Goal: Task Accomplishment & Management: Complete application form

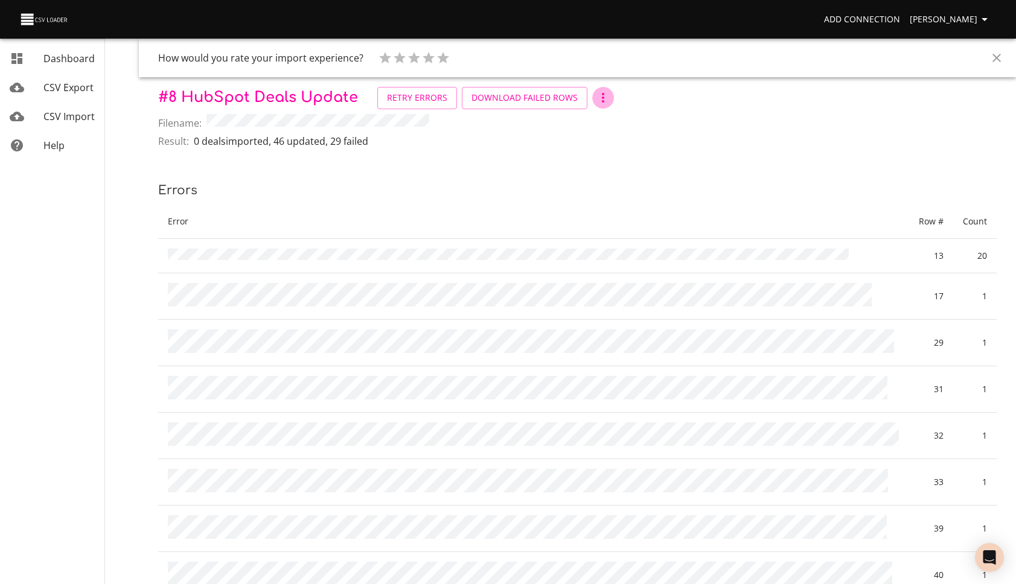
click at [598, 105] on icon "button" at bounding box center [603, 98] width 14 height 14
click at [607, 148] on li "Settings" at bounding box center [617, 141] width 57 height 22
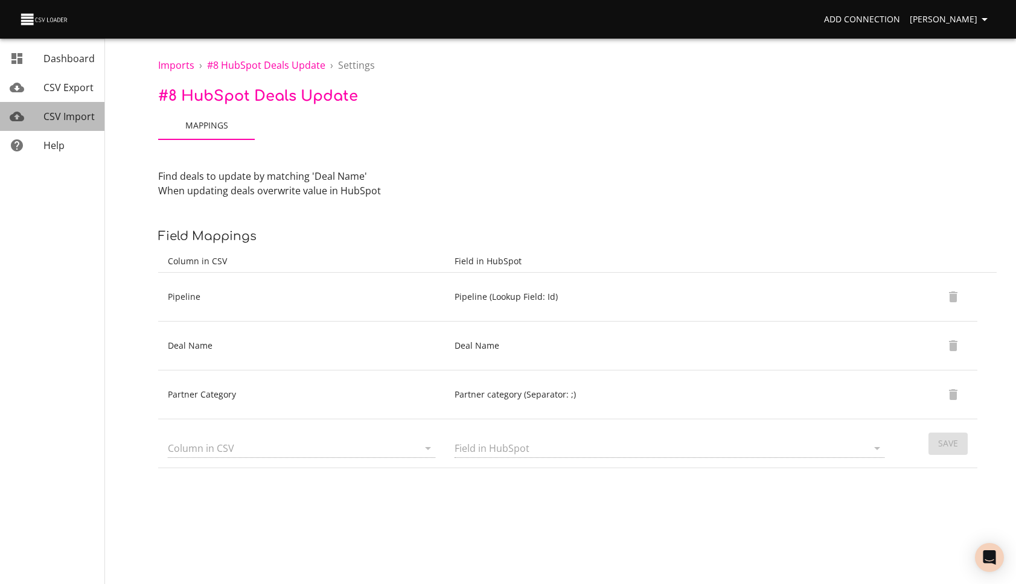
click at [72, 116] on span "CSV Import" at bounding box center [68, 116] width 51 height 13
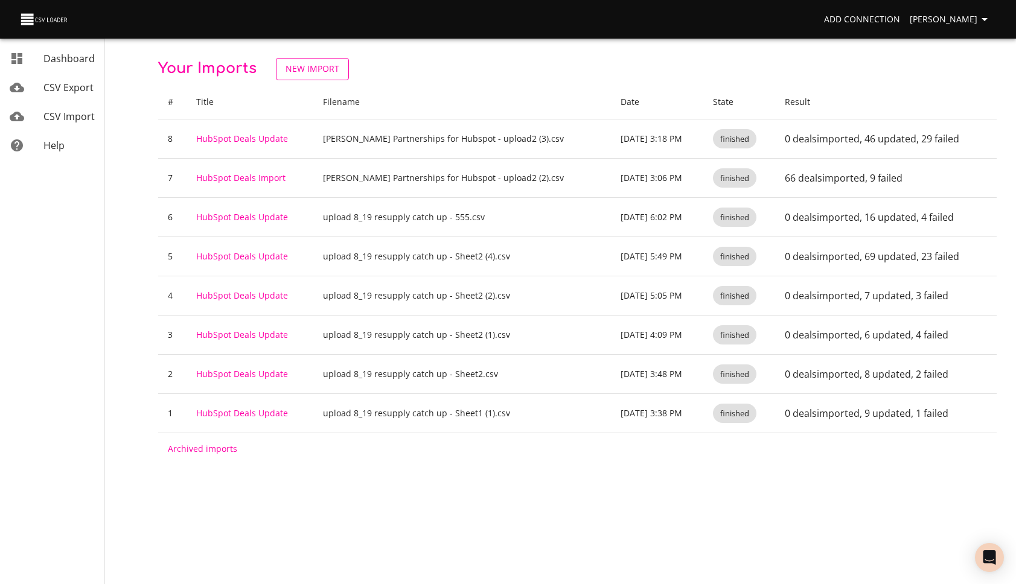
click at [316, 68] on span "New Import" at bounding box center [313, 69] width 54 height 15
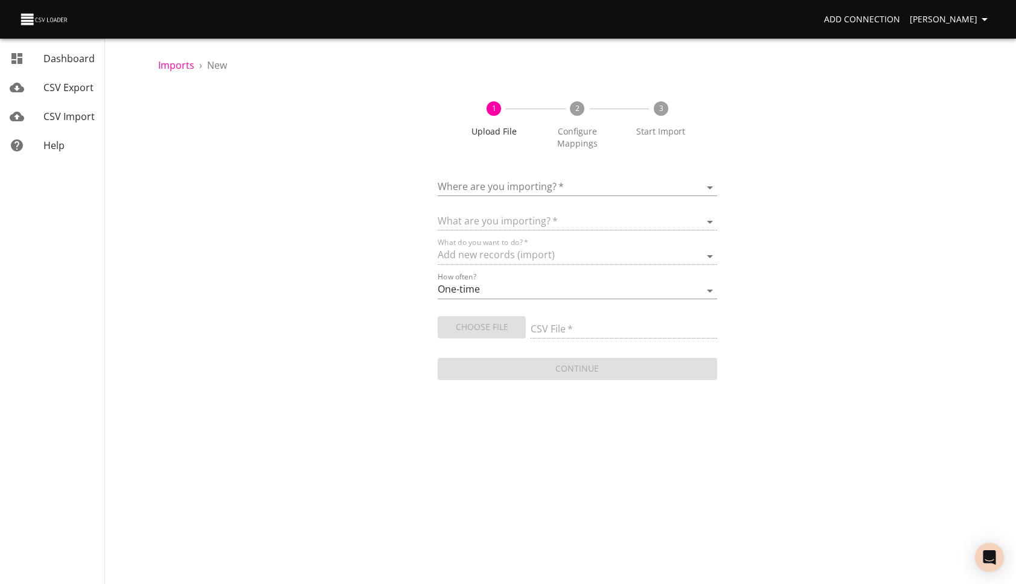
click at [546, 180] on body "Add Connection [PERSON_NAME] Dashboard CSV Export CSV Import Help Imports › New…" at bounding box center [508, 292] width 1016 height 584
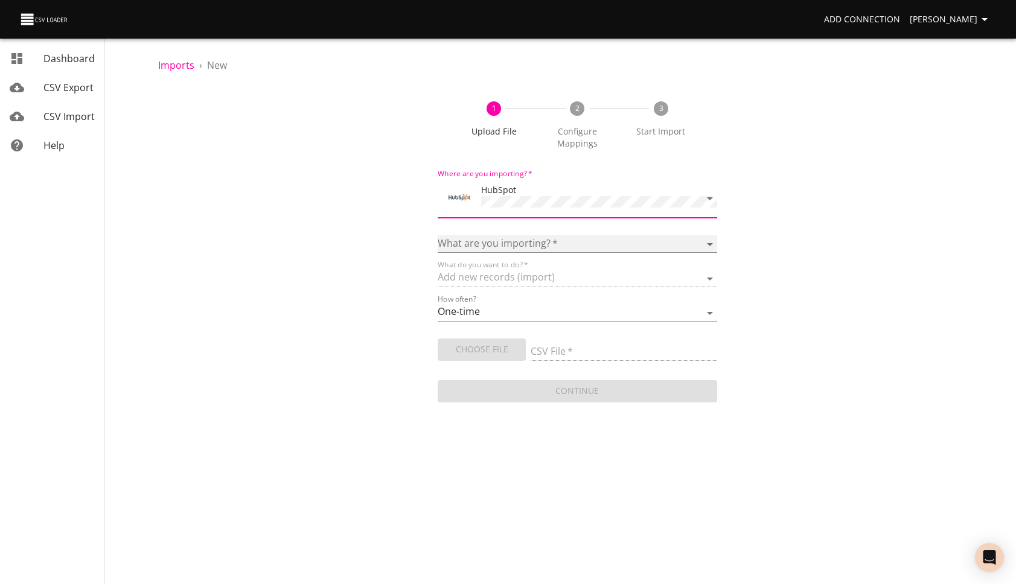
click at [543, 238] on select "Calls Companies Contacts Deals Emails Line items Meetings Notes Products Tasks …" at bounding box center [577, 244] width 279 height 18
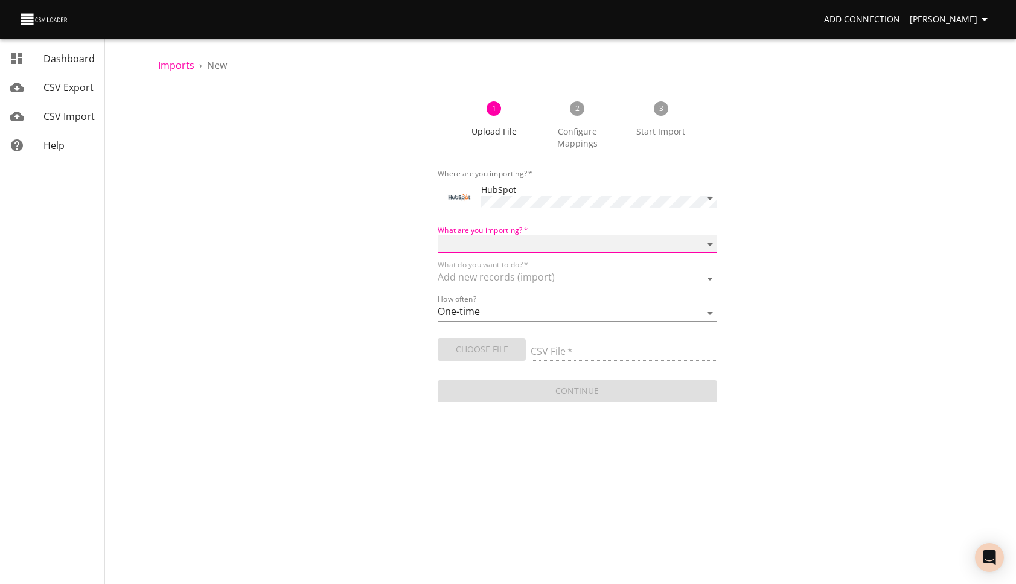
select select "deals"
click at [438, 235] on select "Calls Companies Contacts Deals Emails Line items Meetings Notes Products Tasks …" at bounding box center [577, 244] width 279 height 18
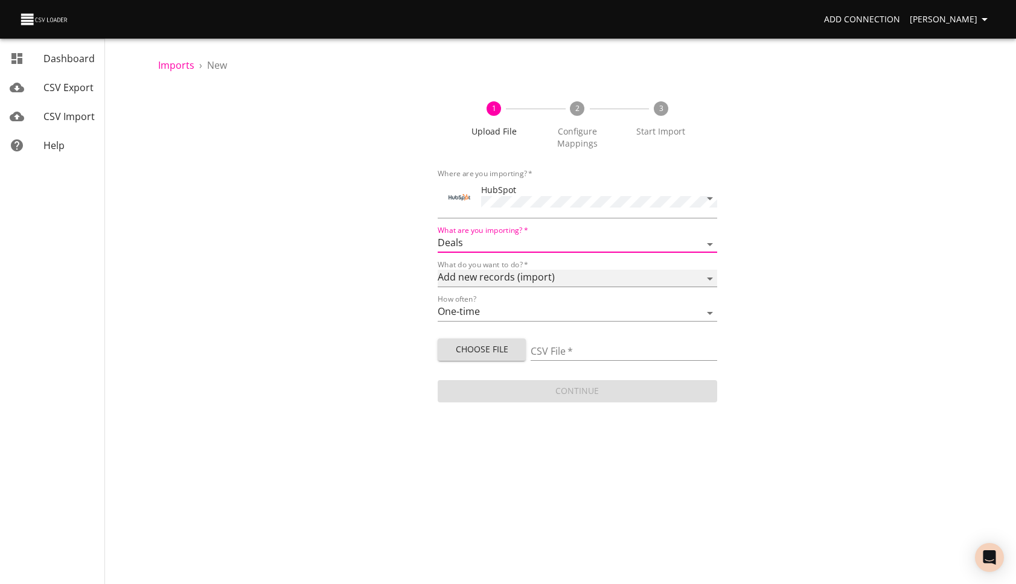
click at [527, 276] on select "Add new records (import) Update existing records (update) Add new and update ex…" at bounding box center [577, 279] width 279 height 18
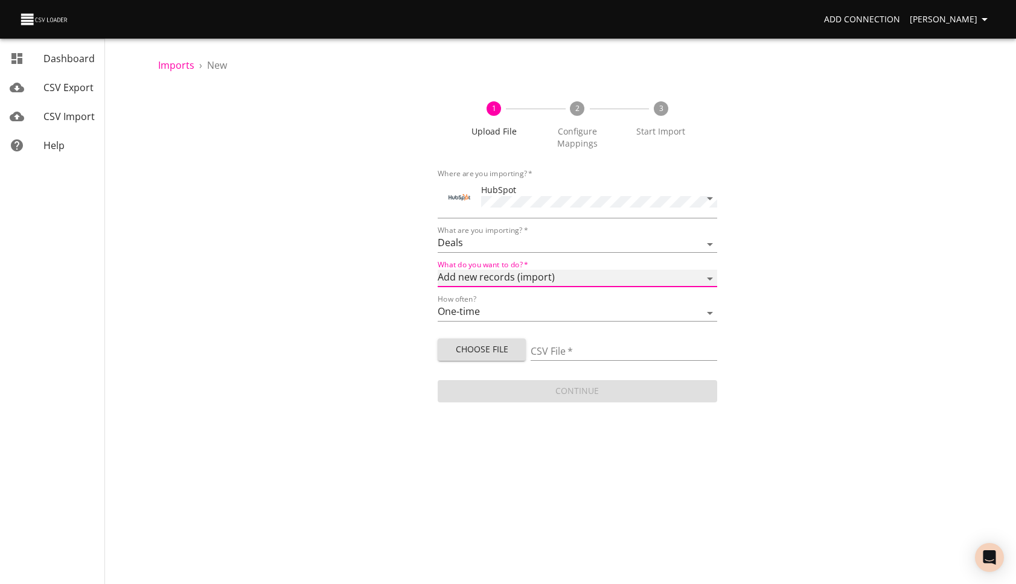
select select "upsert"
click at [438, 270] on select "Add new records (import) Update existing records (update) Add new and update ex…" at bounding box center [577, 279] width 279 height 18
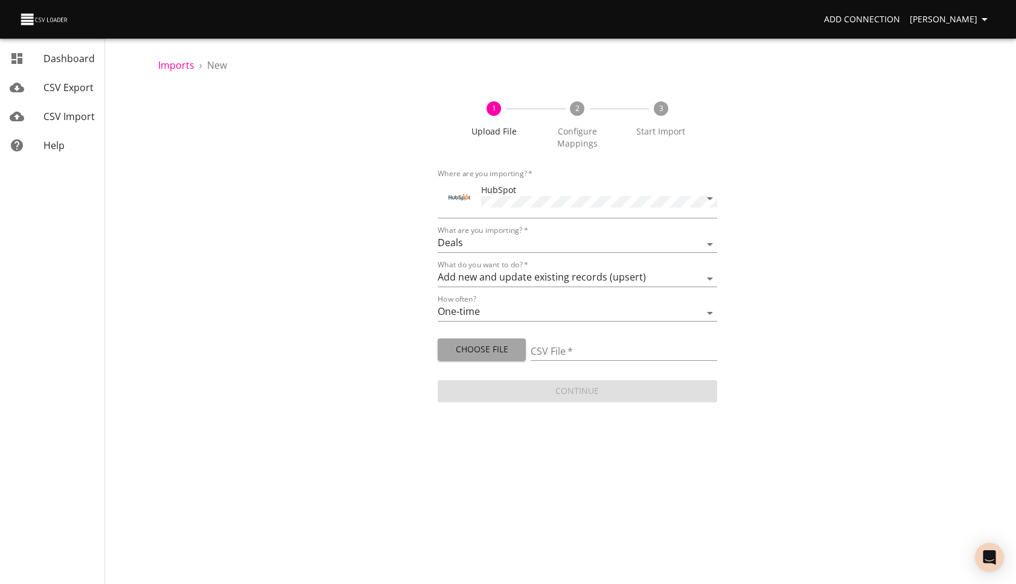
click at [497, 348] on span "Choose File" at bounding box center [481, 349] width 69 height 15
click at [489, 342] on span "Choose File" at bounding box center [481, 349] width 69 height 15
type input "[PERSON_NAME] Partnerships for Hubspot - upload2 (4).csv"
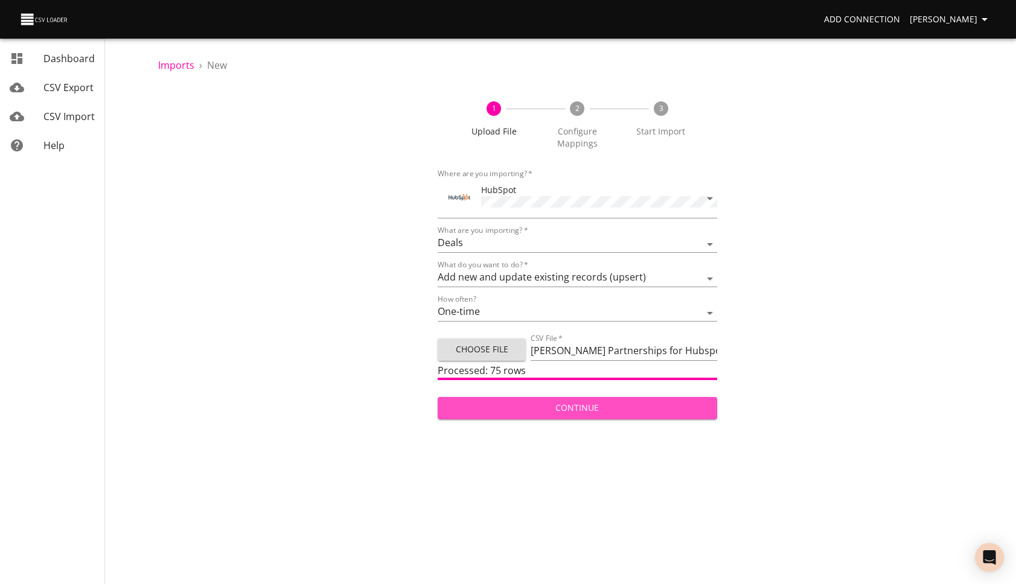
click at [642, 401] on span "Continue" at bounding box center [577, 408] width 260 height 15
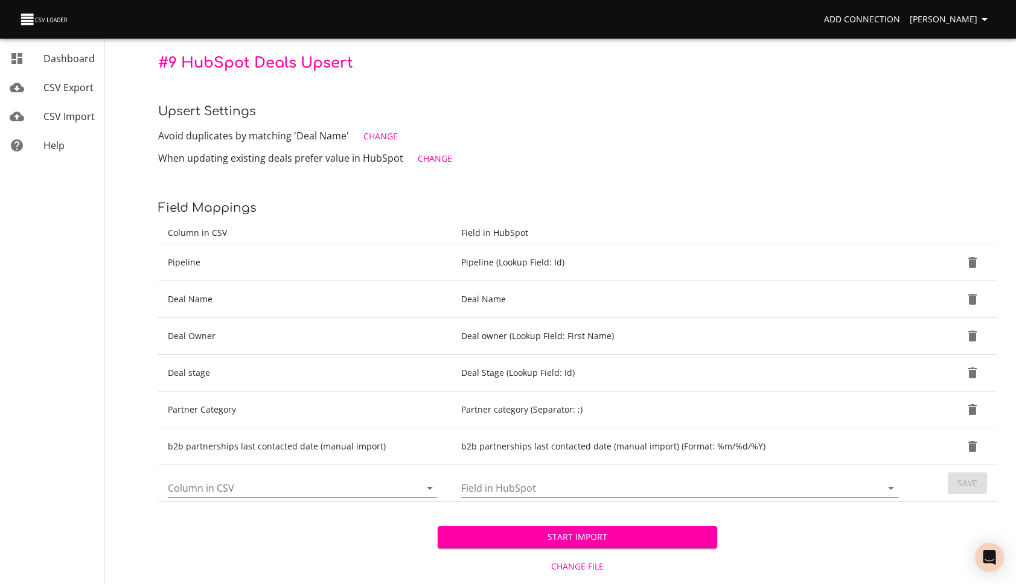
scroll to position [111, 0]
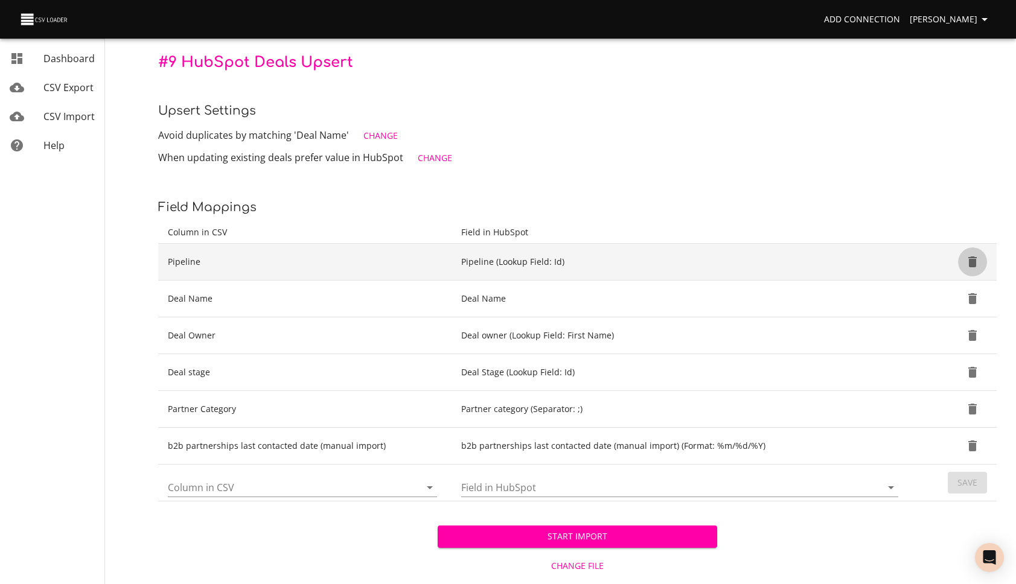
click at [972, 261] on icon "Delete" at bounding box center [972, 262] width 8 height 11
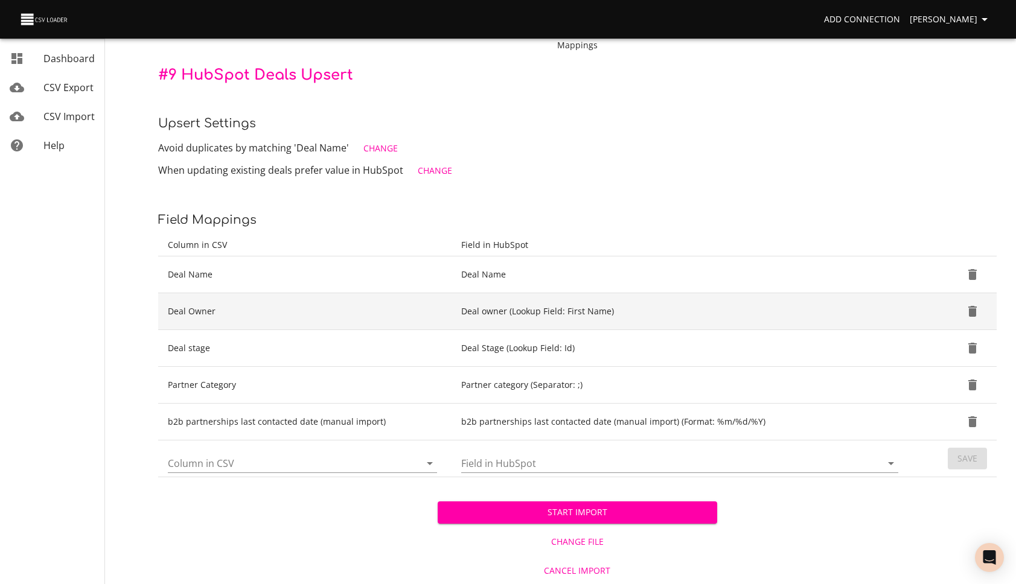
click at [974, 311] on icon "Delete" at bounding box center [972, 311] width 8 height 11
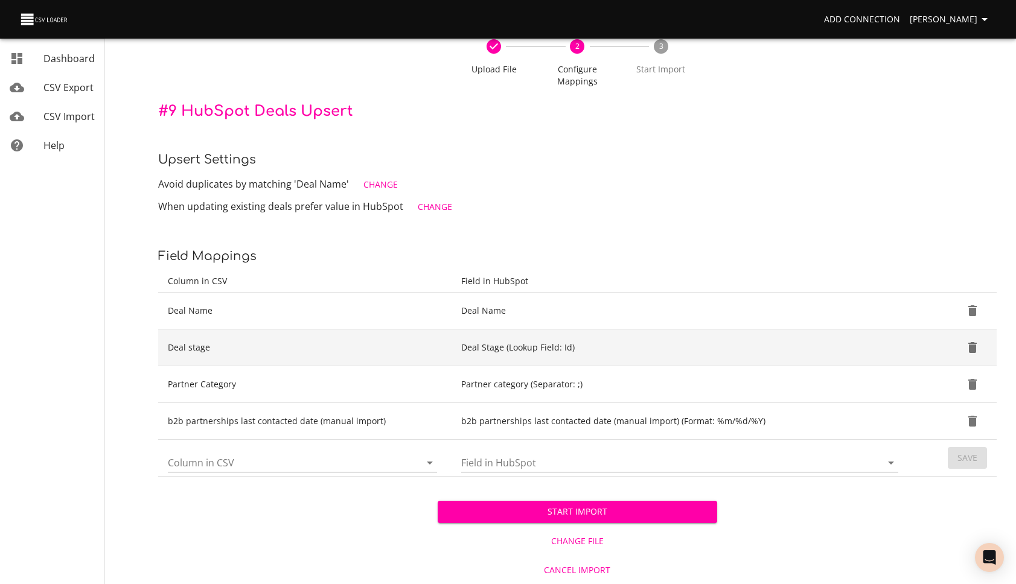
scroll to position [62, 0]
click at [972, 336] on button "Delete" at bounding box center [972, 348] width 29 height 29
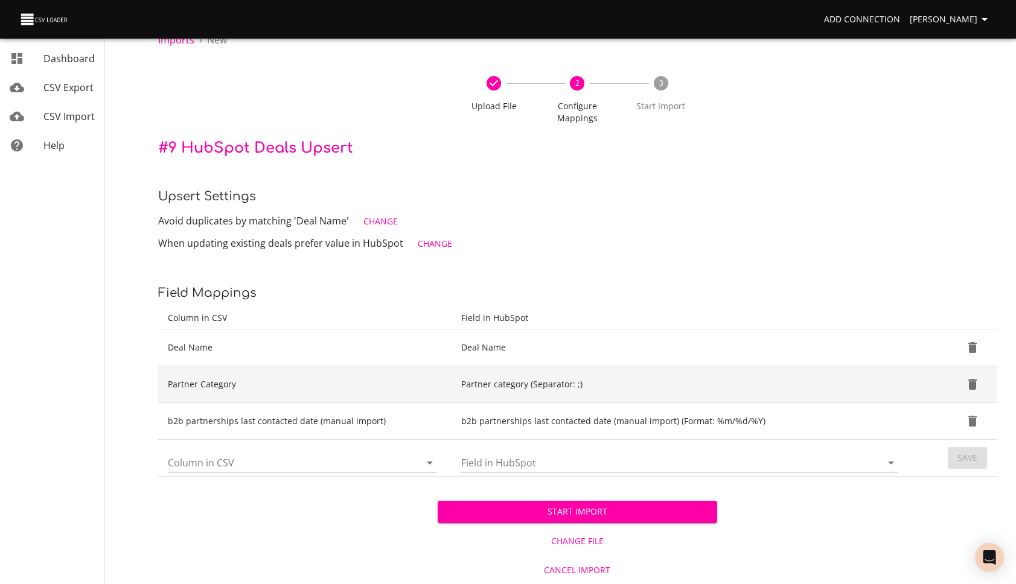
scroll to position [25, 0]
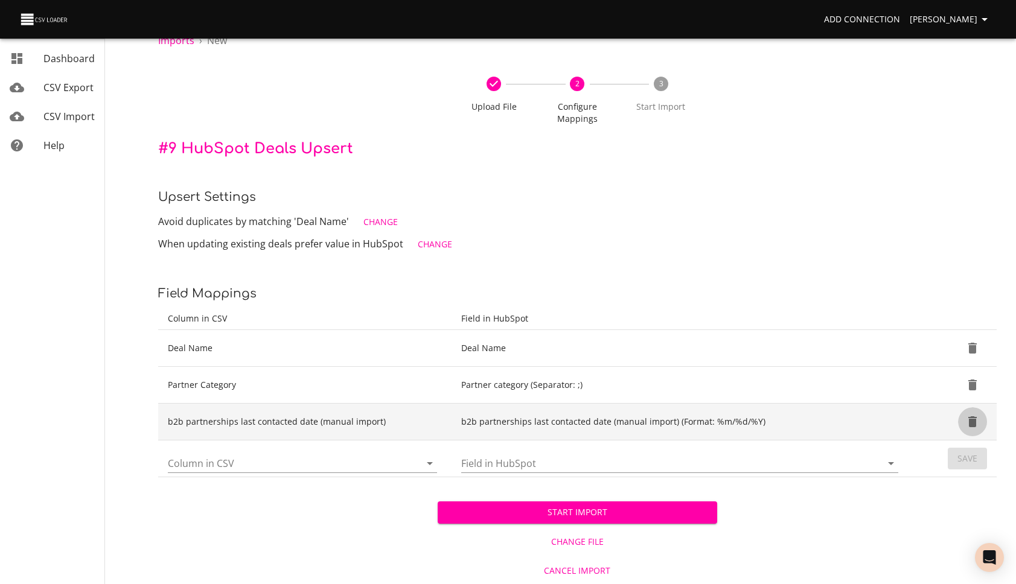
click at [979, 423] on icon "Delete" at bounding box center [972, 422] width 14 height 14
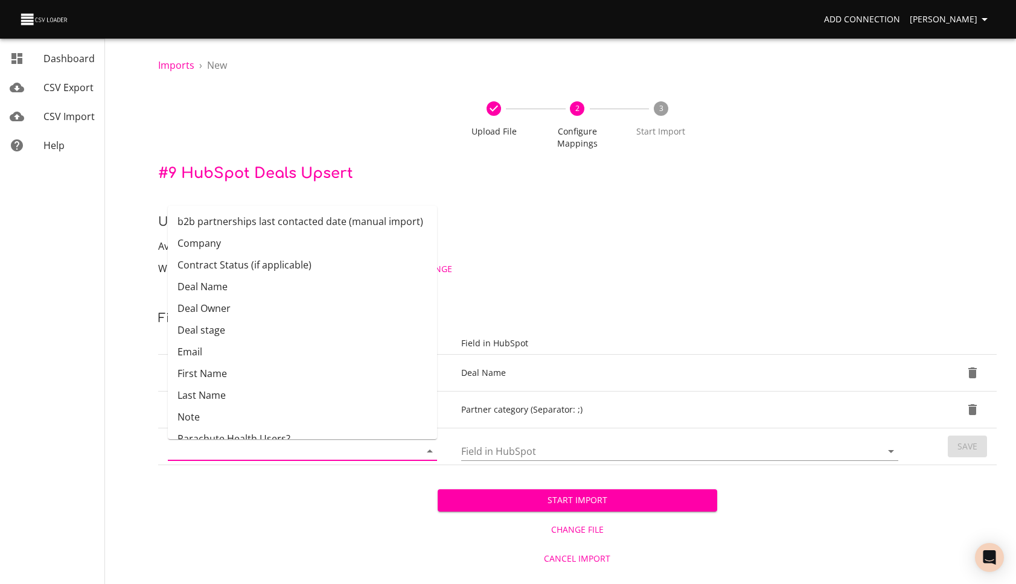
click at [359, 453] on input "Column in CSV" at bounding box center [284, 451] width 232 height 19
click at [349, 212] on li "b2b partnerships last contacted date (manual import)" at bounding box center [302, 222] width 269 height 22
type input "b2b partnerships last contacted date (manual import)"
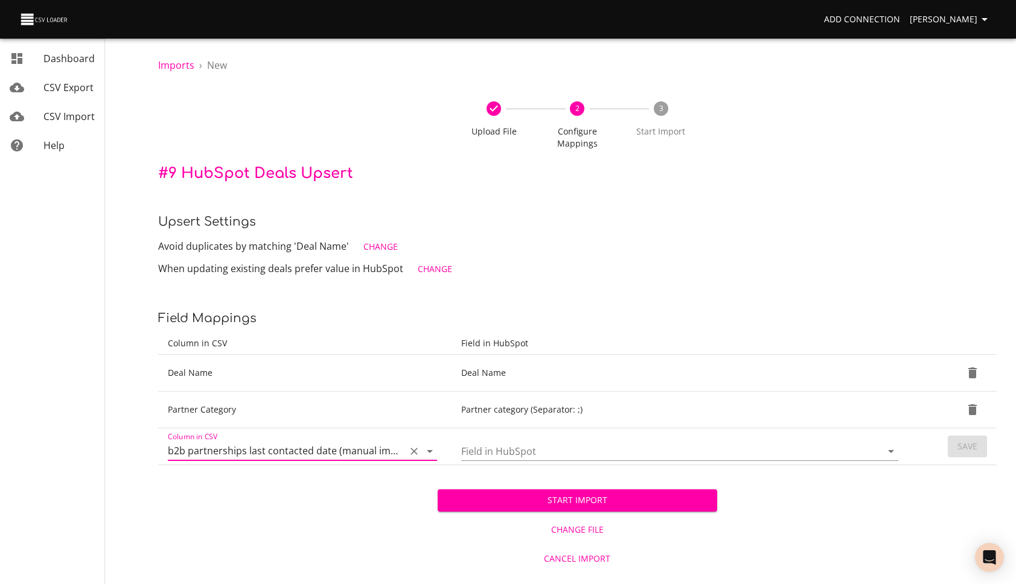
click at [794, 450] on input "Field in HubSpot" at bounding box center [661, 451] width 400 height 19
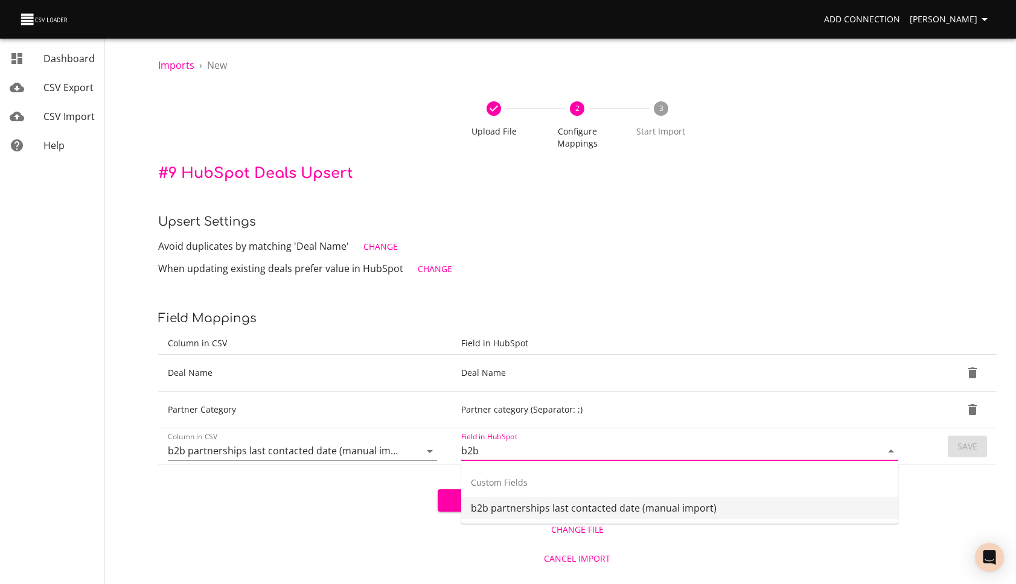
click at [778, 512] on li "b2b partnerships last contacted date (manual import)" at bounding box center [679, 508] width 437 height 22
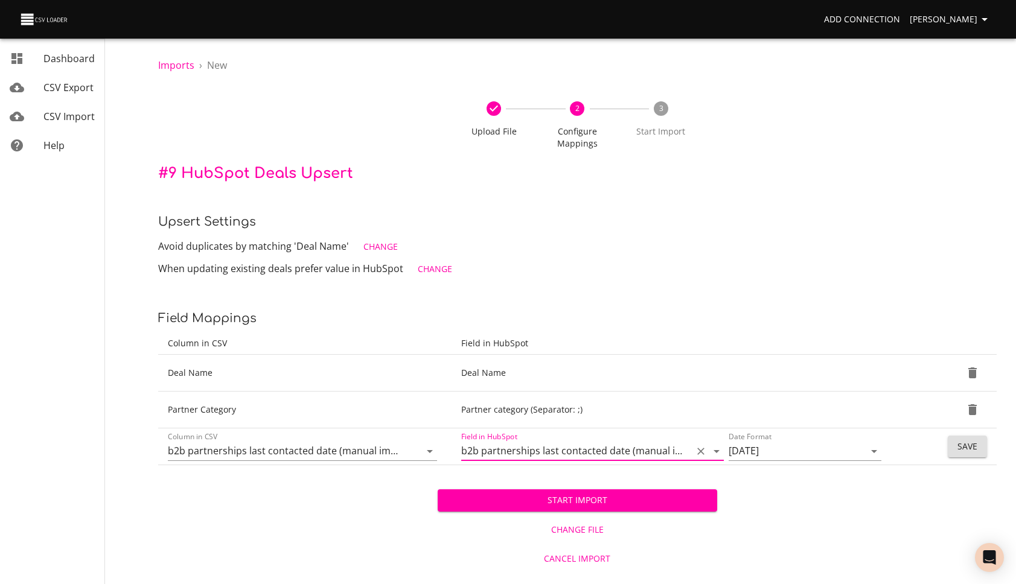
type input "b2b partnerships last contacted date (manual import)"
click at [968, 448] on span "Save" at bounding box center [967, 446] width 20 height 15
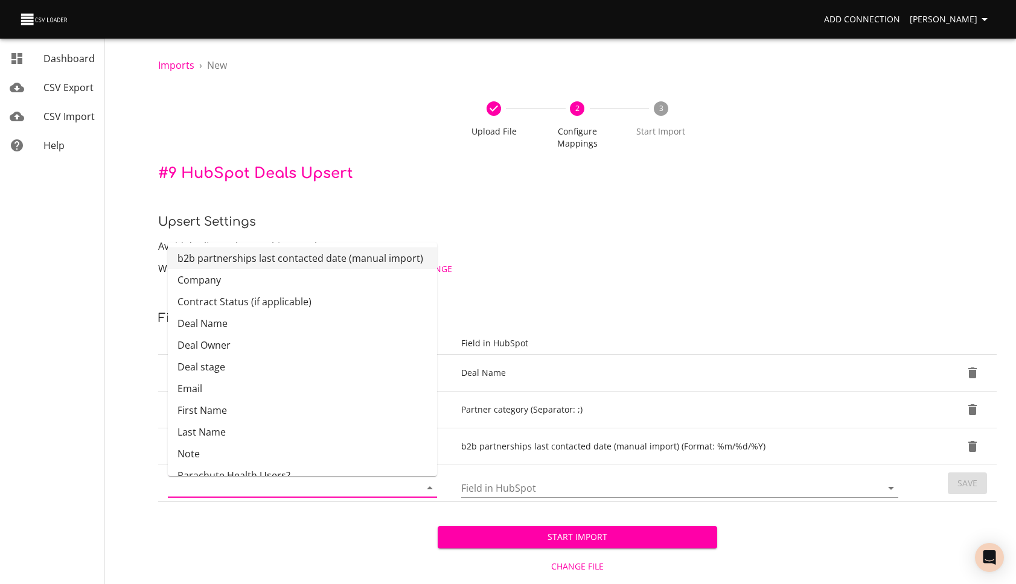
click at [305, 487] on input "Column in CSV" at bounding box center [284, 488] width 232 height 19
click at [279, 373] on li "Deal stage" at bounding box center [302, 367] width 269 height 22
type input "Deal stage"
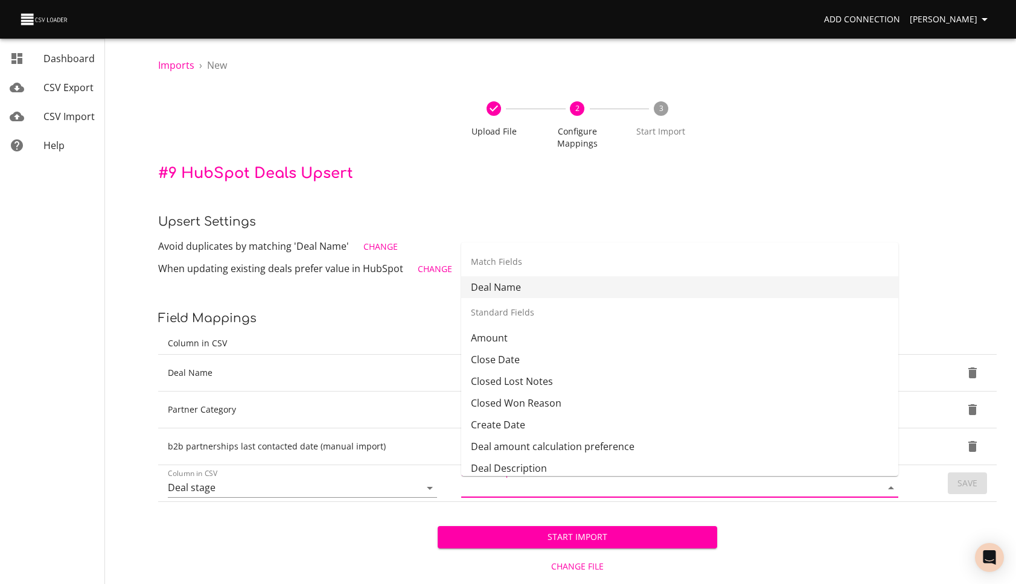
click at [507, 491] on input "Field in HubSpot" at bounding box center [661, 488] width 400 height 19
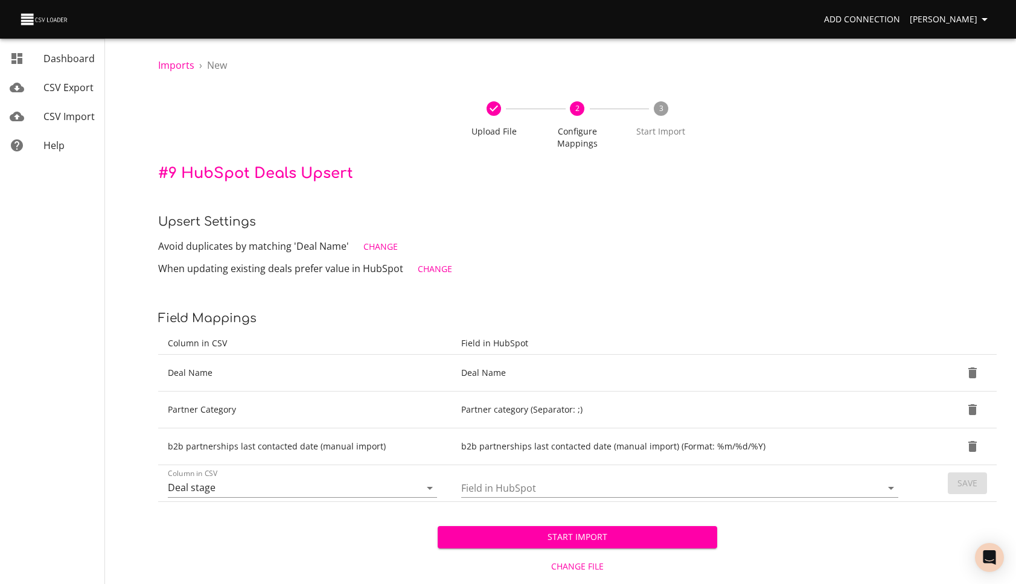
click at [865, 532] on div "Start Import Change File Cancel Import" at bounding box center [577, 555] width 838 height 107
click at [701, 485] on input "Field in HubSpot" at bounding box center [661, 488] width 400 height 19
type input "Deal Stage"
click at [822, 490] on input "Name" at bounding box center [786, 488] width 115 height 19
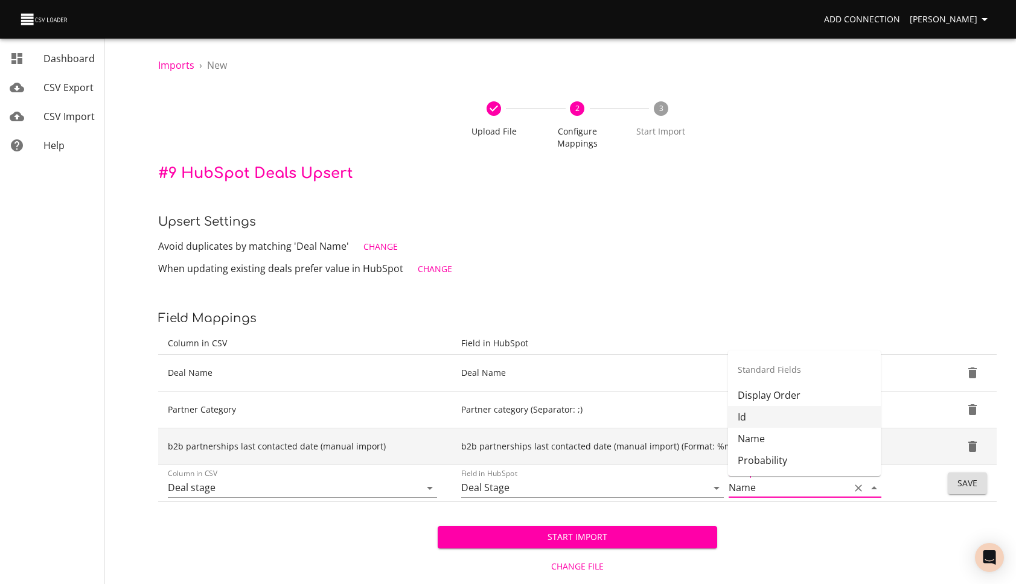
drag, startPoint x: 816, startPoint y: 421, endPoint x: 908, endPoint y: 442, distance: 94.7
click at [816, 421] on li "Id" at bounding box center [804, 417] width 153 height 22
type input "Id"
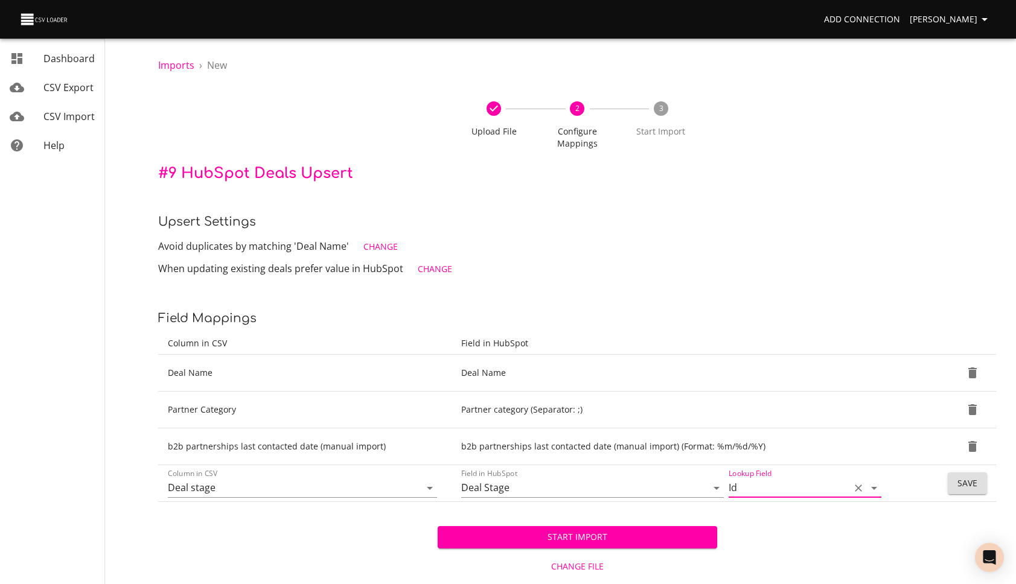
click at [969, 483] on span "Save" at bounding box center [967, 483] width 20 height 15
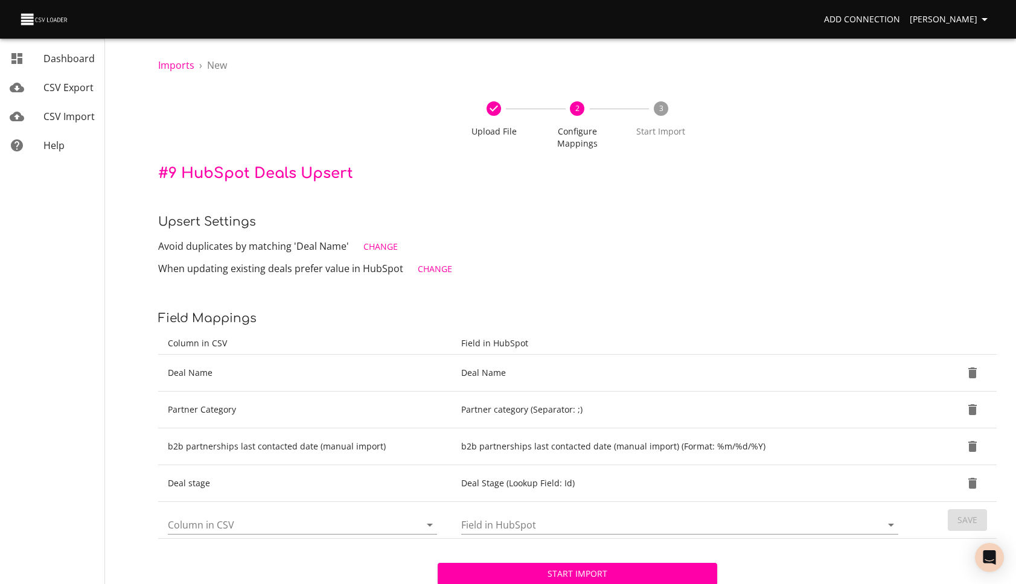
click at [255, 525] on input "Column in CSV" at bounding box center [284, 524] width 232 height 19
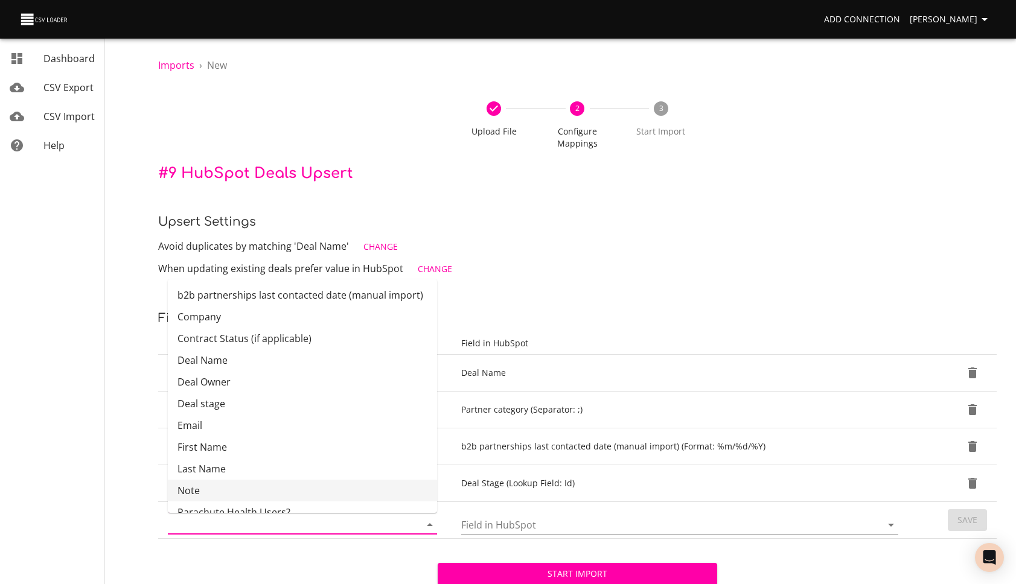
click at [259, 496] on li "Note" at bounding box center [302, 491] width 269 height 22
type input "Note"
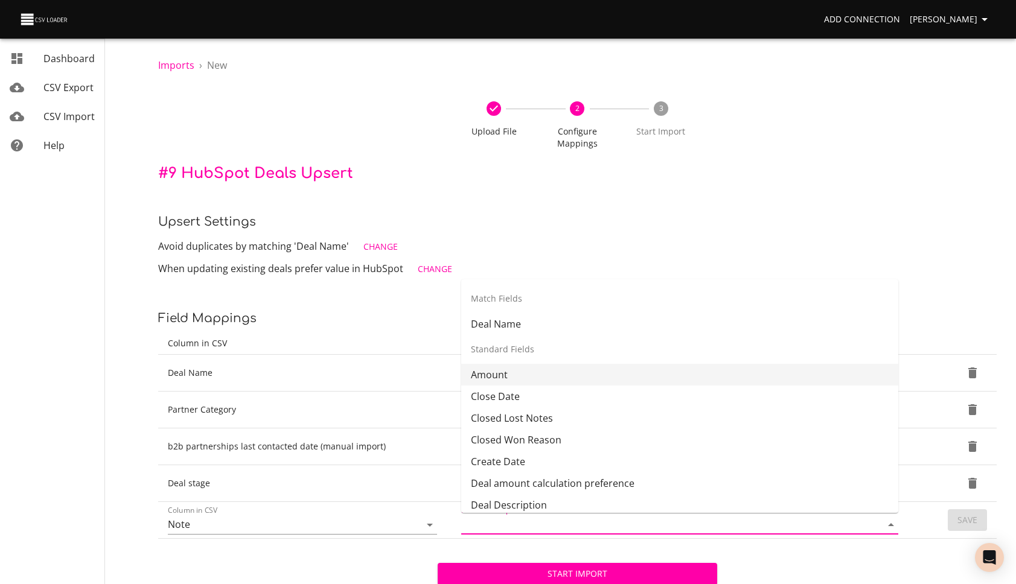
click at [500, 523] on input "Field in HubSpot" at bounding box center [661, 524] width 400 height 19
click at [266, 515] on input "Note" at bounding box center [284, 524] width 232 height 19
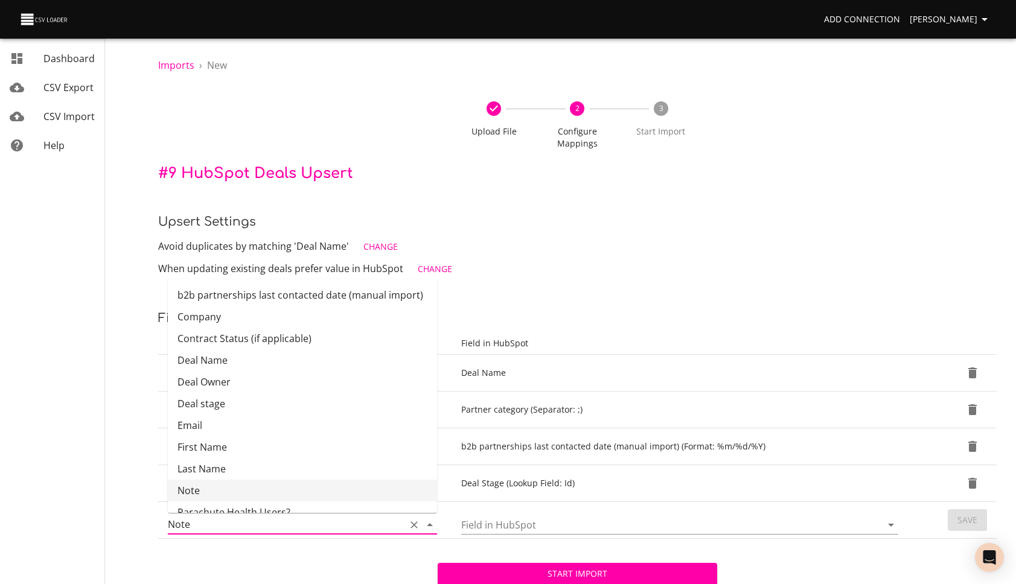
click at [412, 524] on icon "Clear" at bounding box center [413, 525] width 7 height 7
click at [332, 525] on input "Column in CSV" at bounding box center [284, 524] width 232 height 19
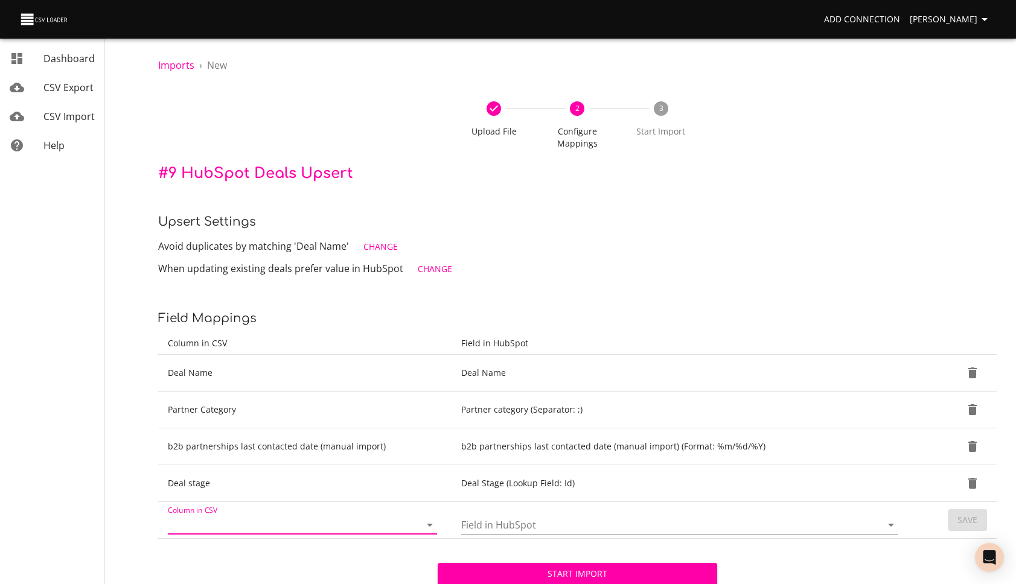
click at [332, 525] on input "Column in CSV" at bounding box center [284, 524] width 232 height 19
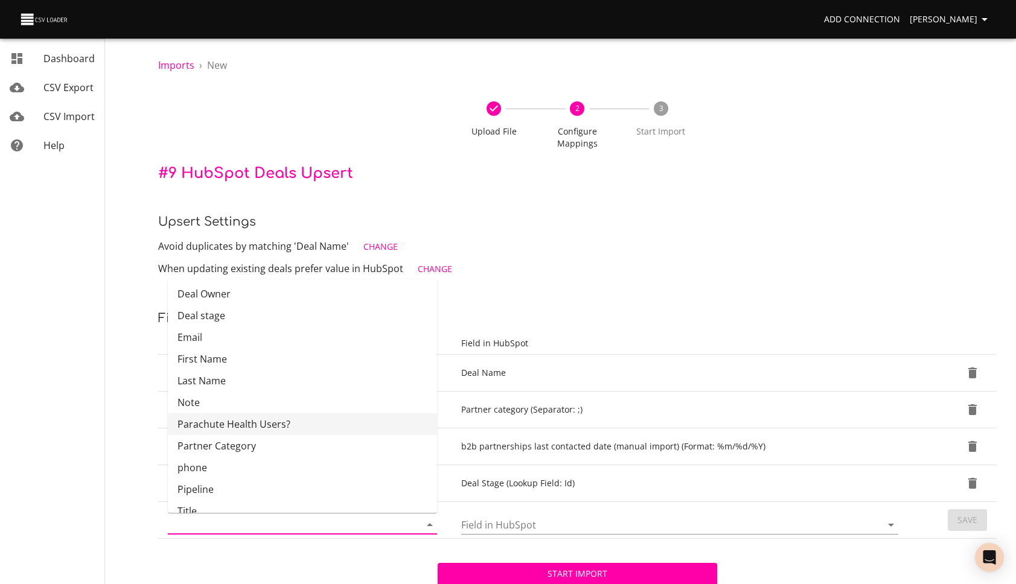
scroll to position [94, 0]
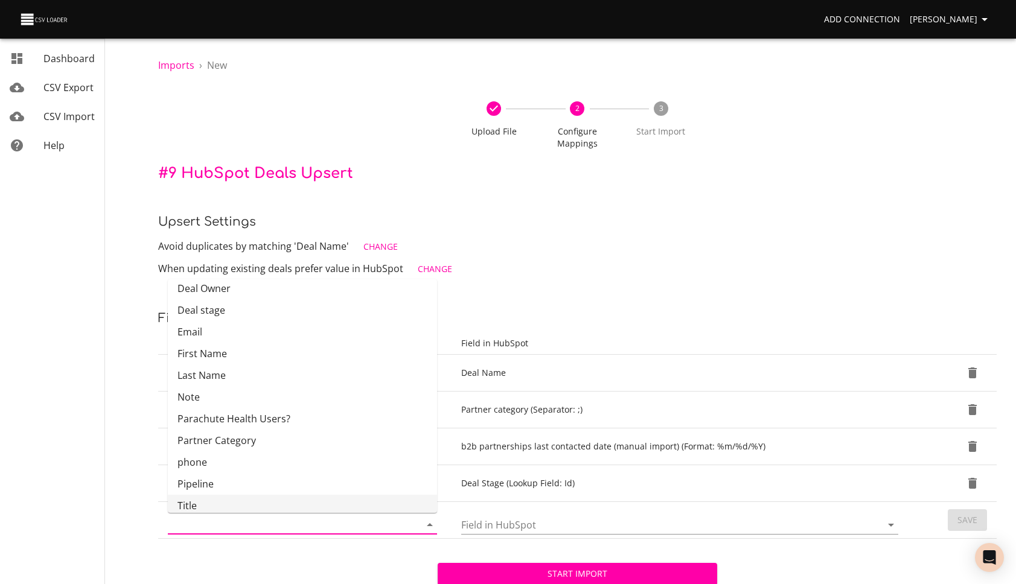
drag, startPoint x: 228, startPoint y: 538, endPoint x: 234, endPoint y: 544, distance: 9.0
click at [228, 538] on td "Column in CSV" at bounding box center [304, 520] width 293 height 37
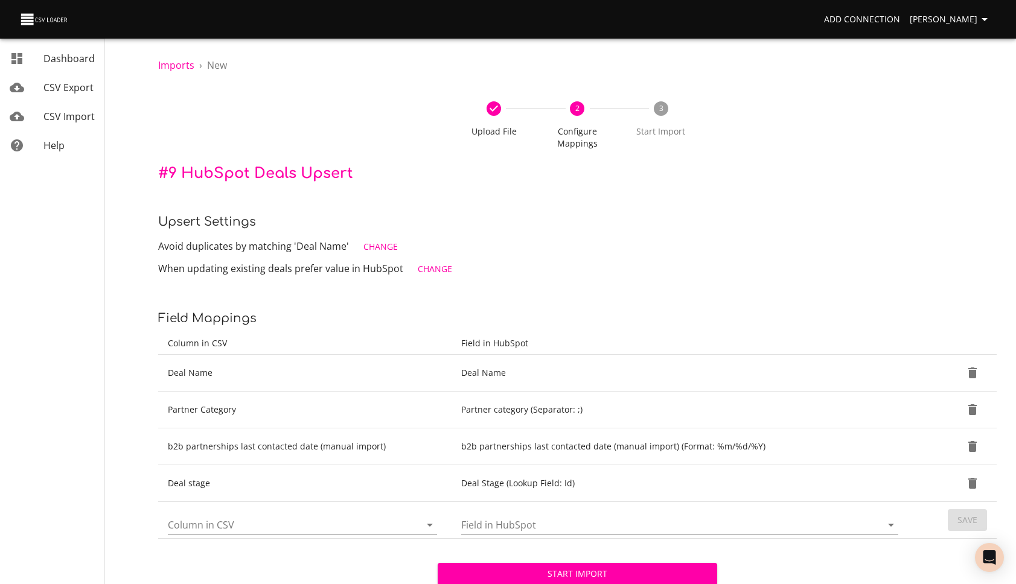
click at [263, 531] on input "Column in CSV" at bounding box center [284, 524] width 232 height 19
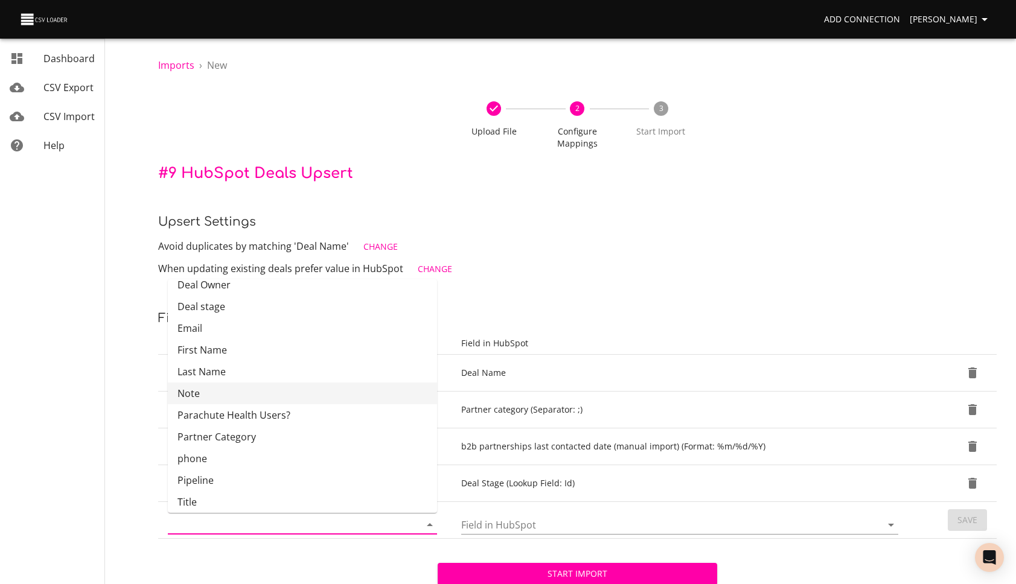
scroll to position [0, 0]
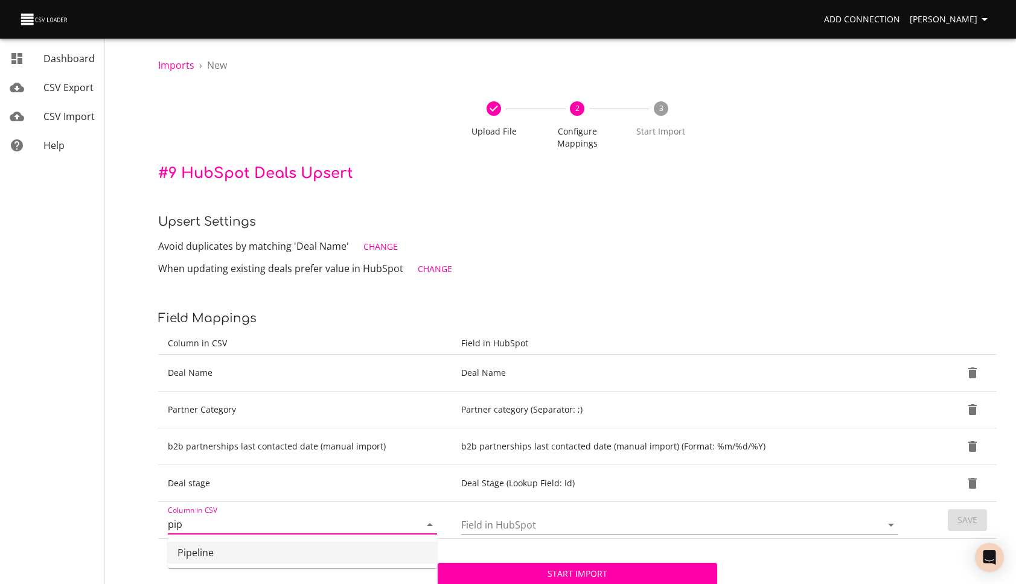
drag, startPoint x: 284, startPoint y: 554, endPoint x: 296, endPoint y: 552, distance: 11.5
click at [296, 552] on li "Pipeline" at bounding box center [302, 553] width 269 height 22
type input "Pipeline"
click at [498, 535] on td "Field in HubSpot" at bounding box center [682, 520] width 461 height 37
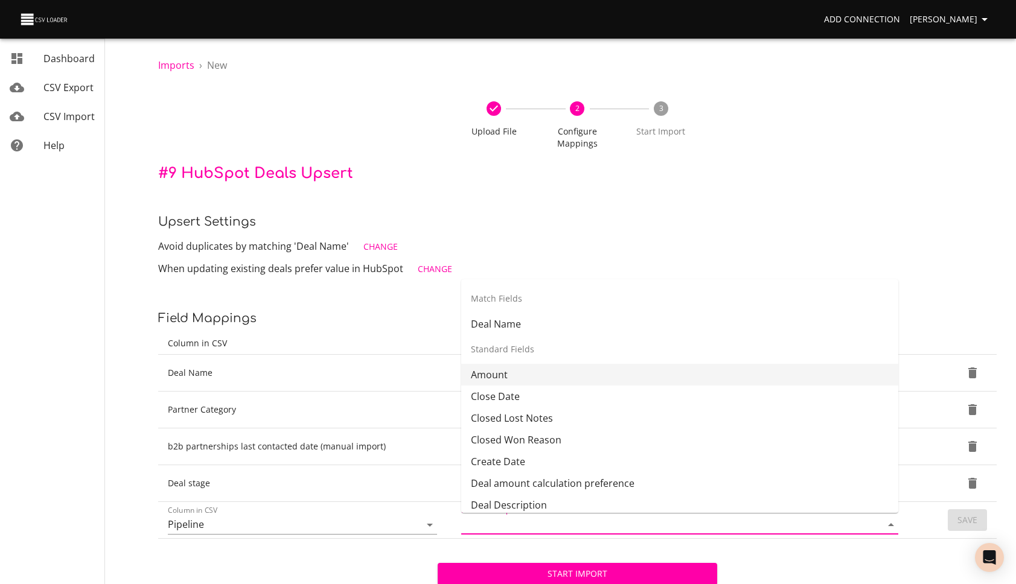
click at [496, 529] on input "Field in HubSpot" at bounding box center [661, 524] width 400 height 19
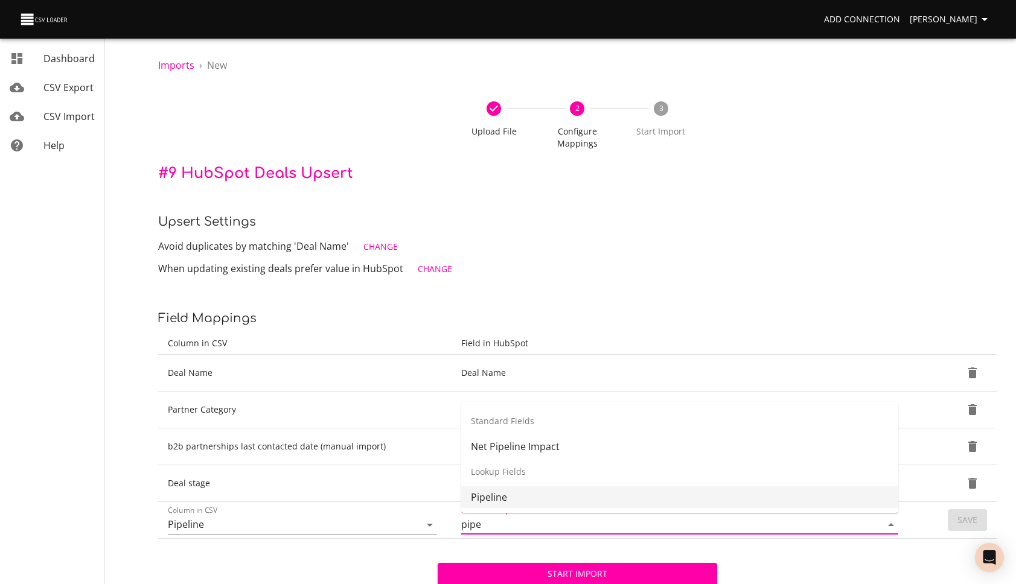
click at [497, 497] on li "Pipeline" at bounding box center [679, 498] width 437 height 22
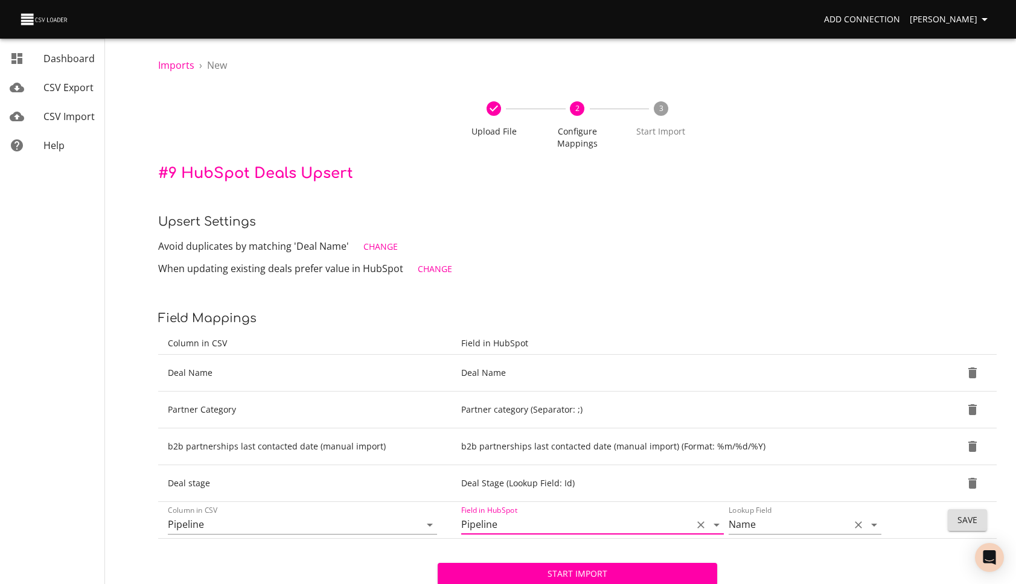
type input "Pipeline"
click at [782, 534] on input "Name" at bounding box center [786, 524] width 115 height 19
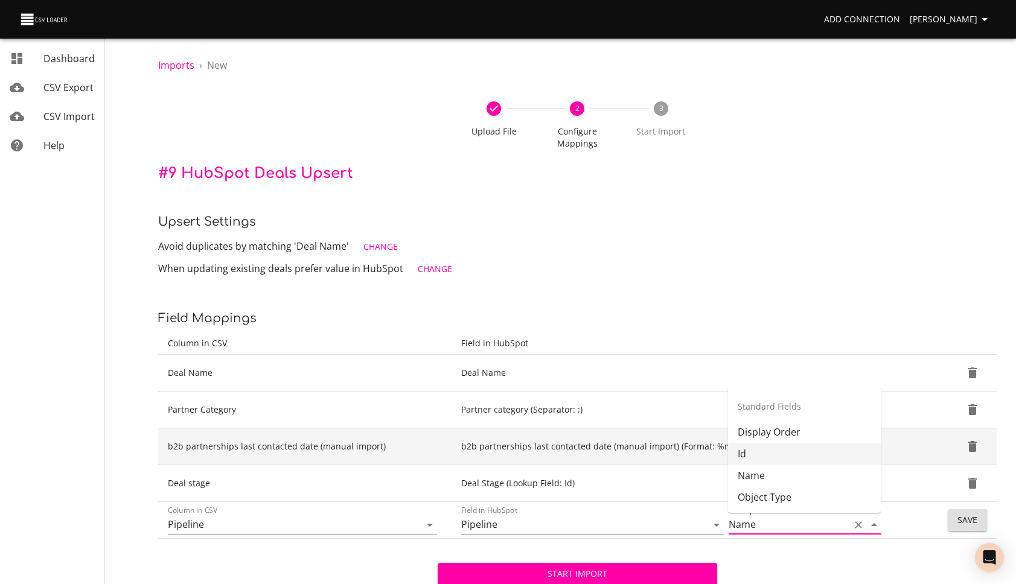
click at [759, 462] on li "Id" at bounding box center [804, 454] width 153 height 22
type input "Id"
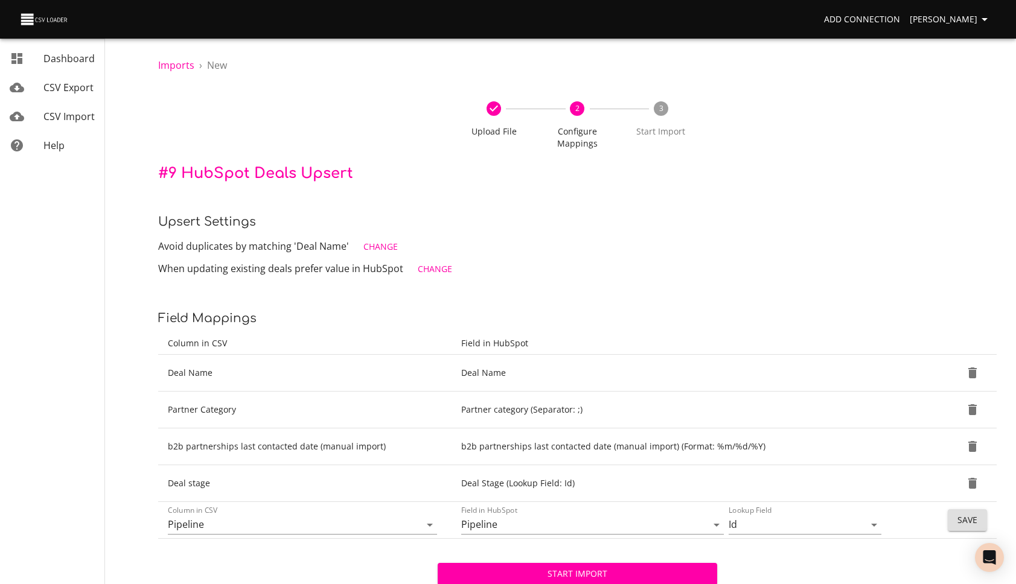
drag, startPoint x: 794, startPoint y: 558, endPoint x: 832, endPoint y: 544, distance: 40.3
click at [794, 558] on div "Start Import Change File Cancel Import" at bounding box center [577, 592] width 838 height 107
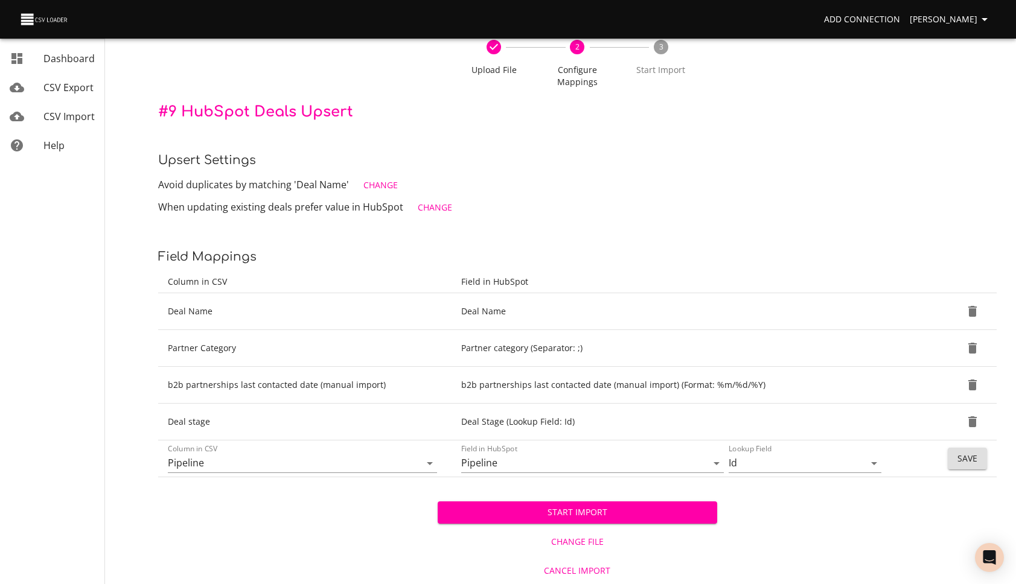
click at [972, 460] on span "Save" at bounding box center [967, 459] width 20 height 15
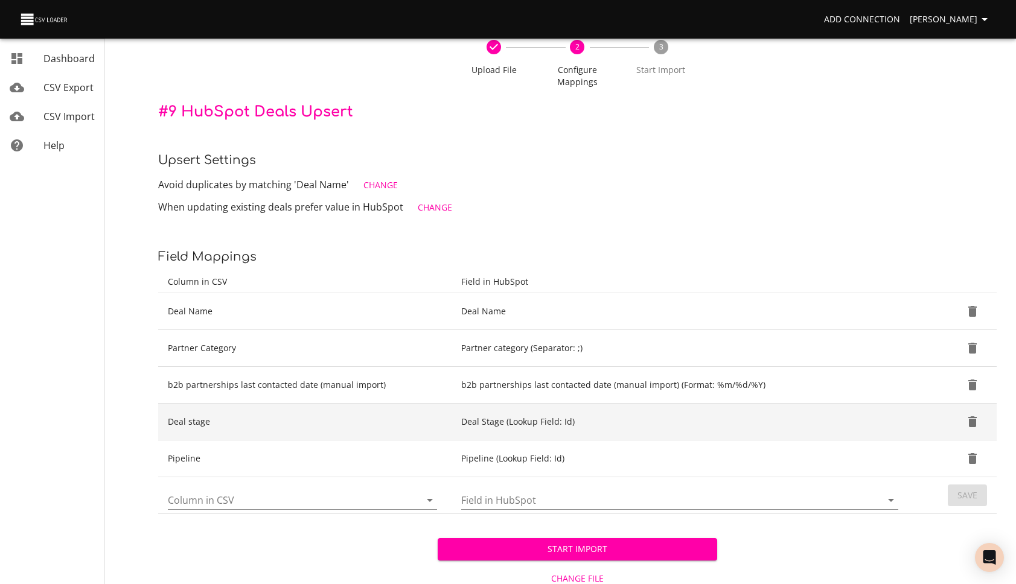
click at [905, 428] on td "Deal Stage (Lookup Field: Id)" at bounding box center [682, 422] width 461 height 37
drag, startPoint x: 525, startPoint y: 427, endPoint x: 697, endPoint y: 407, distance: 173.8
click at [535, 427] on td "Deal Stage (Lookup Field: Id)" at bounding box center [682, 422] width 461 height 37
drag, startPoint x: 967, startPoint y: 421, endPoint x: 904, endPoint y: 461, distance: 74.4
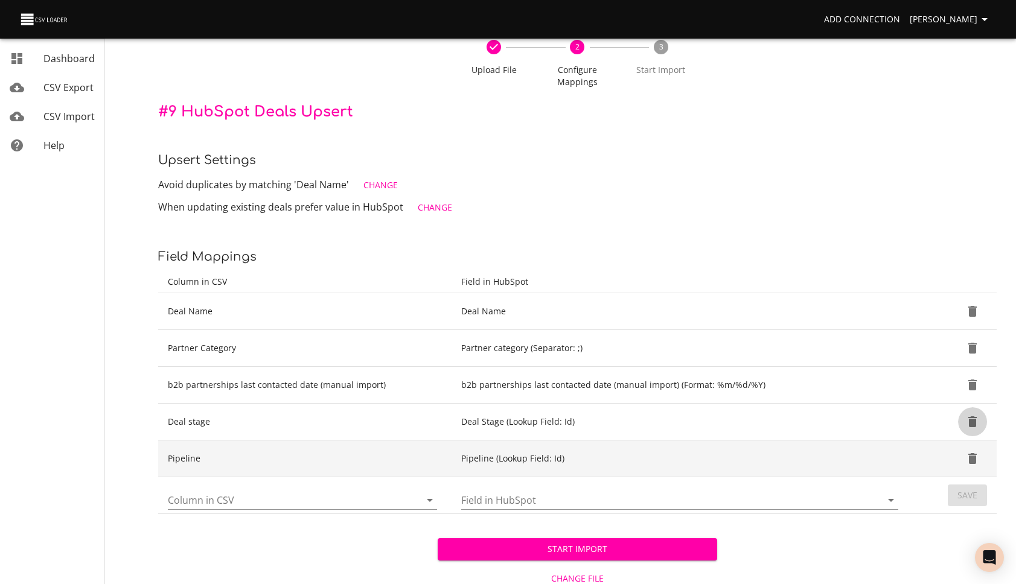
click at [967, 421] on icon "Delete" at bounding box center [972, 422] width 14 height 14
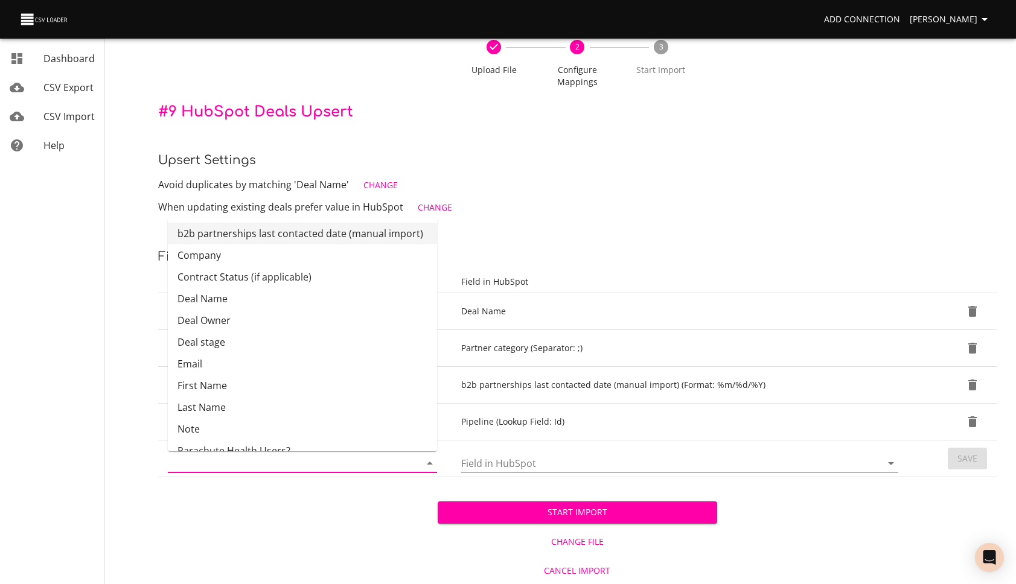
click at [366, 464] on input "Column in CSV" at bounding box center [284, 463] width 232 height 19
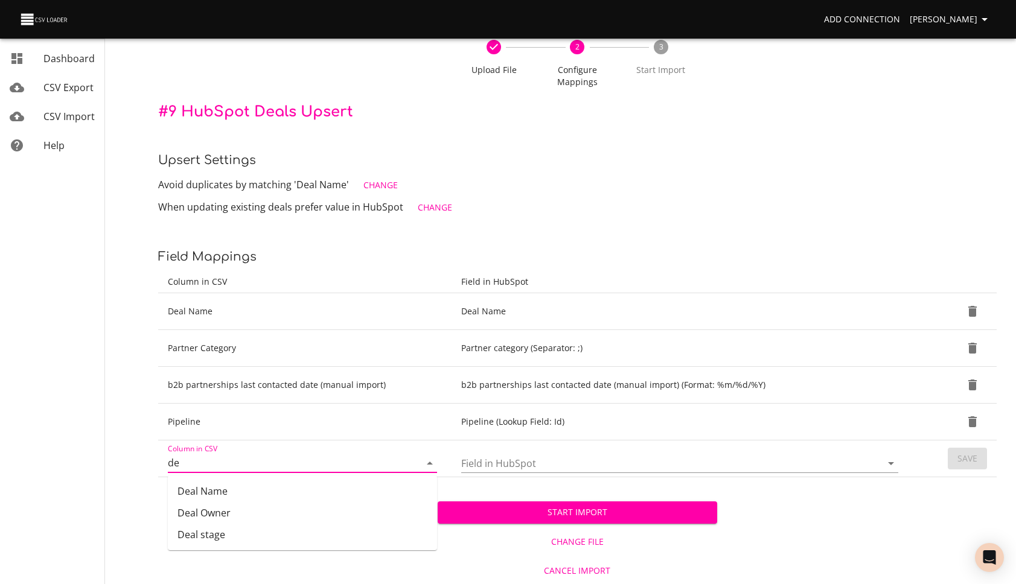
type input "d"
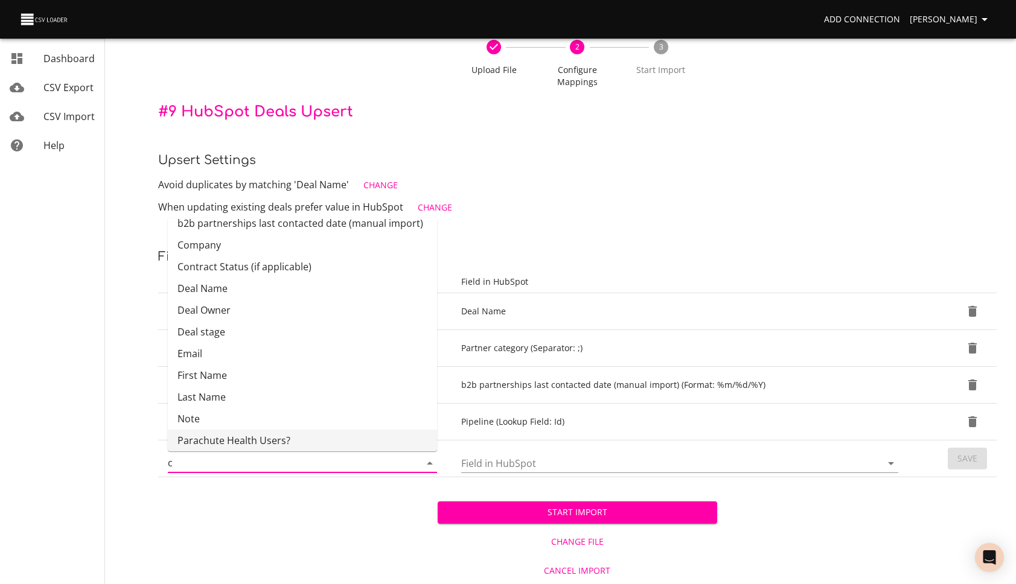
scroll to position [0, 0]
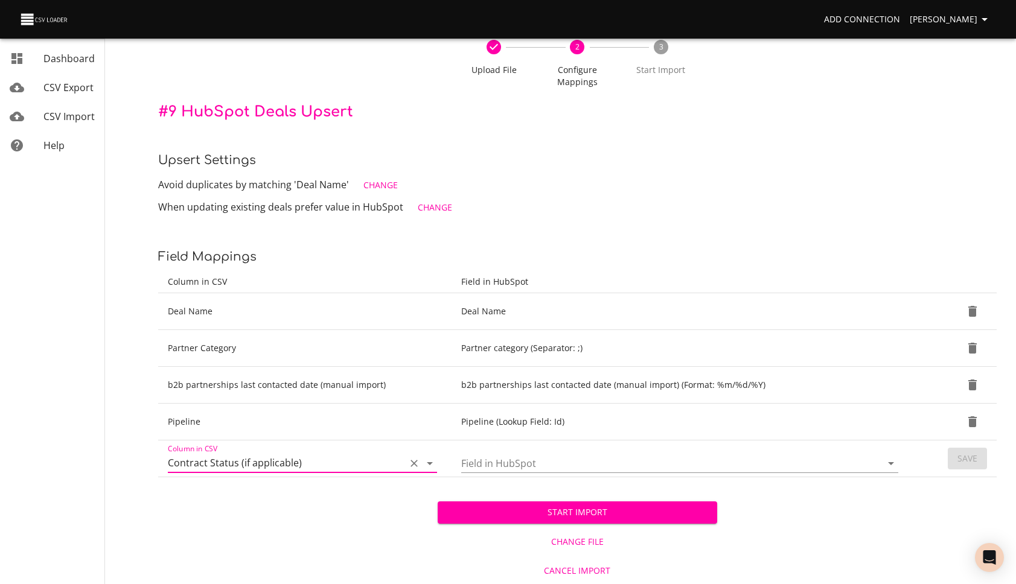
type input "Contract Status (if applicable)"
click at [687, 458] on input "Field in HubSpot" at bounding box center [661, 463] width 400 height 19
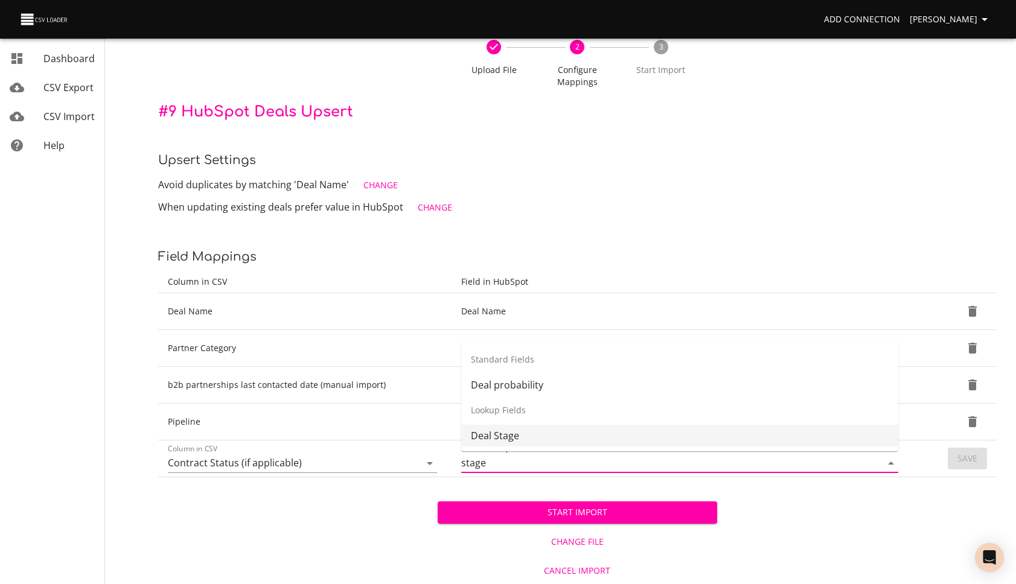
click at [671, 427] on li "Deal Stage" at bounding box center [679, 436] width 437 height 22
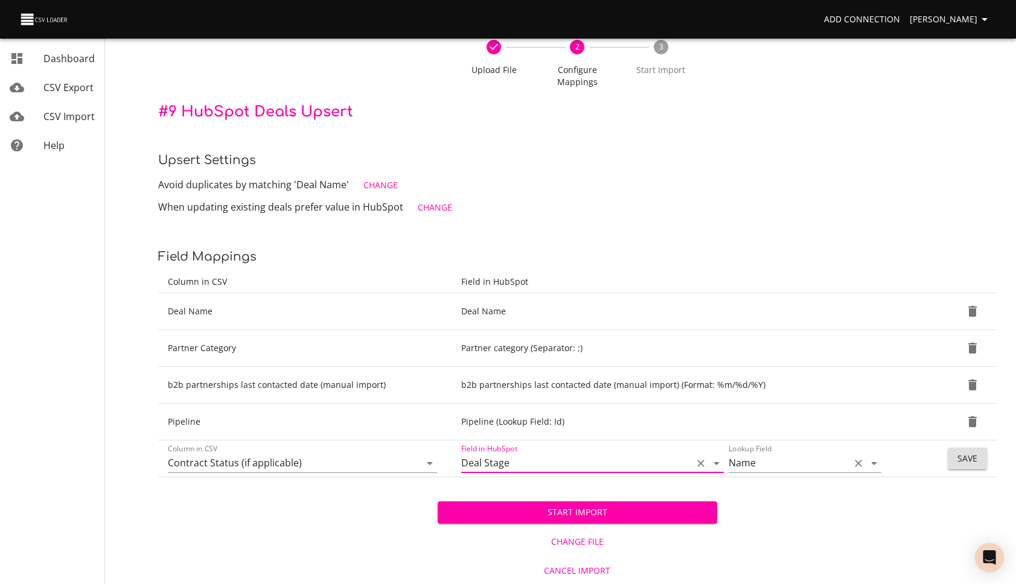
type input "Deal Stage"
click at [800, 471] on input "Name" at bounding box center [786, 463] width 115 height 19
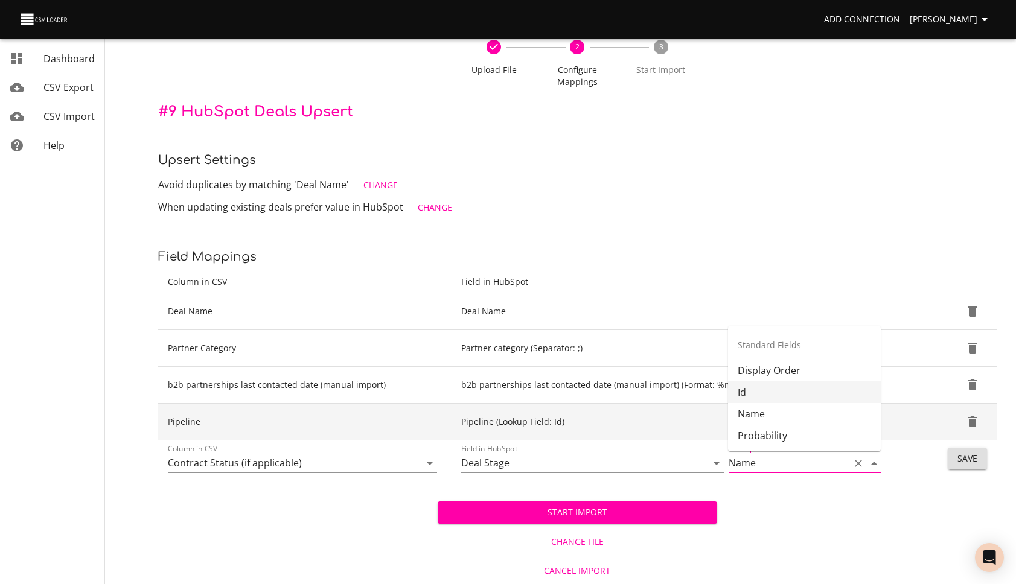
drag, startPoint x: 765, startPoint y: 393, endPoint x: 890, endPoint y: 426, distance: 129.1
click at [769, 393] on li "Id" at bounding box center [804, 392] width 153 height 22
type input "Id"
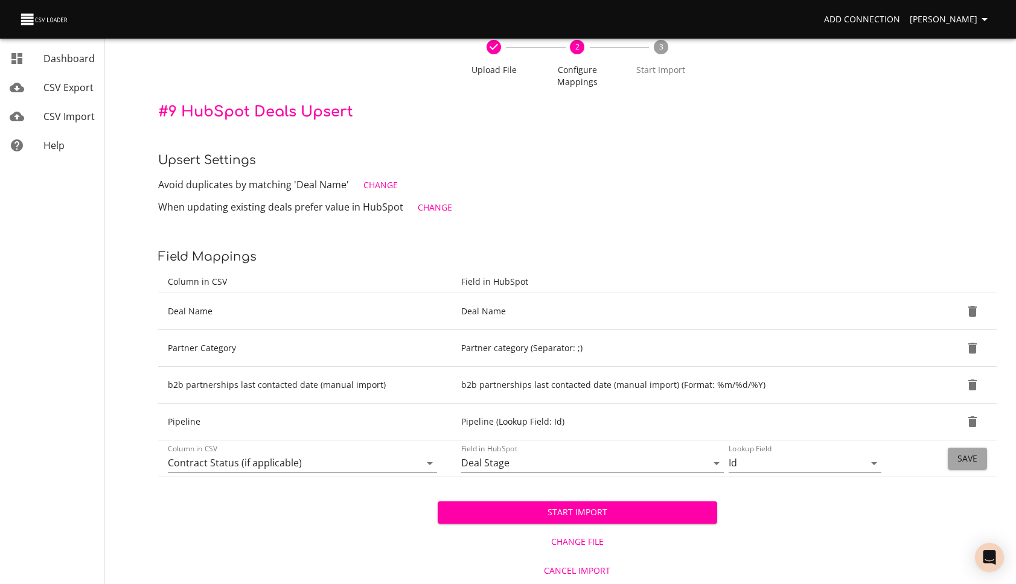
click at [957, 462] on button "Save" at bounding box center [967, 459] width 39 height 22
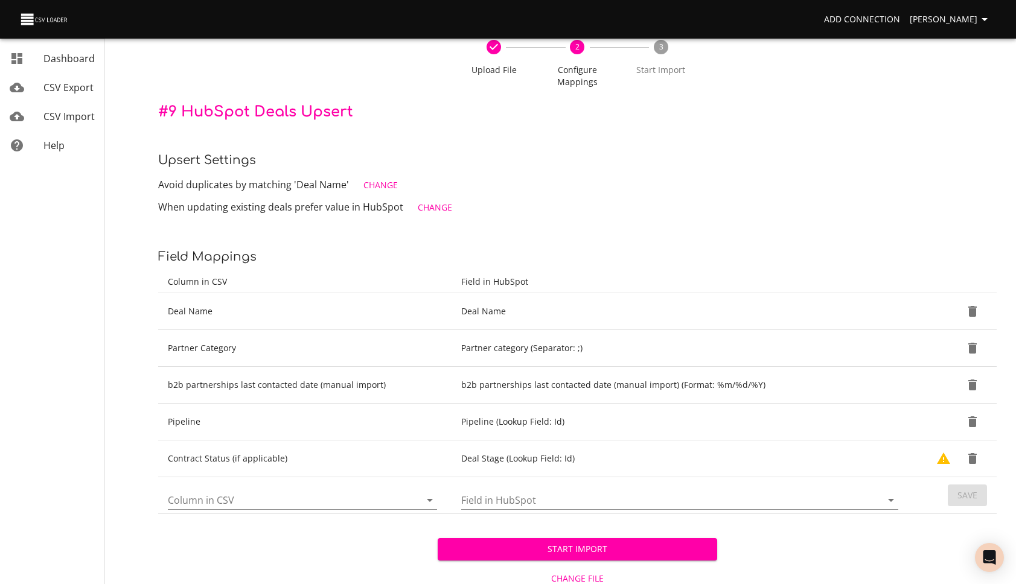
click at [287, 499] on input "Column in CSV" at bounding box center [284, 500] width 232 height 19
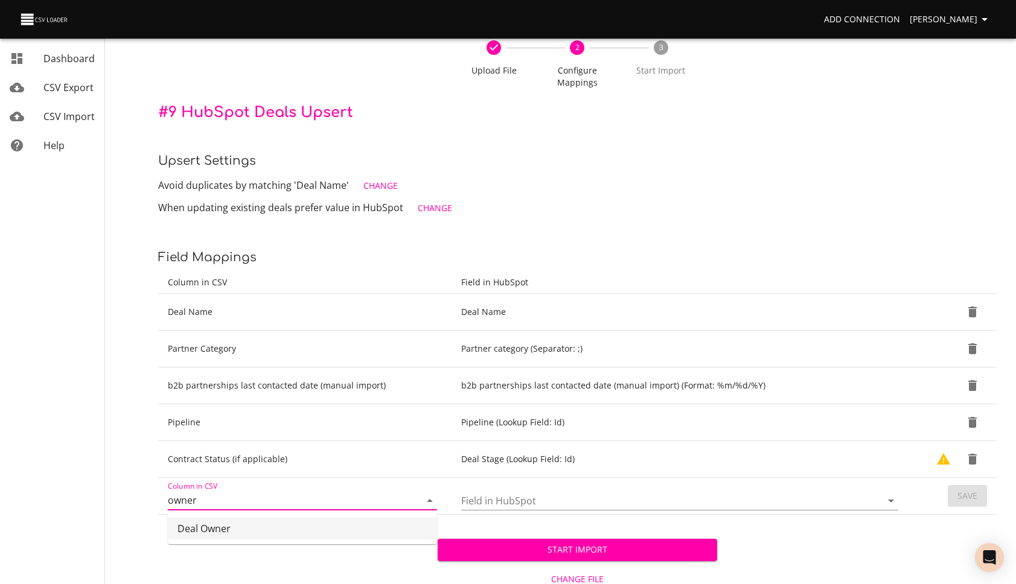
click at [224, 538] on ul "Deal Owner" at bounding box center [302, 528] width 269 height 31
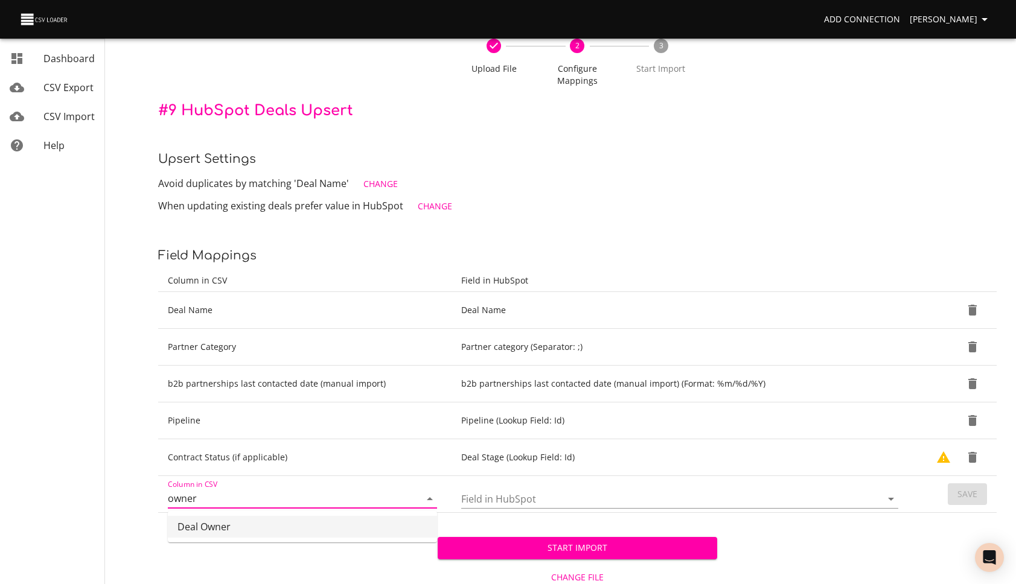
click at [220, 517] on li "Deal Owner" at bounding box center [302, 527] width 269 height 22
type input "Deal Owner"
click at [532, 498] on input "Field in HubSpot" at bounding box center [661, 499] width 400 height 19
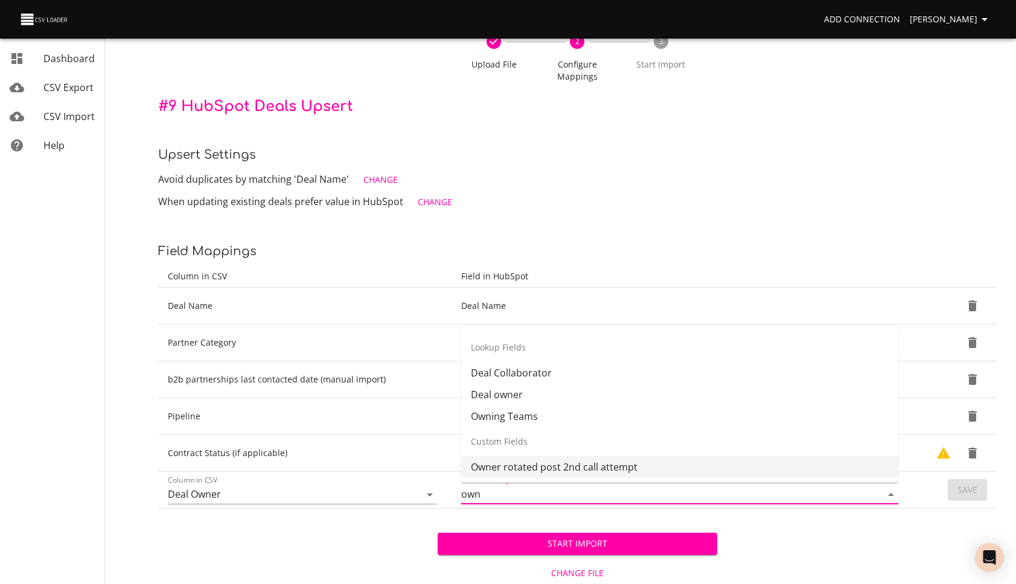
scroll to position [68, 0]
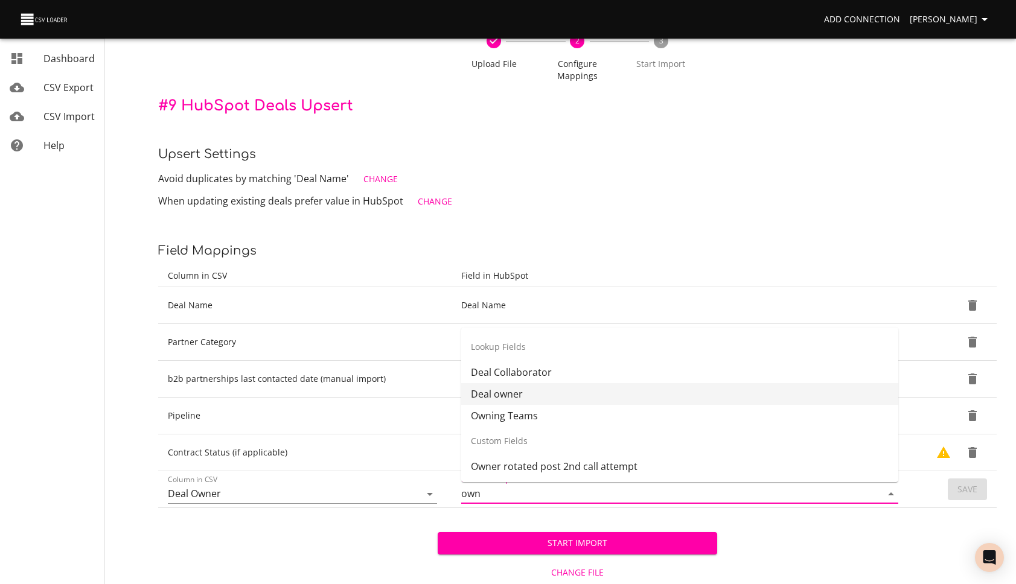
click at [520, 398] on li "Deal owner" at bounding box center [679, 394] width 437 height 22
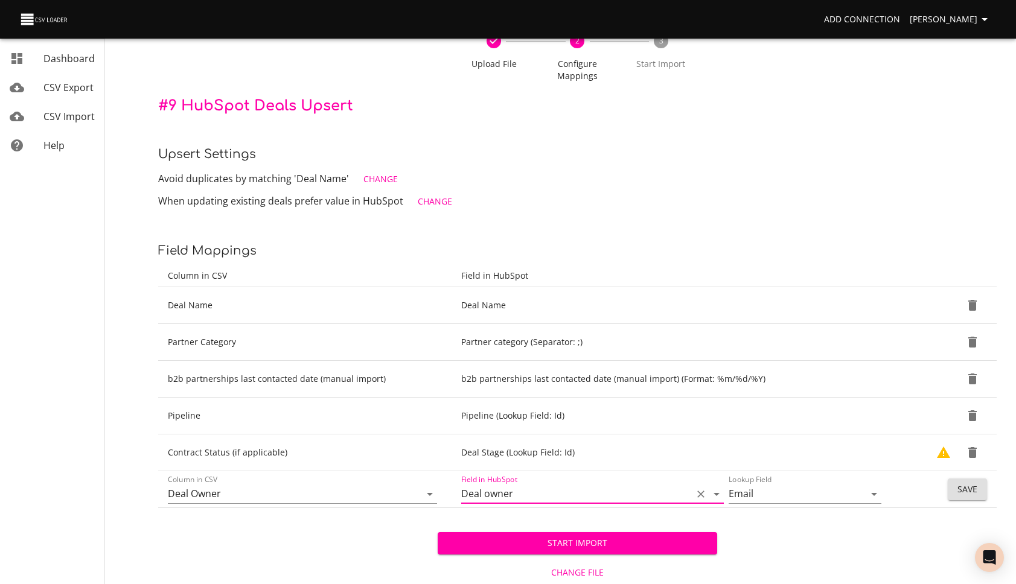
scroll to position [98, 0]
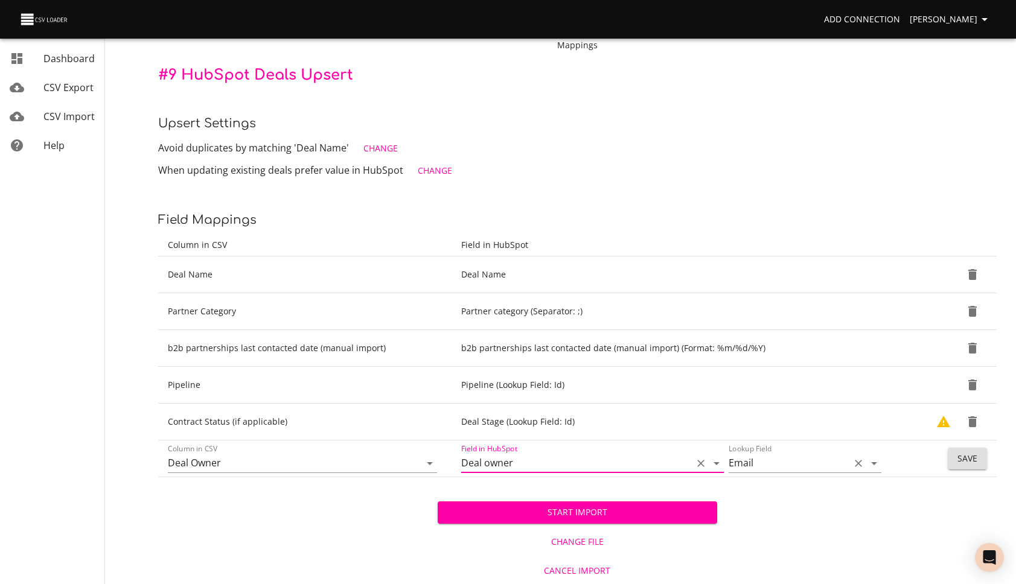
type input "Deal owner"
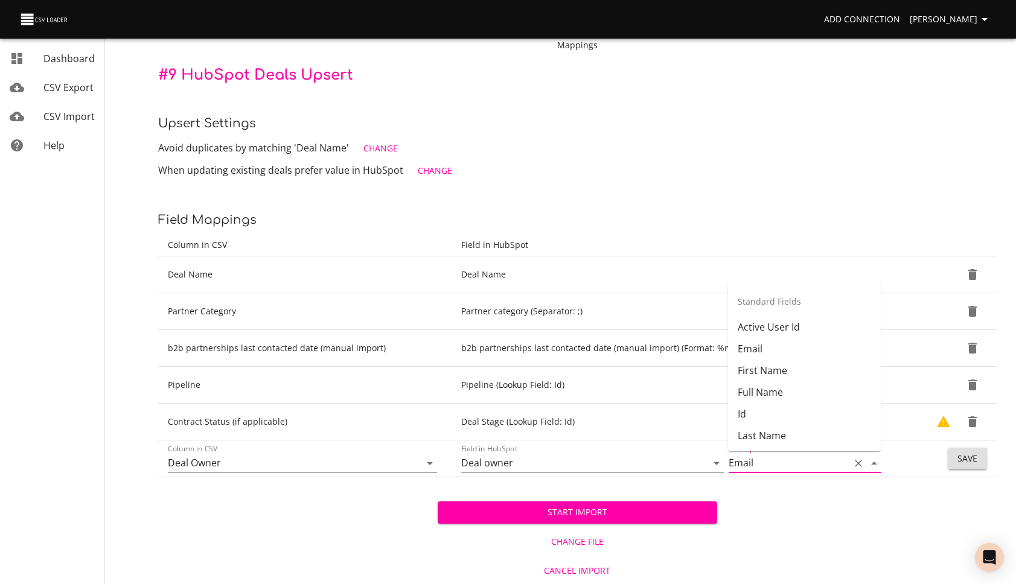
click at [785, 461] on input "Email" at bounding box center [786, 463] width 115 height 19
click at [784, 362] on li "First Name" at bounding box center [804, 371] width 153 height 22
type input "First Name"
click at [960, 455] on span "Save" at bounding box center [967, 459] width 20 height 15
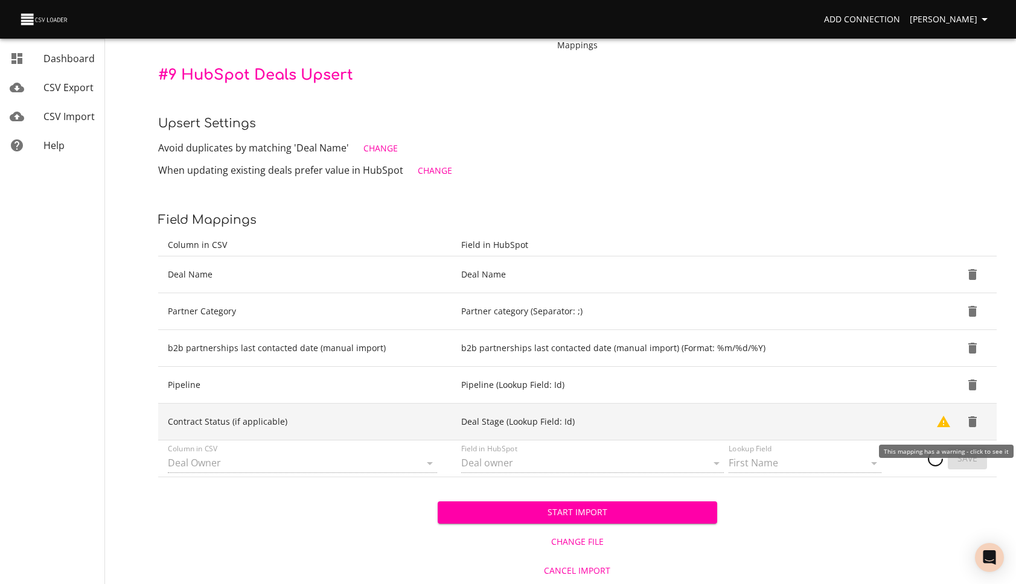
click at [946, 423] on icon "Show Warnings" at bounding box center [943, 421] width 13 height 11
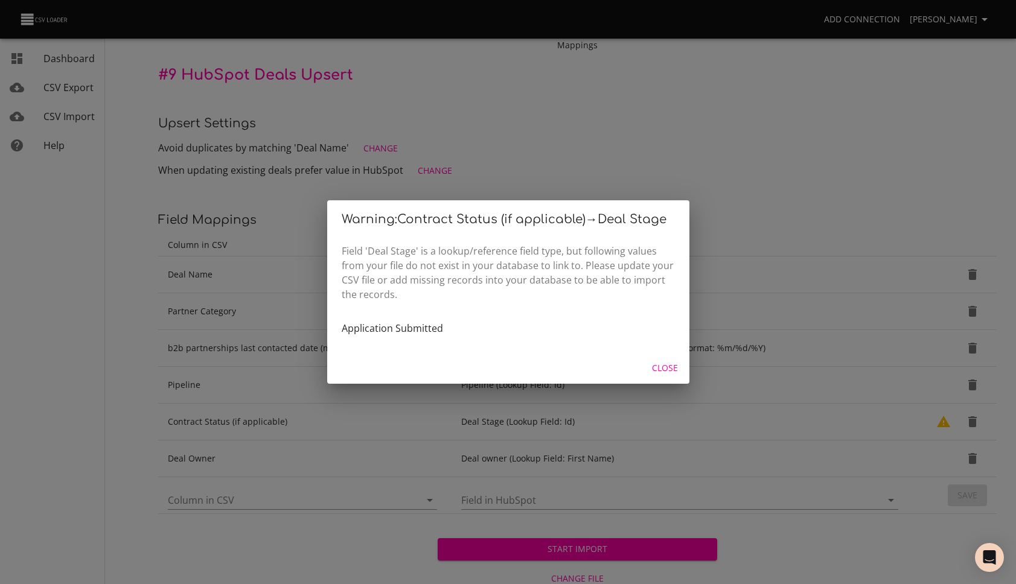
click at [663, 368] on span "Close" at bounding box center [665, 368] width 29 height 15
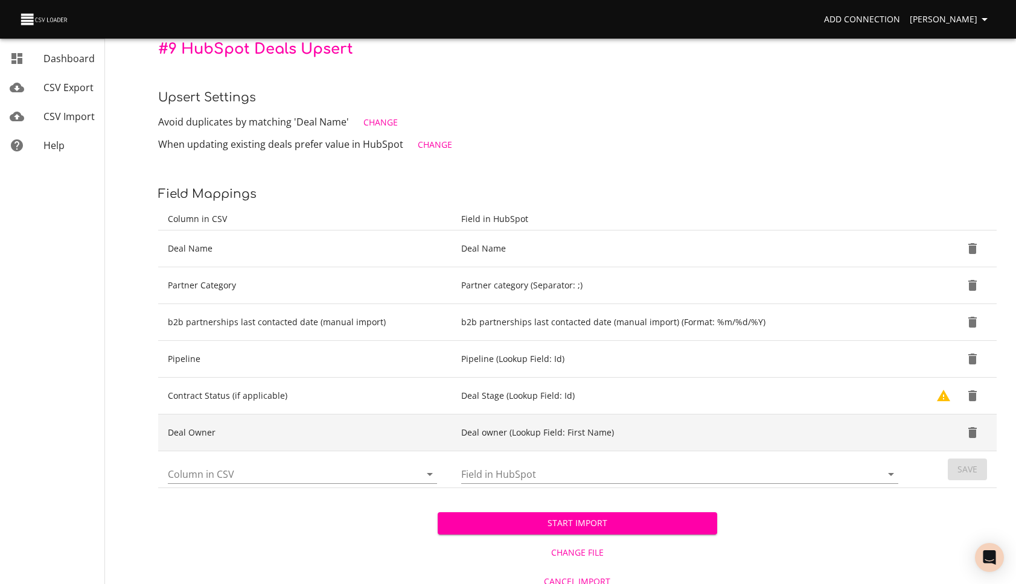
scroll to position [126, 0]
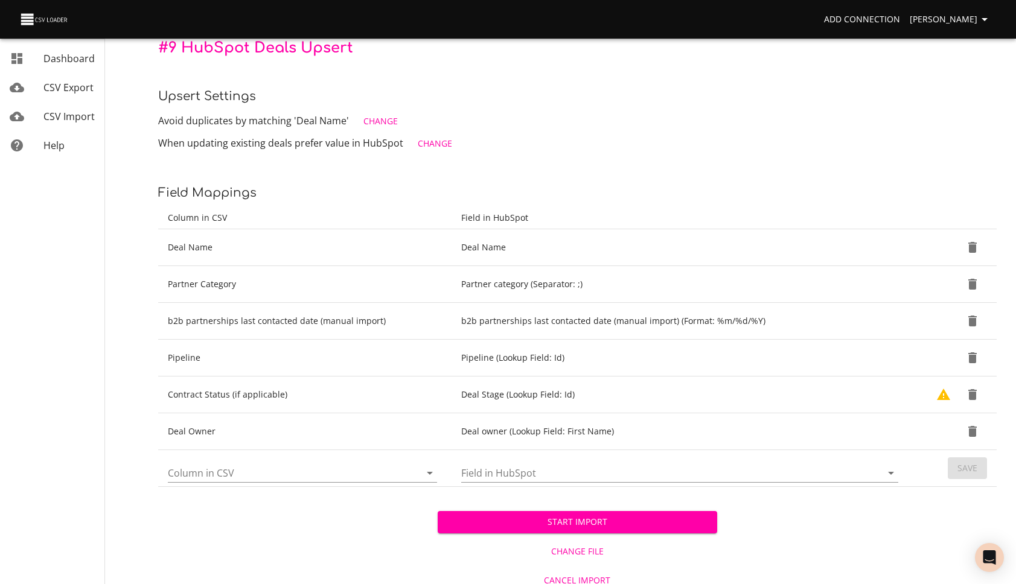
click at [608, 525] on span "Start Import" at bounding box center [577, 522] width 260 height 15
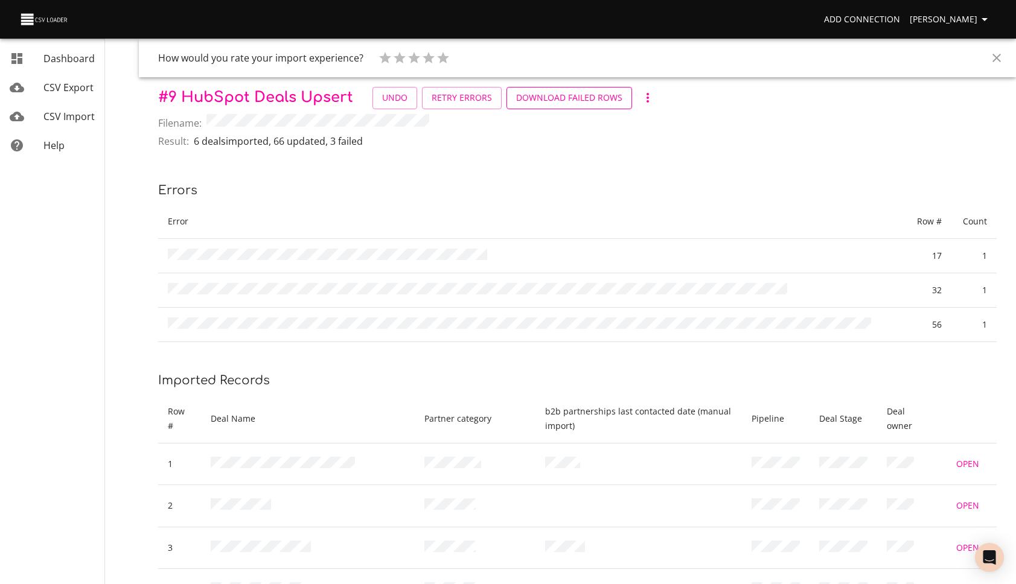
drag, startPoint x: 533, startPoint y: 179, endPoint x: 562, endPoint y: 95, distance: 88.8
click at [563, 95] on span "Download Failed Rows" at bounding box center [569, 98] width 106 height 15
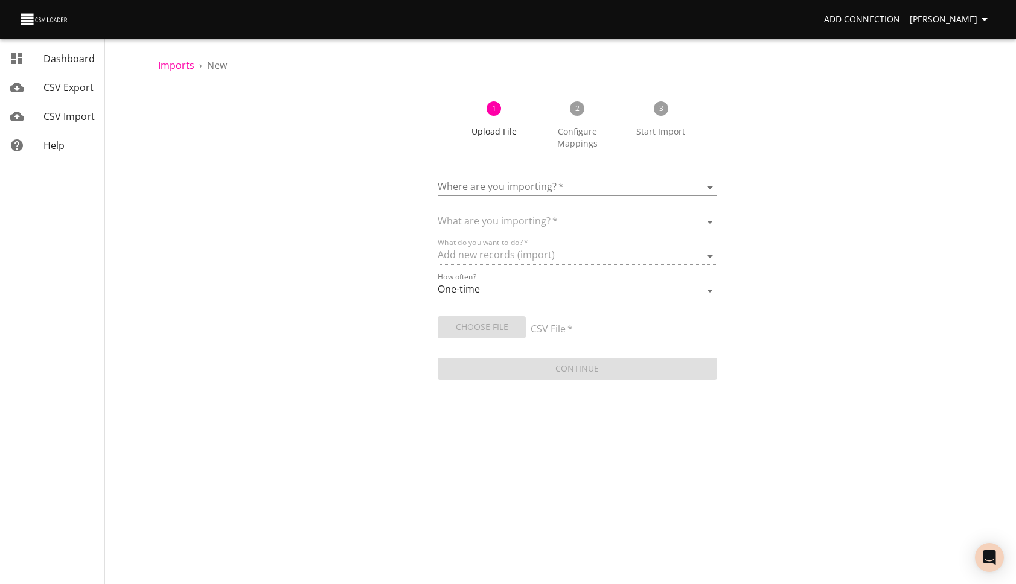
click at [653, 192] on body "Add Connection [PERSON_NAME] Dashboard CSV Export CSV Import Help Imports › New…" at bounding box center [508, 292] width 1016 height 584
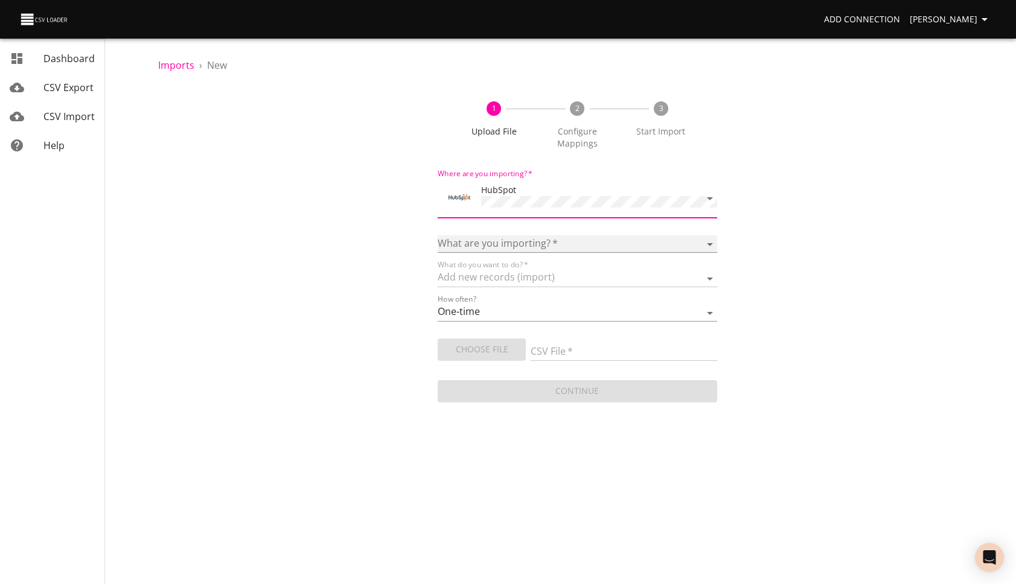
click at [605, 246] on select "Calls Companies Contacts Deals Emails Line items Meetings Notes Products Tasks …" at bounding box center [577, 244] width 279 height 18
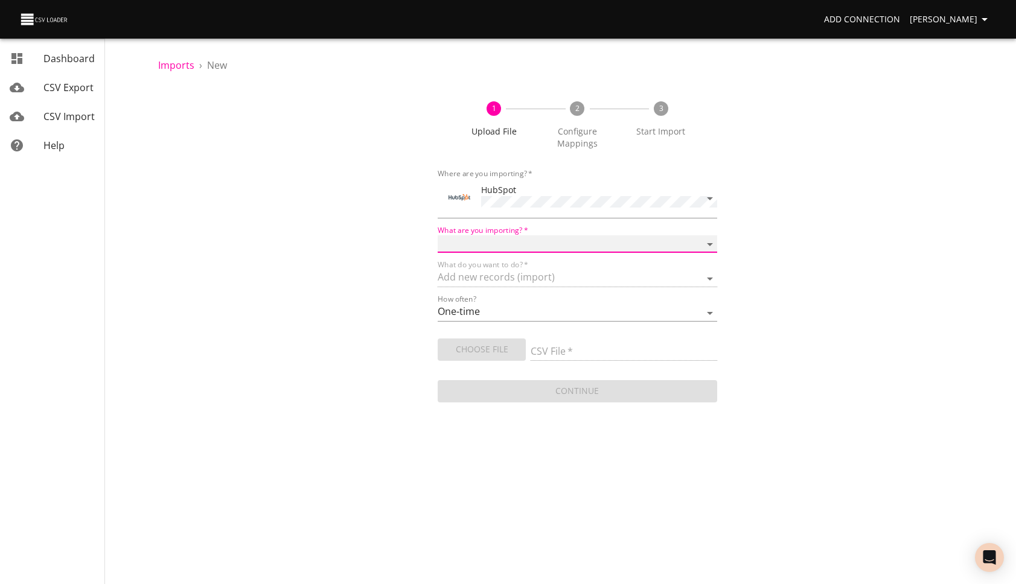
select select "notes"
click at [438, 235] on select "Calls Companies Contacts Deals Emails Line items Meetings Notes Products Tasks …" at bounding box center [577, 244] width 279 height 18
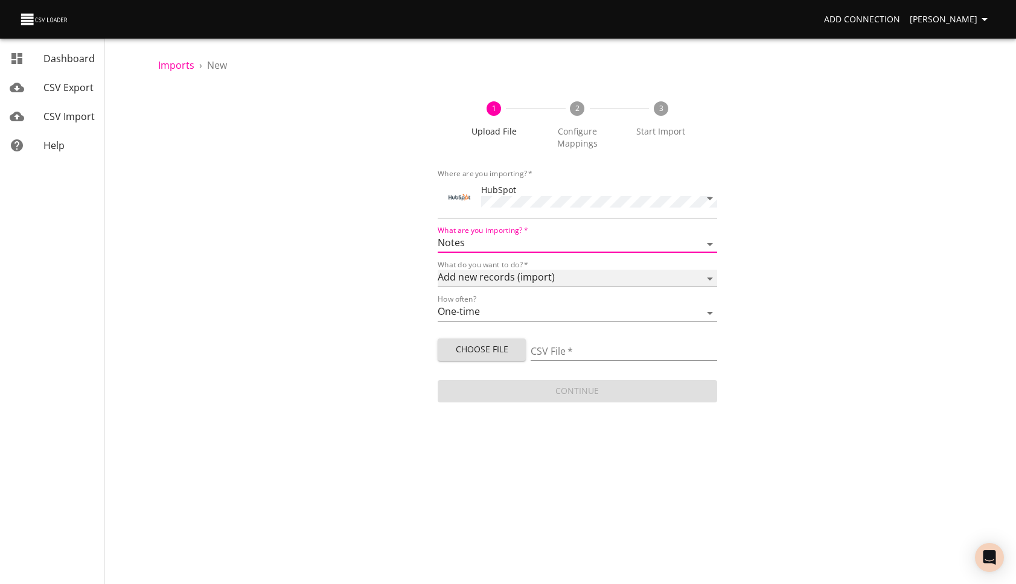
click at [586, 276] on select "Add new records (import) Update existing records (update) Add new and update ex…" at bounding box center [577, 279] width 279 height 18
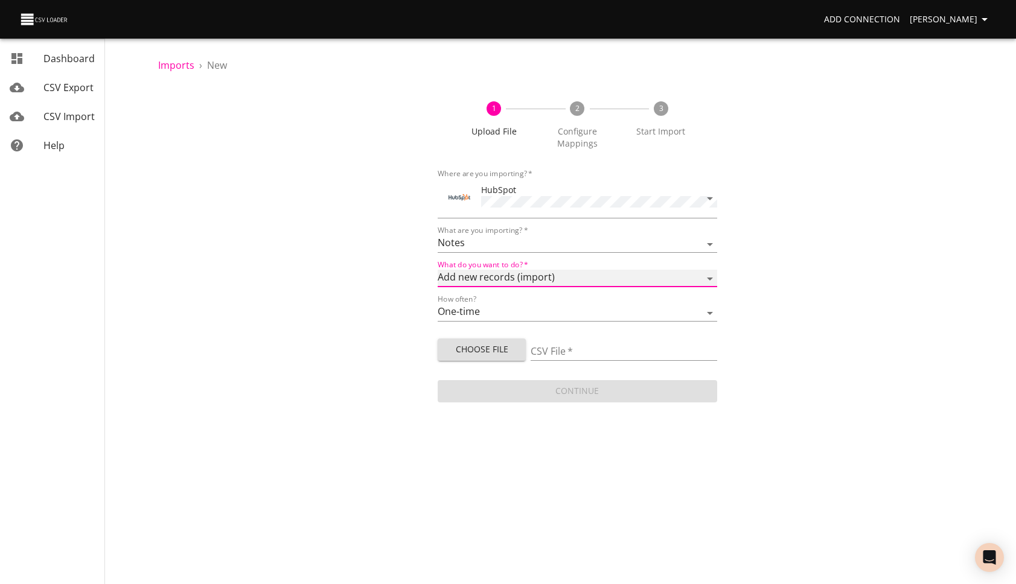
click at [438, 270] on select "Add new records (import) Update existing records (update) Add new and update ex…" at bounding box center [577, 279] width 279 height 18
click at [520, 348] on button "Choose File" at bounding box center [482, 350] width 88 height 22
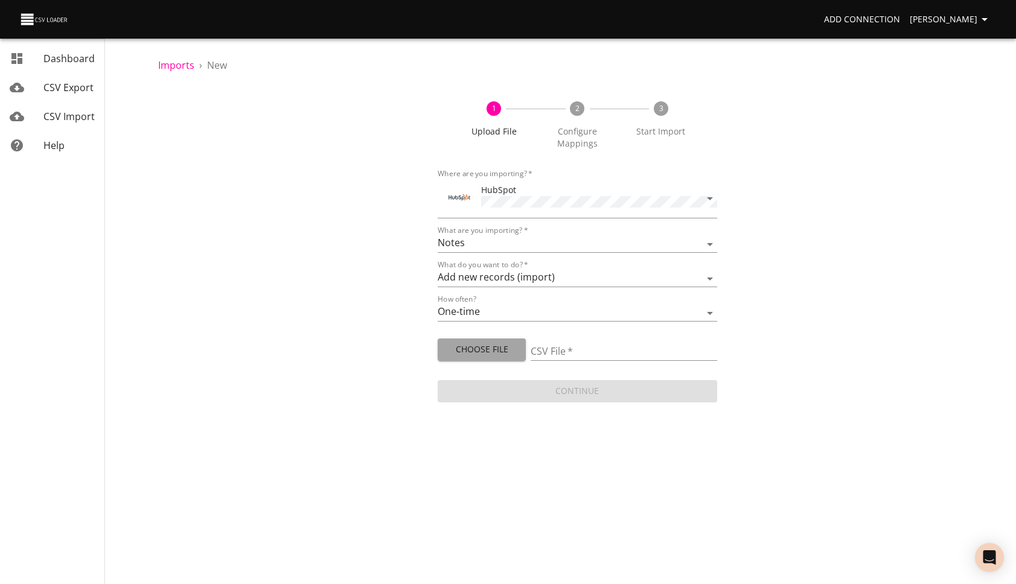
click at [511, 348] on span "Choose File" at bounding box center [481, 349] width 69 height 15
type input "Raquel Partnerships for Hubspot - to organize (1).csv"
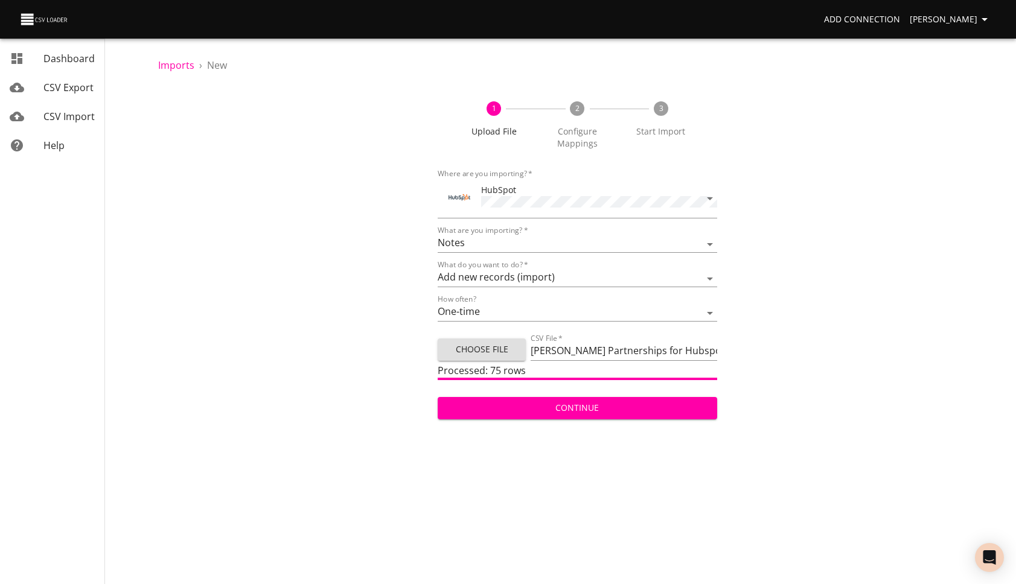
click at [638, 405] on span "Continue" at bounding box center [577, 408] width 260 height 15
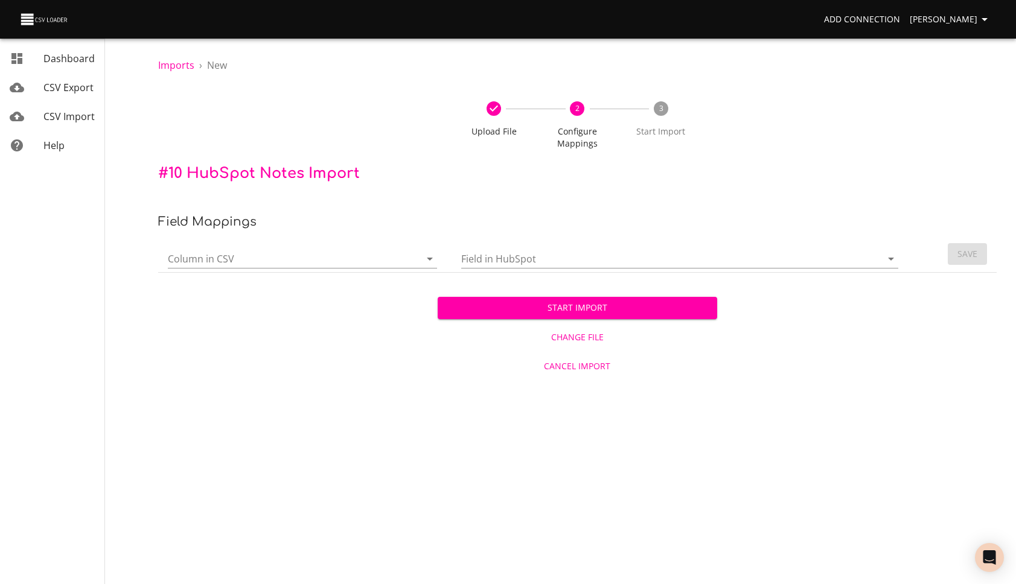
click at [328, 263] on input "Column in CSV" at bounding box center [284, 258] width 232 height 19
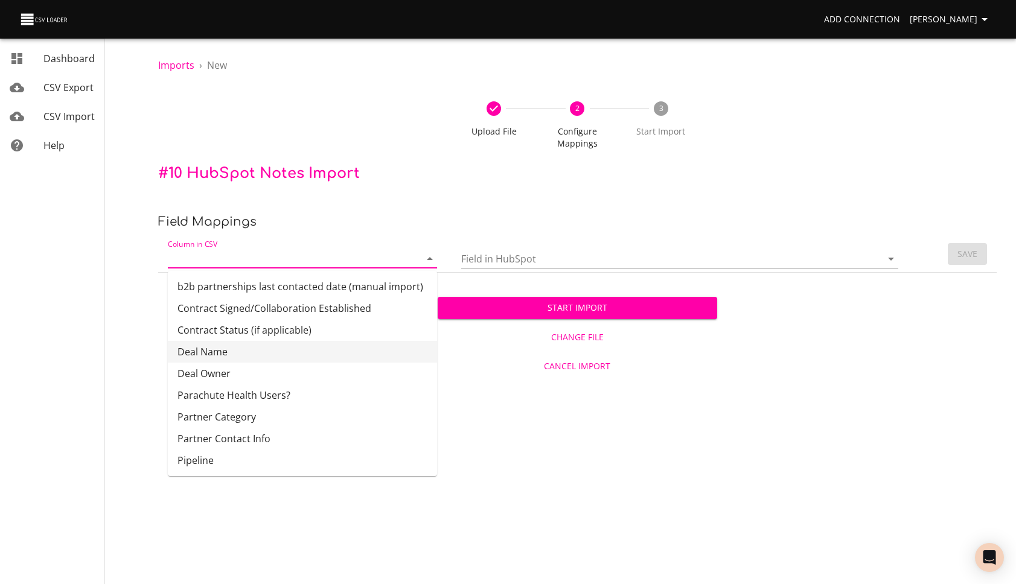
click at [297, 355] on li "Deal Name" at bounding box center [302, 352] width 269 height 22
type input "Deal Name"
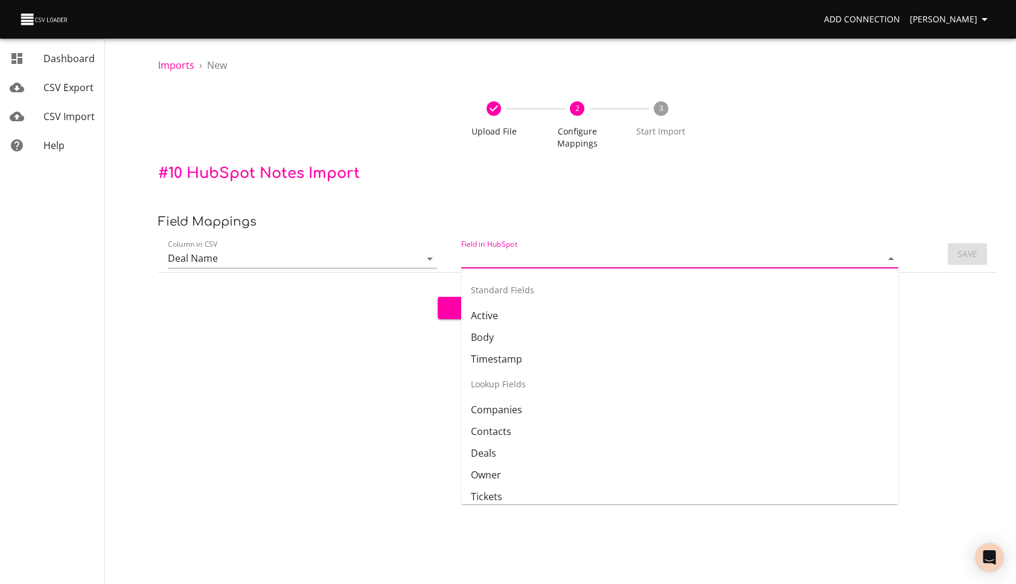
click at [471, 261] on input "Field in HubSpot" at bounding box center [661, 258] width 400 height 19
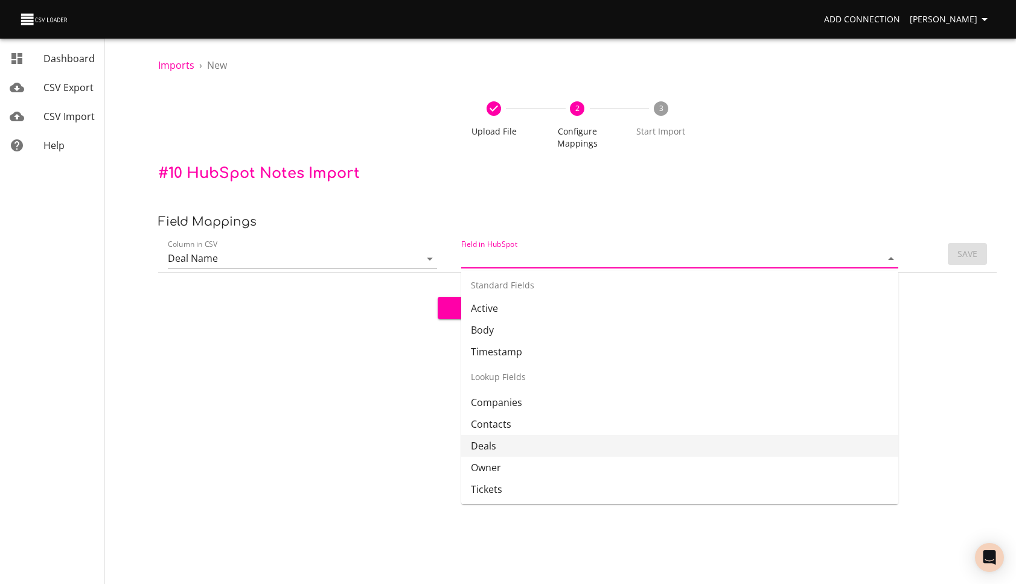
scroll to position [8, 0]
click at [594, 451] on li "Deals" at bounding box center [679, 446] width 437 height 22
type input "Deals"
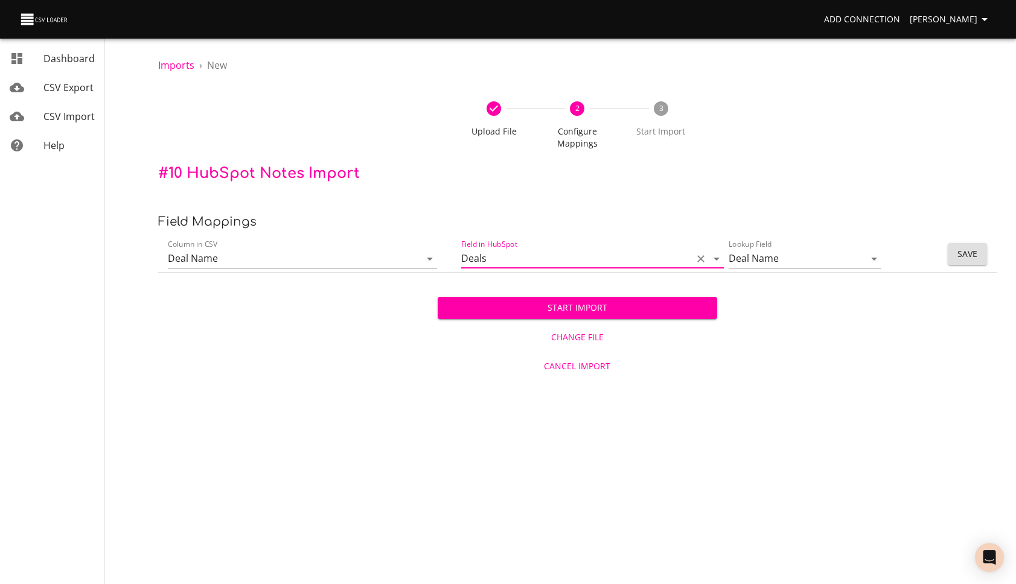
click at [964, 255] on span "Save" at bounding box center [967, 254] width 20 height 15
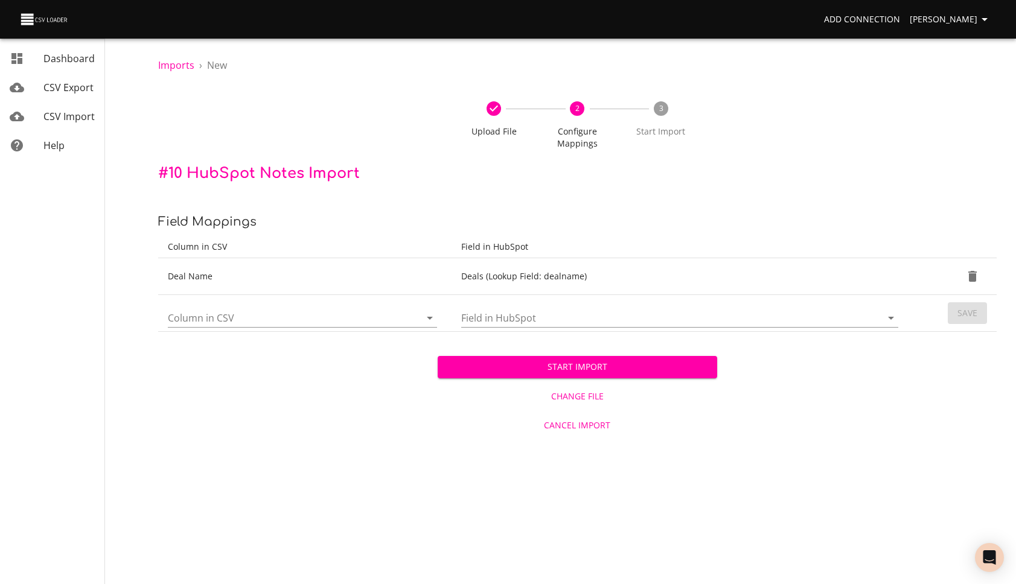
click at [264, 316] on input "Column in CSV" at bounding box center [284, 317] width 232 height 19
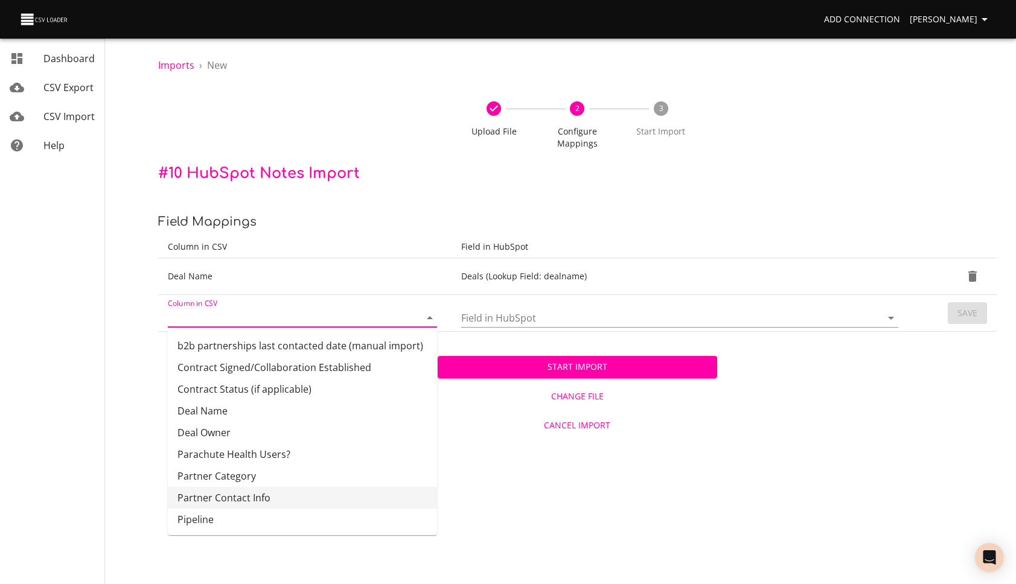
click at [372, 497] on li "Partner Contact Info" at bounding box center [302, 498] width 269 height 22
type input "Partner Contact Info"
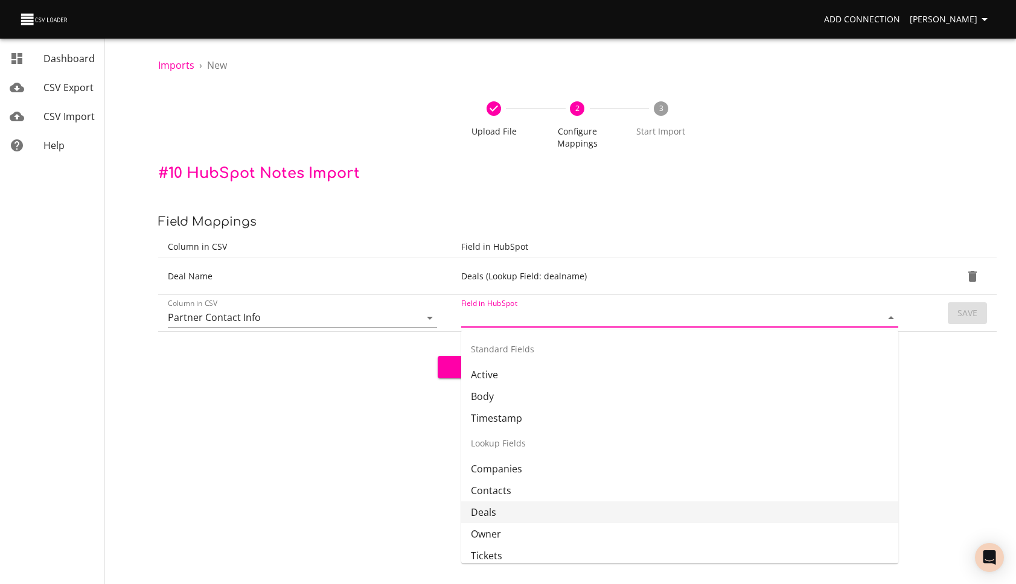
click at [534, 325] on input "Field in HubSpot" at bounding box center [661, 317] width 400 height 19
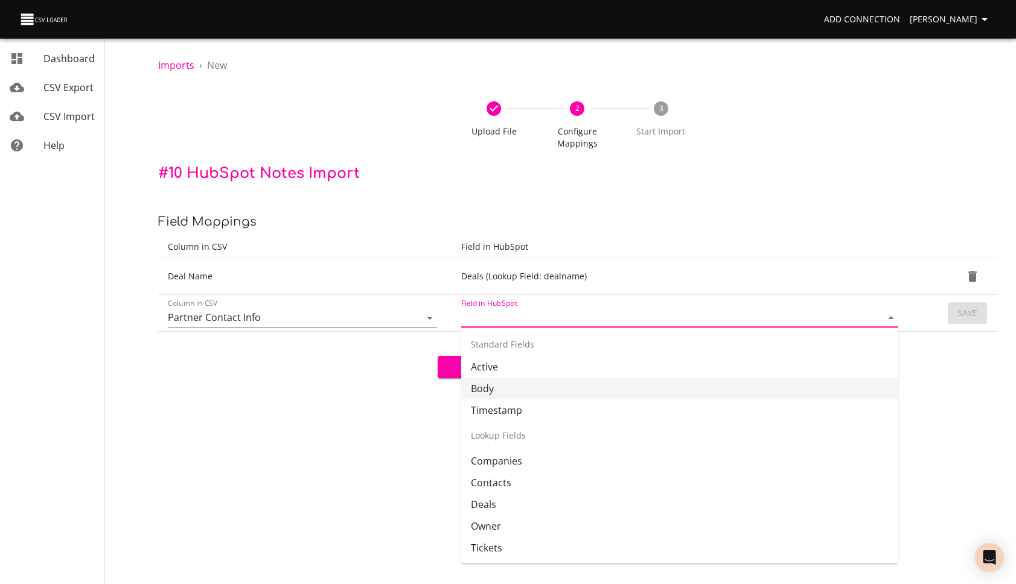
click at [524, 391] on li "Body" at bounding box center [679, 389] width 437 height 22
type input "Body"
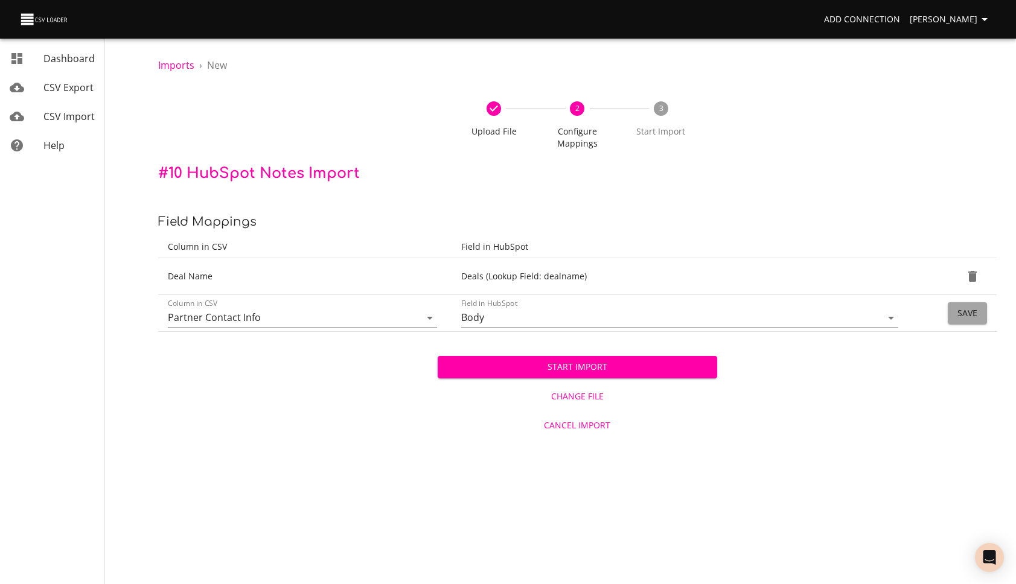
click at [969, 316] on span "Save" at bounding box center [967, 313] width 20 height 15
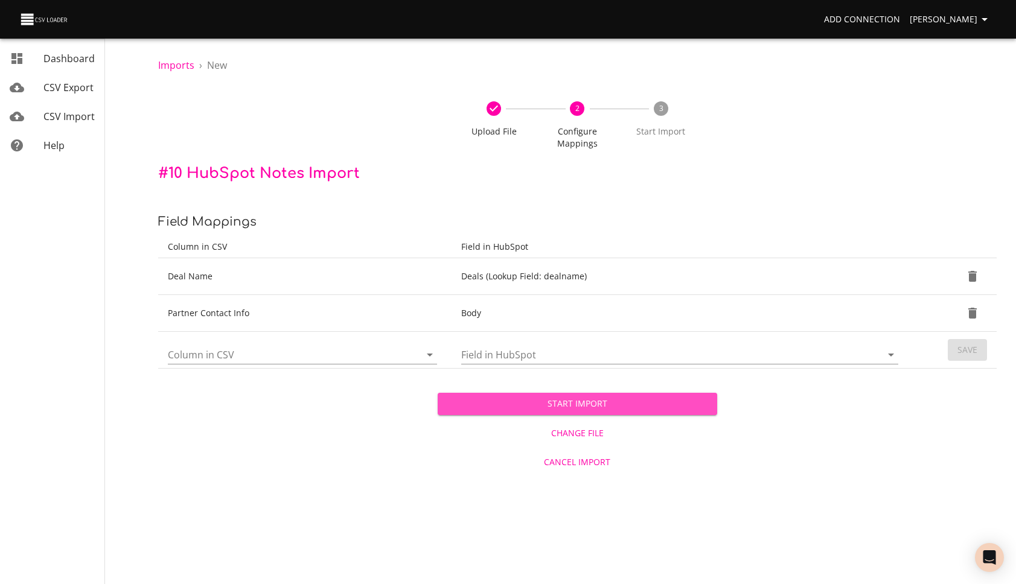
click at [592, 403] on span "Start Import" at bounding box center [577, 404] width 260 height 15
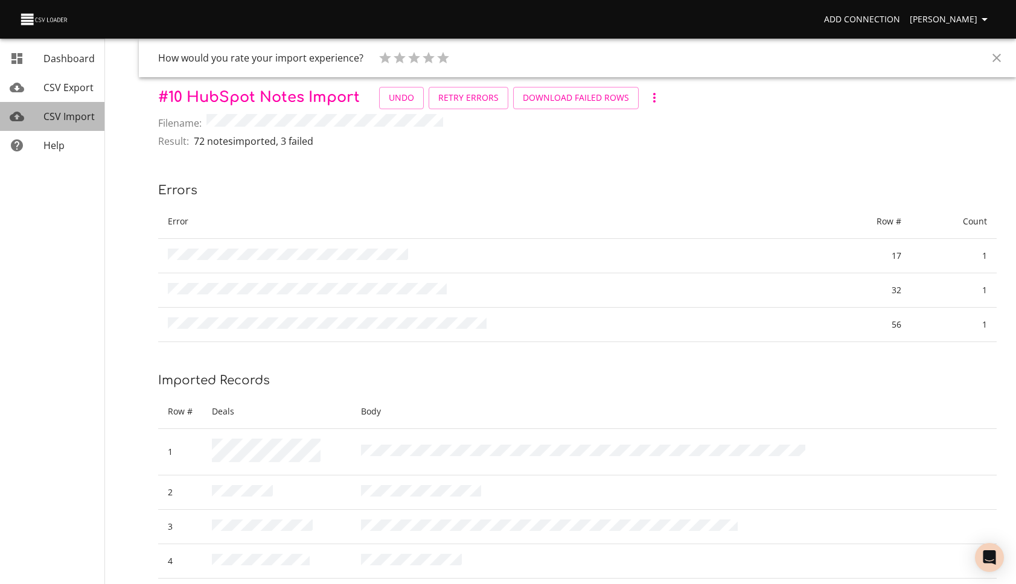
click at [65, 114] on span "CSV Import" at bounding box center [68, 116] width 51 height 13
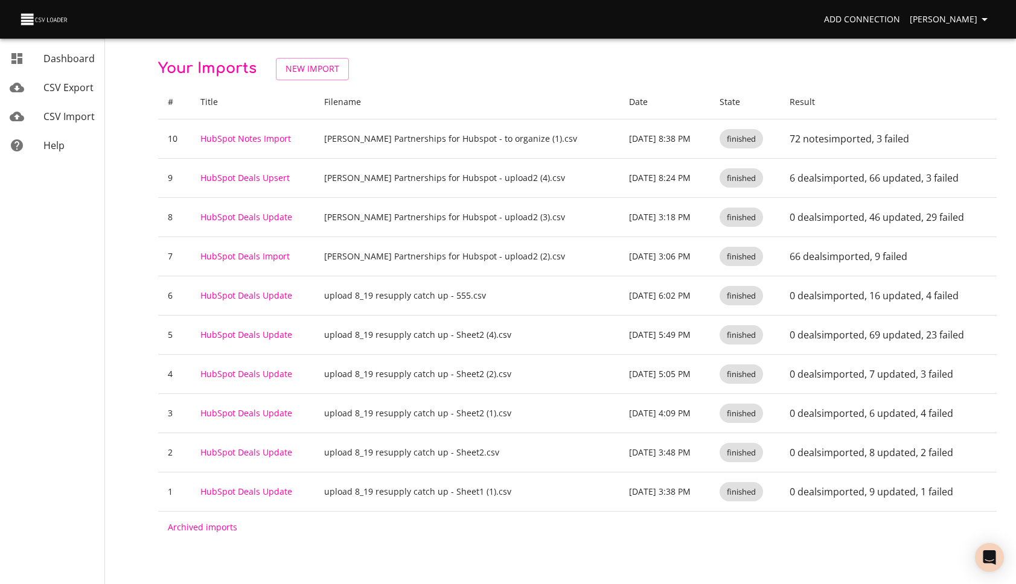
click at [339, 54] on div "Your Imports New Import # Title Filename Date State Result 10 HubSpot Notes Imp…" at bounding box center [577, 271] width 877 height 543
click at [333, 69] on span "New Import" at bounding box center [313, 69] width 54 height 15
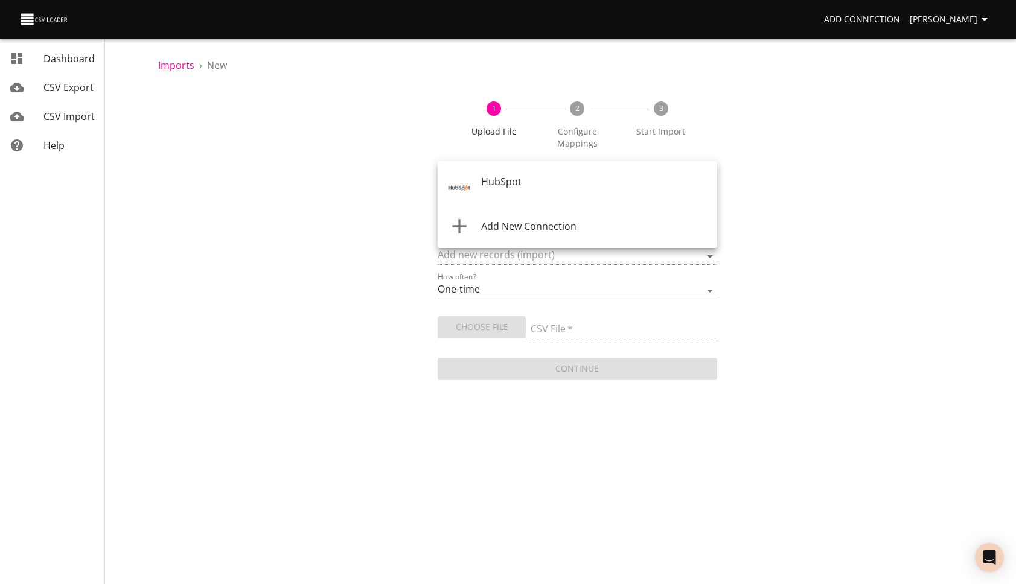
click at [532, 190] on body "Add Connection Hanna Mccormack Dashboard CSV Export CSV Import Help Imports › N…" at bounding box center [508, 292] width 1016 height 584
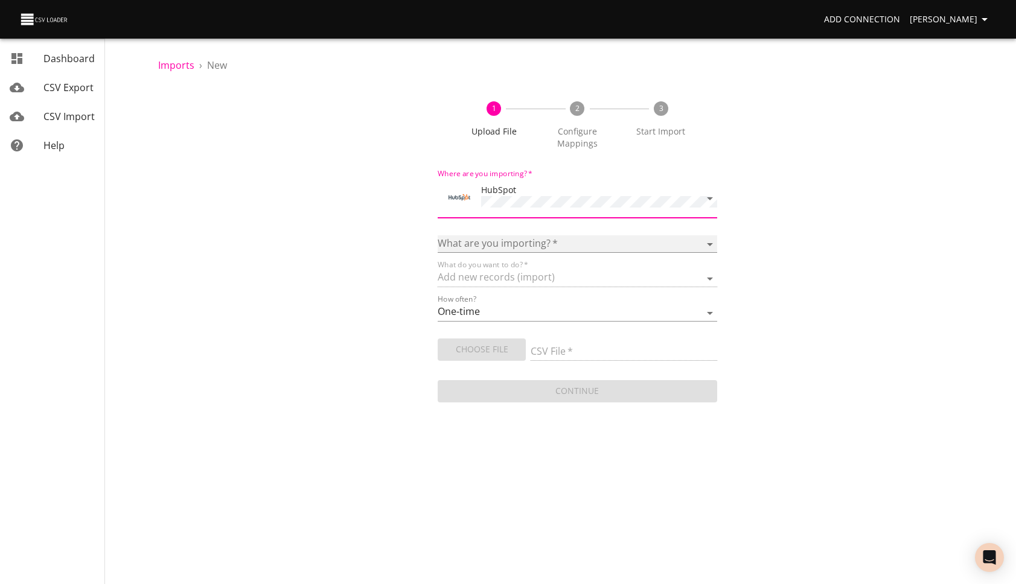
click at [543, 241] on select "Calls Companies Contacts Deals Emails Line items Meetings Notes Products Tasks …" at bounding box center [577, 244] width 279 height 18
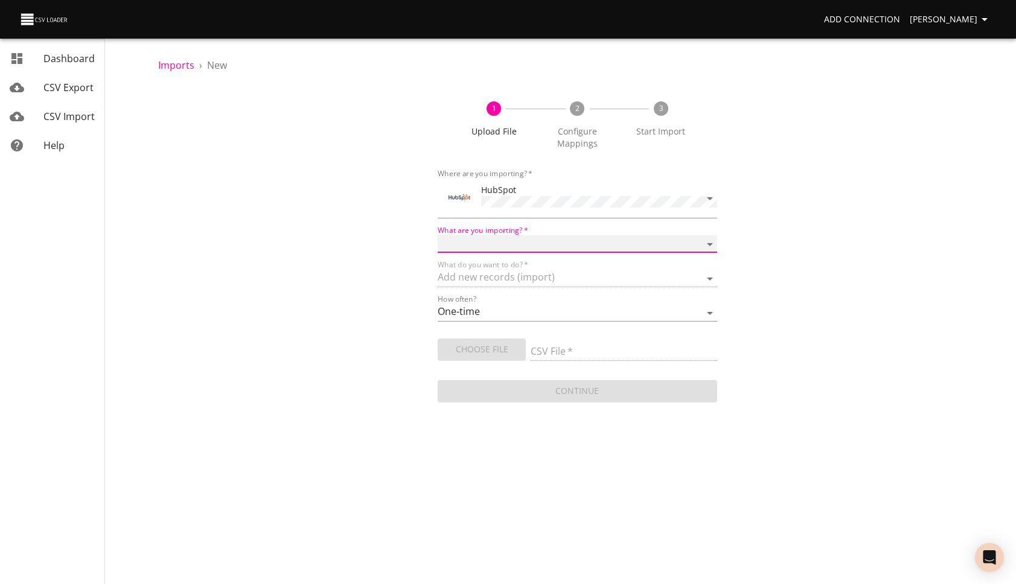
select select "contacts"
click at [438, 235] on select "Calls Companies Contacts Deals Emails Line items Meetings Notes Products Tasks …" at bounding box center [577, 244] width 279 height 18
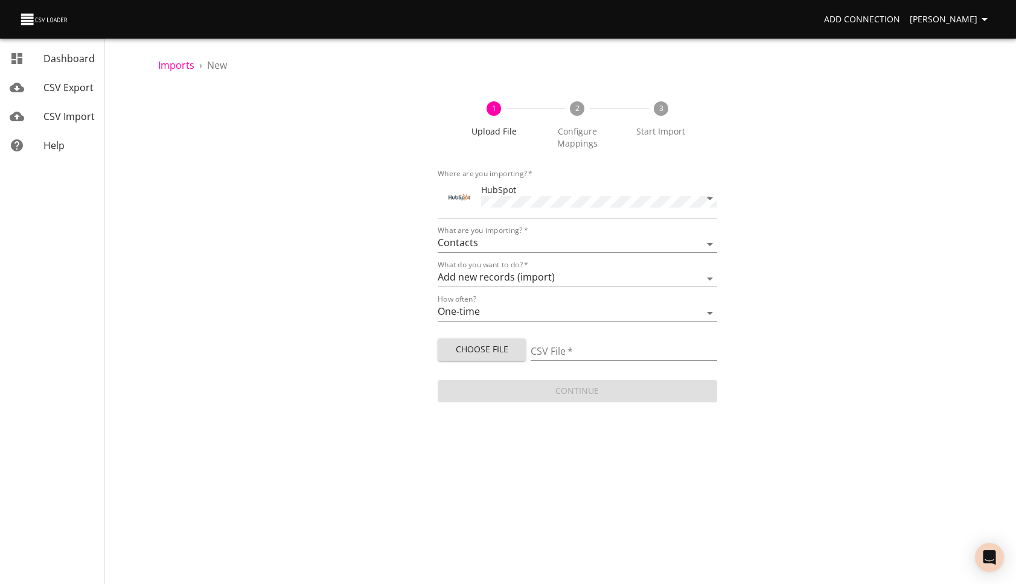
drag, startPoint x: 506, startPoint y: 339, endPoint x: 549, endPoint y: 247, distance: 101.3
click at [531, 300] on form "Where are you importing?   * HubSpot What are you importing?   * Calls Companie…" at bounding box center [577, 284] width 279 height 241
click at [544, 275] on select "Add new records (import) Update existing records (update) Add new and update ex…" at bounding box center [577, 279] width 279 height 18
select select "upsert"
click at [438, 270] on select "Add new records (import) Update existing records (update) Add new and update ex…" at bounding box center [577, 279] width 279 height 18
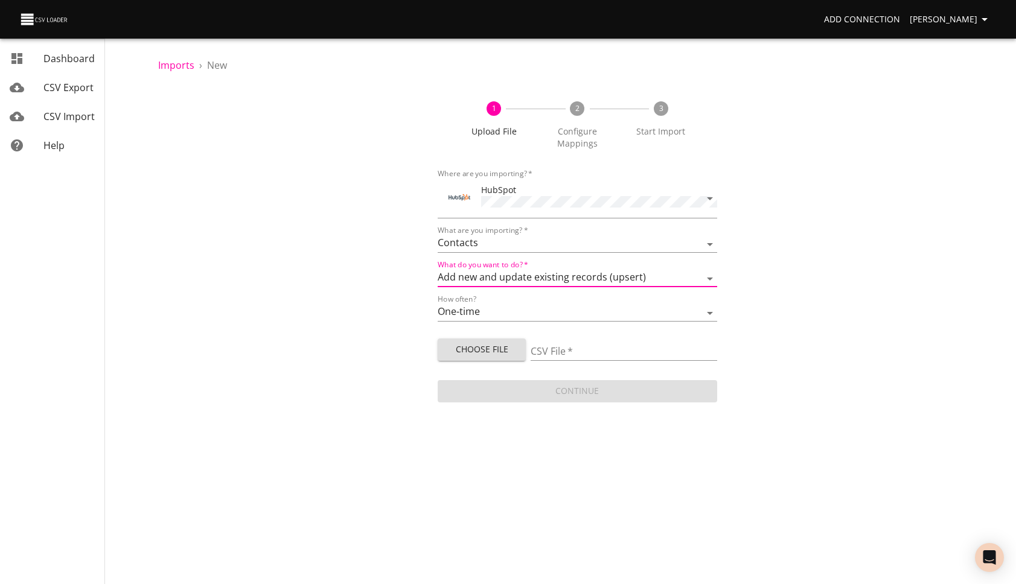
click at [508, 347] on span "Choose File" at bounding box center [481, 349] width 69 height 15
click at [482, 343] on span "Choose File" at bounding box center [481, 349] width 69 height 15
type input "[PERSON_NAME] Partnerships for Hubspot - upload2 (2).csv"
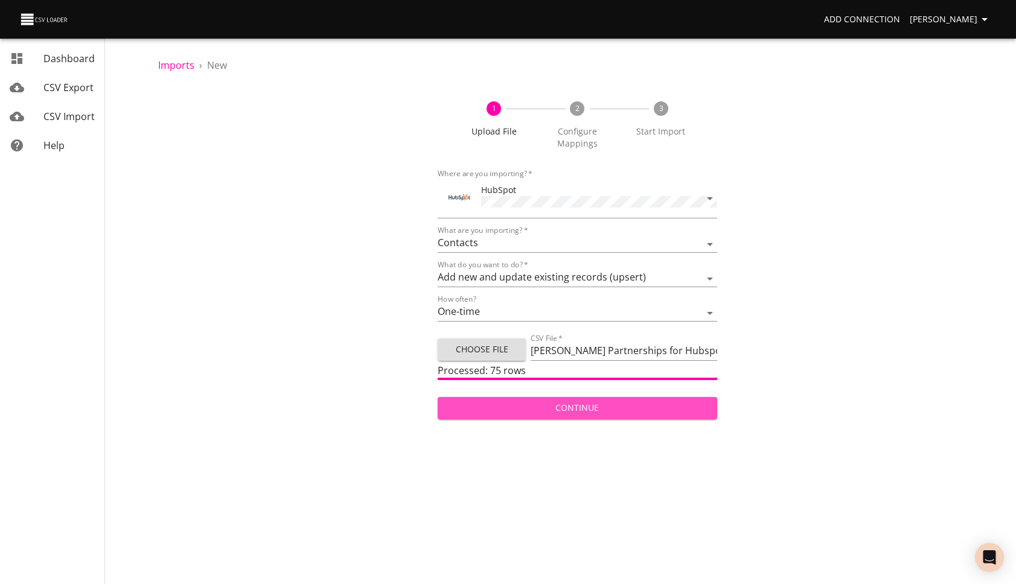
click at [571, 401] on span "Continue" at bounding box center [577, 408] width 260 height 15
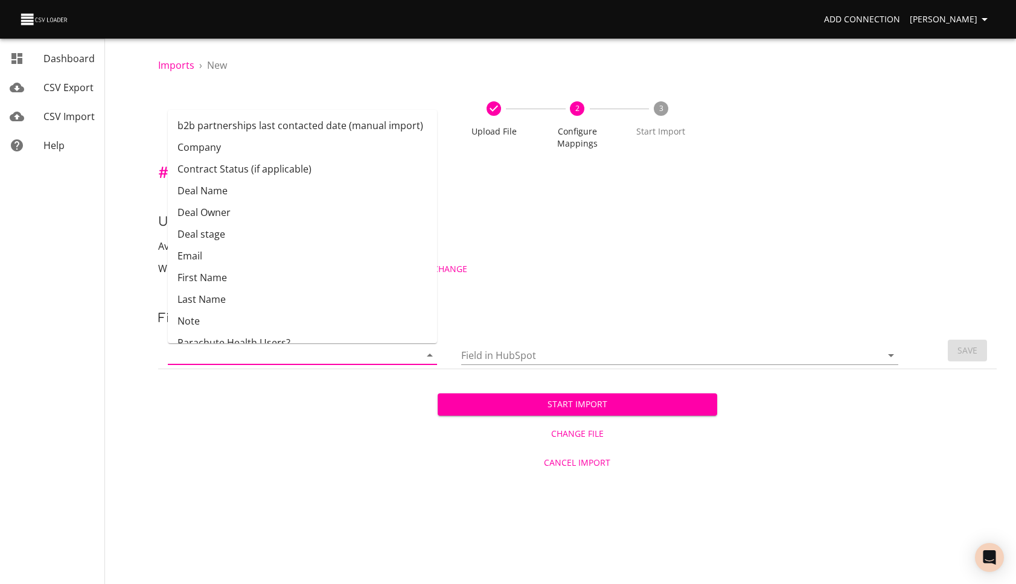
click at [357, 349] on input "Column in CSV" at bounding box center [284, 355] width 232 height 19
click at [313, 451] on div "Start Import Change File Cancel Import" at bounding box center [577, 422] width 838 height 107
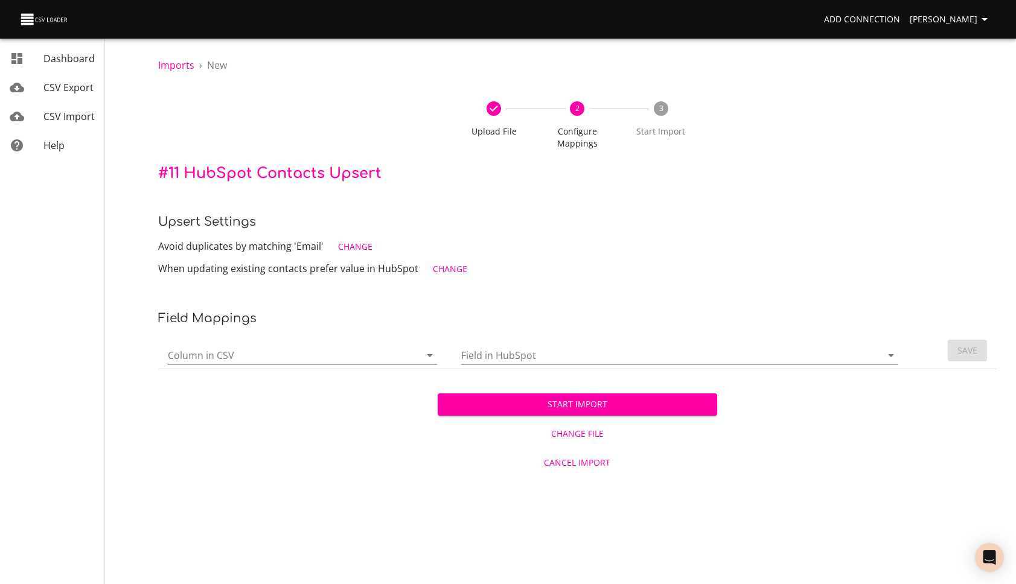
click at [316, 357] on input "Column in CSV" at bounding box center [284, 355] width 232 height 19
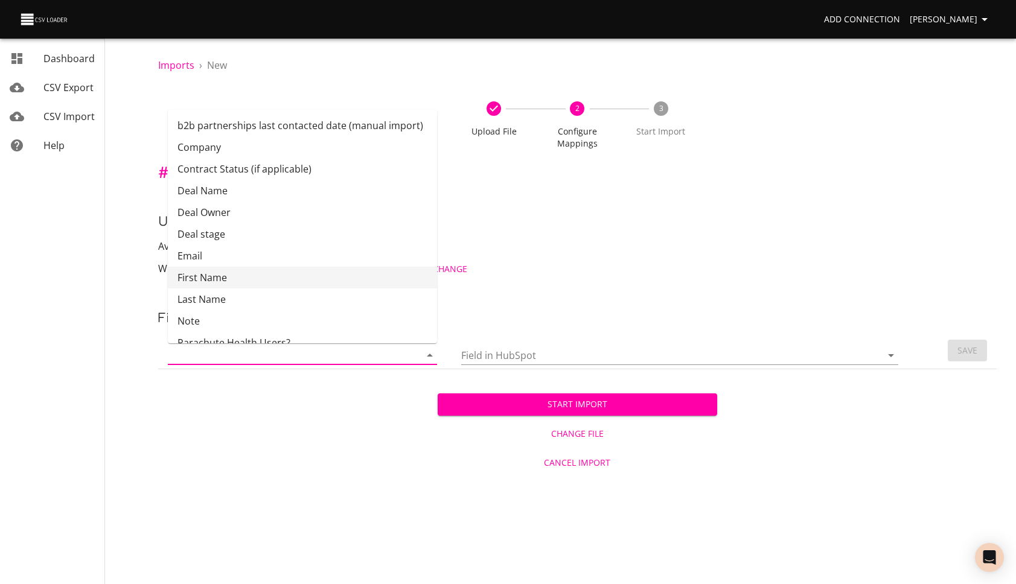
click at [298, 286] on li "First Name" at bounding box center [302, 278] width 269 height 22
type input "First Name"
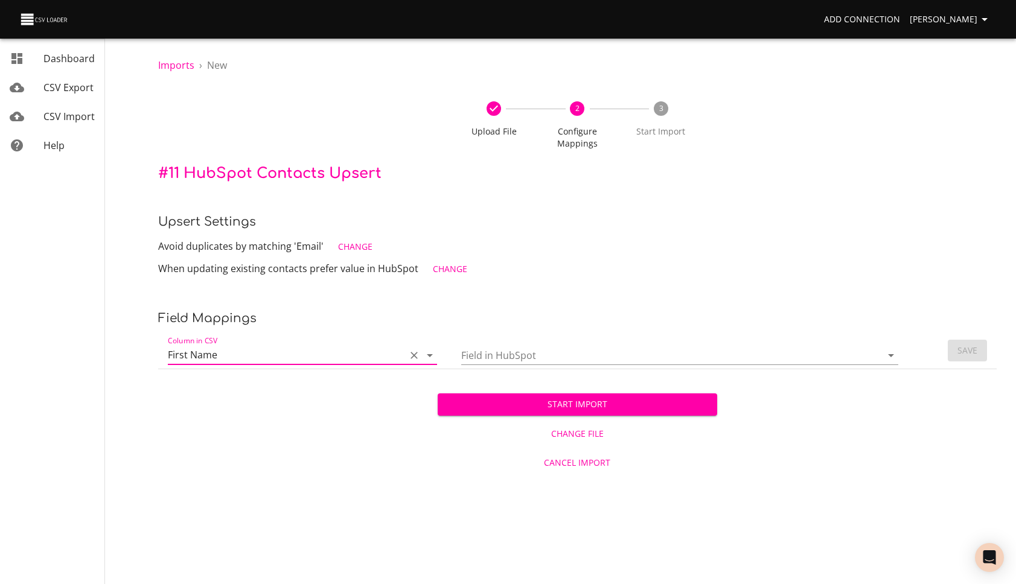
click at [587, 364] on input "Field in HubSpot" at bounding box center [661, 355] width 400 height 19
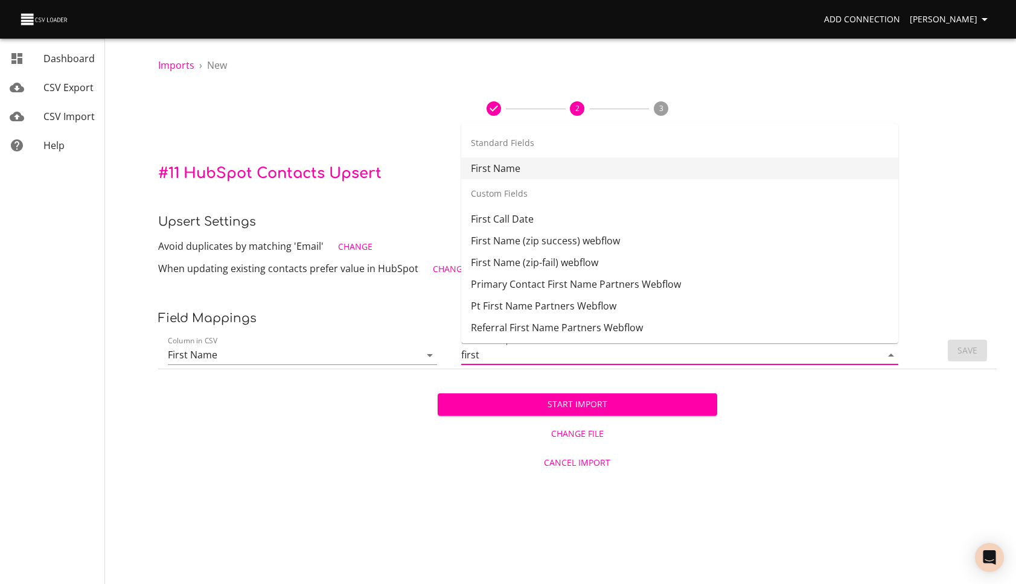
click at [649, 170] on li "First Name" at bounding box center [679, 169] width 437 height 22
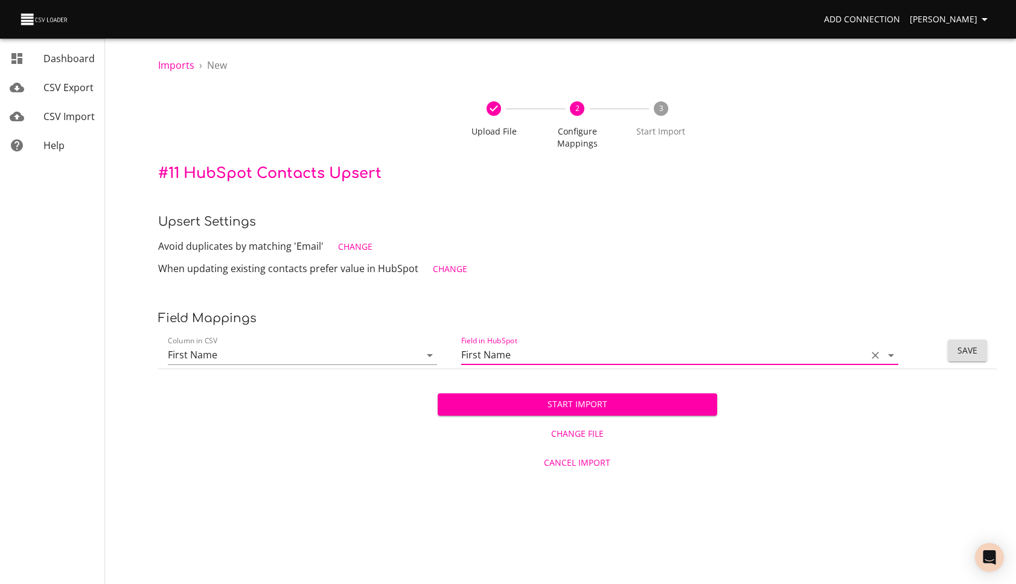
type input "First Name"
click at [966, 338] on td "Save" at bounding box center [955, 351] width 84 height 37
click at [963, 351] on span "Save" at bounding box center [967, 350] width 20 height 15
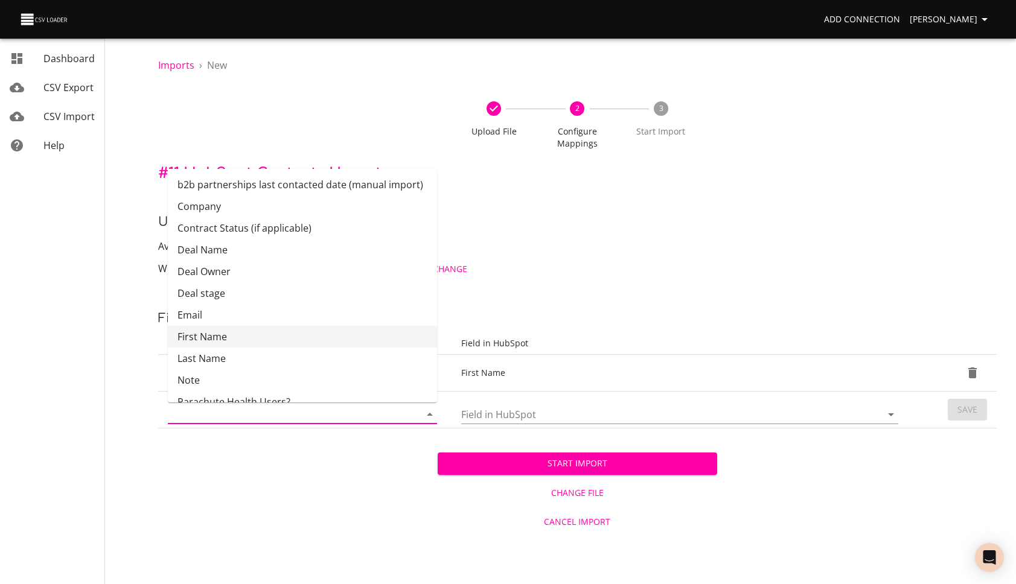
click at [291, 416] on input "Column in CSV" at bounding box center [284, 414] width 232 height 19
click at [231, 361] on li "Last Name" at bounding box center [302, 359] width 269 height 22
type input "Last Name"
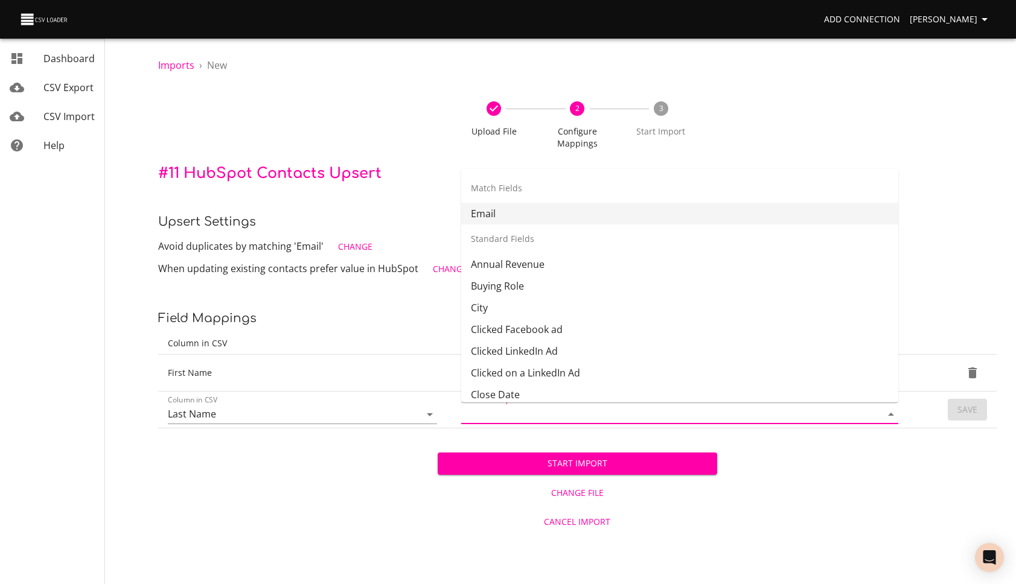
click at [583, 421] on input "Field in HubSpot" at bounding box center [661, 414] width 400 height 19
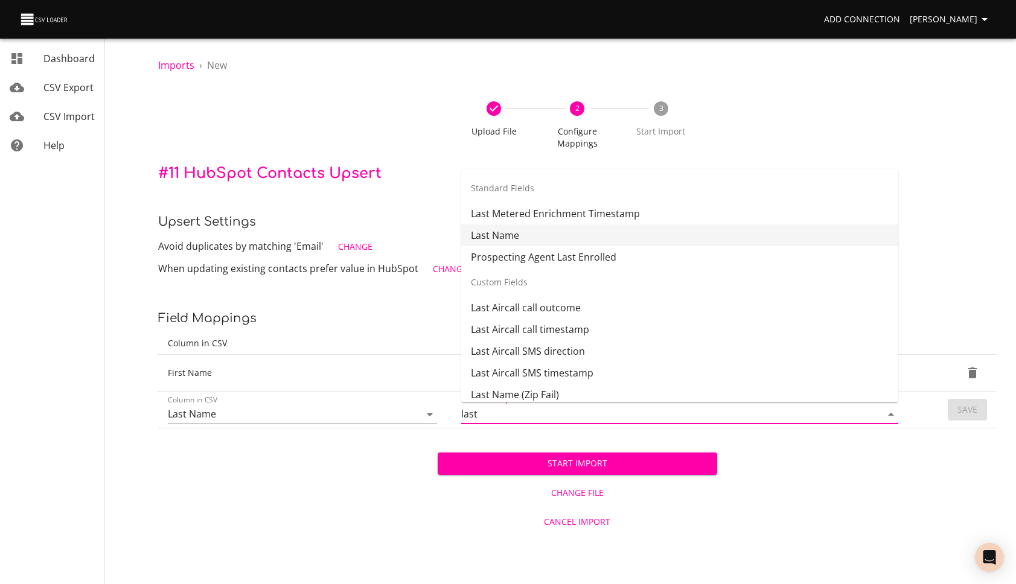
click at [588, 237] on li "Last Name" at bounding box center [679, 236] width 437 height 22
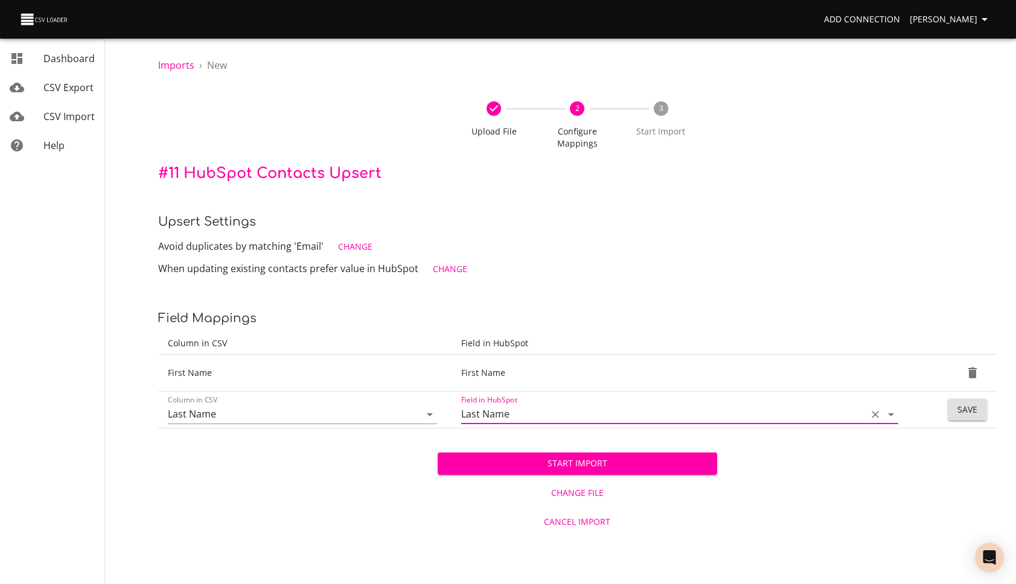
type input "Last Name"
click at [972, 415] on span "Save" at bounding box center [967, 410] width 20 height 15
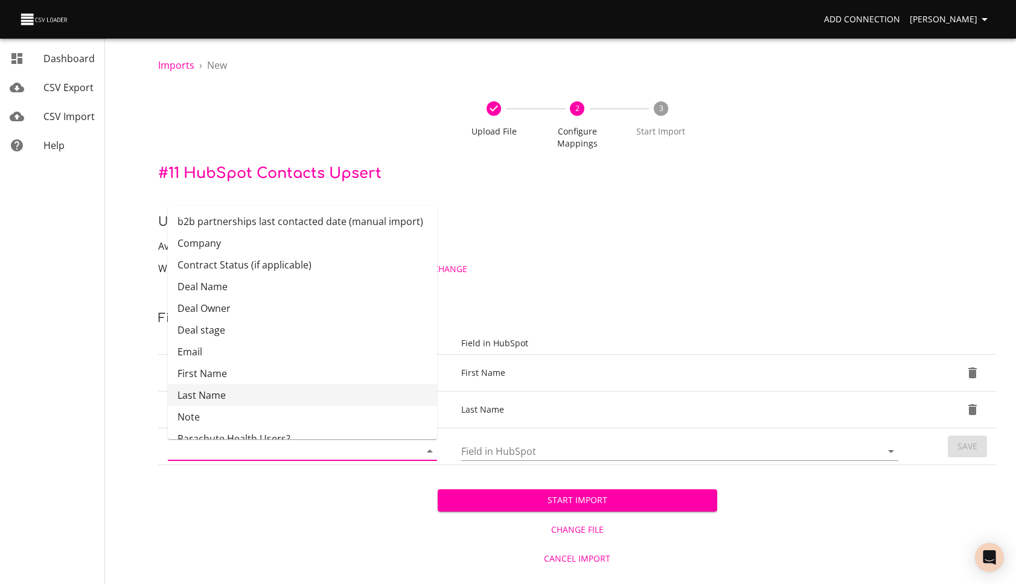
click at [264, 457] on input "Column in CSV" at bounding box center [284, 451] width 232 height 19
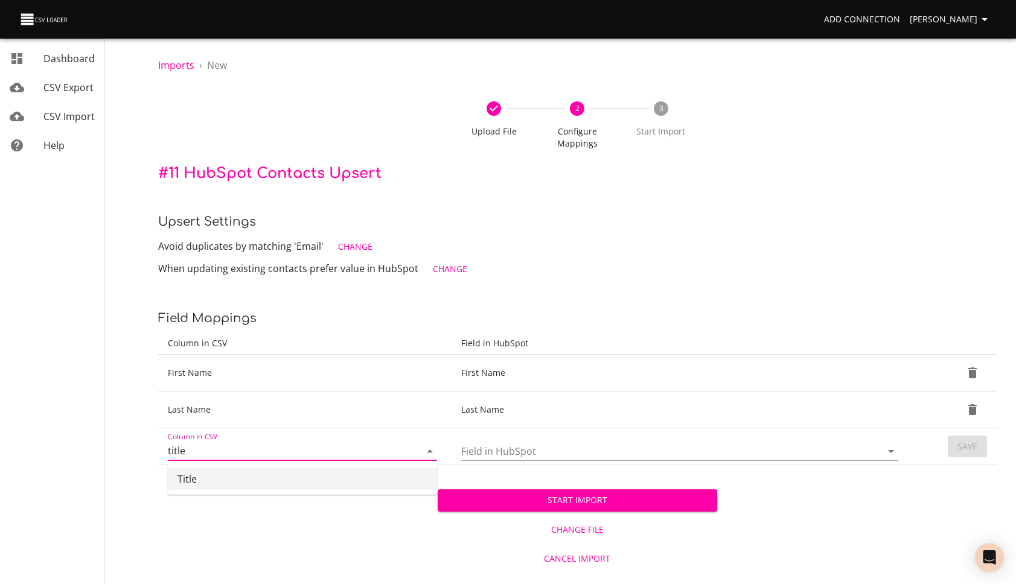
drag, startPoint x: 211, startPoint y: 484, endPoint x: 220, endPoint y: 485, distance: 9.1
click at [211, 484] on li "Title" at bounding box center [302, 479] width 269 height 22
type input "Title"
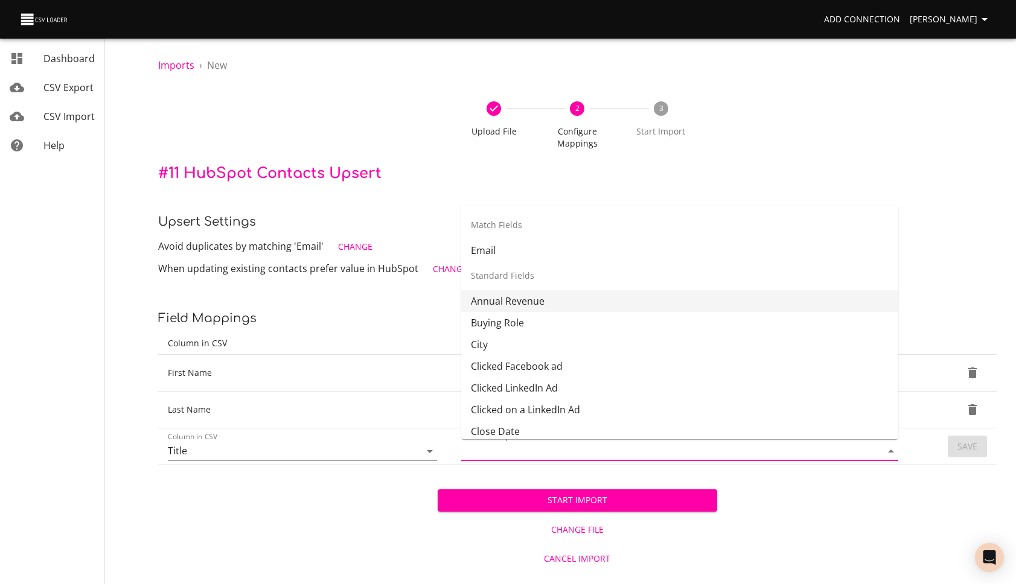
click at [550, 450] on input "Field in HubSpot" at bounding box center [661, 451] width 400 height 19
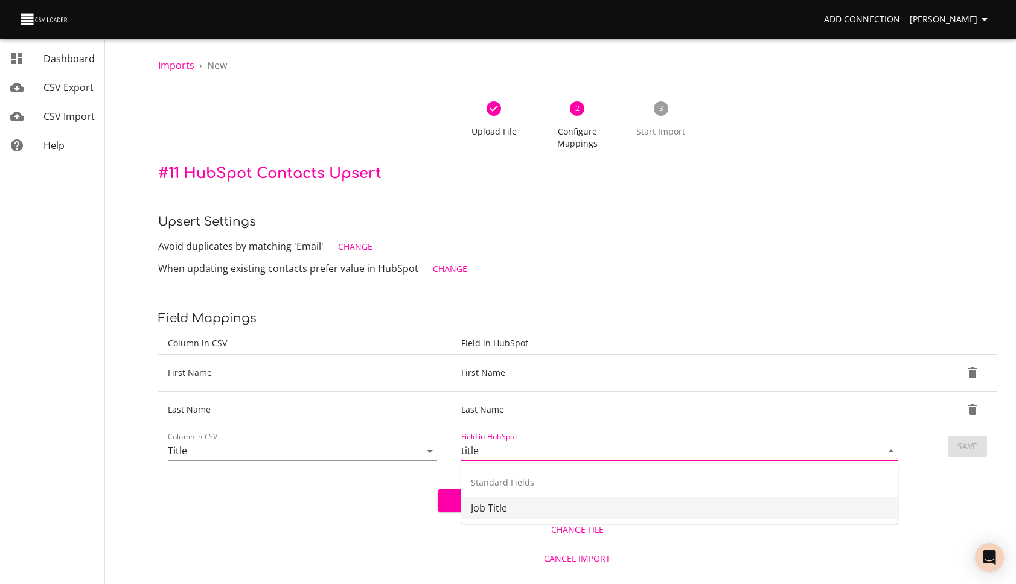
click at [544, 506] on li "Job Title" at bounding box center [679, 508] width 437 height 22
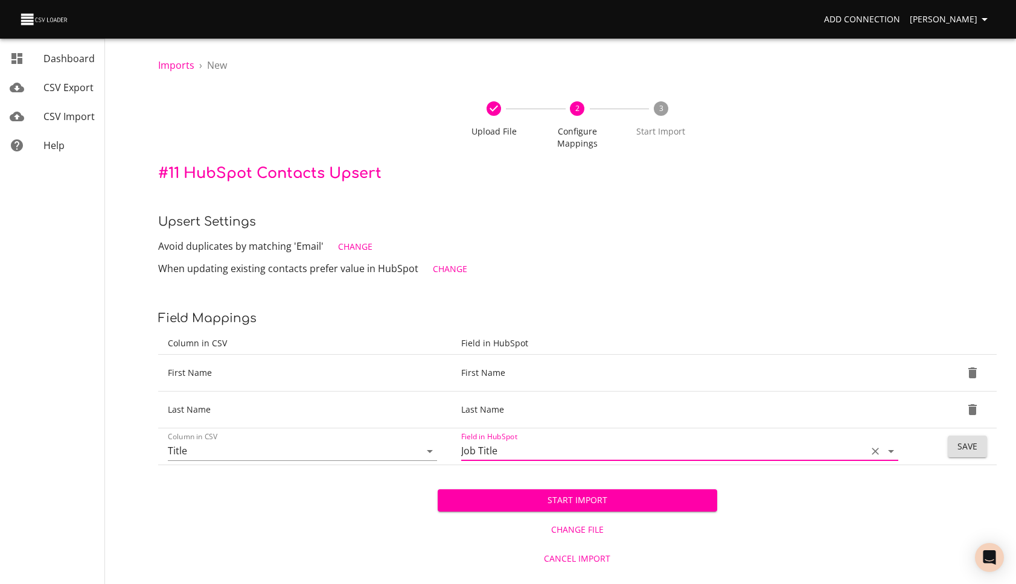
type input "Job Title"
click at [975, 453] on span "Save" at bounding box center [967, 446] width 20 height 15
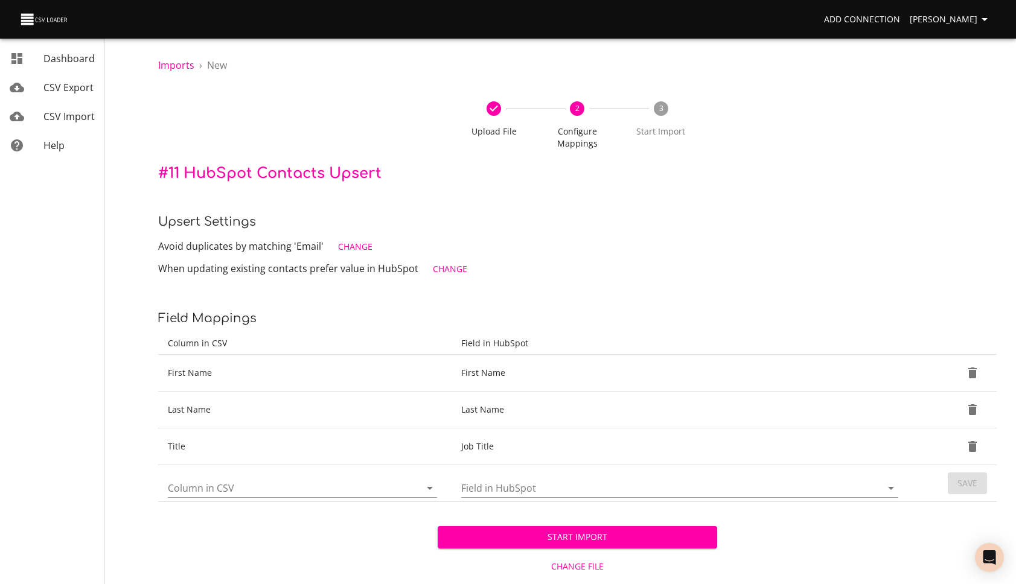
click at [205, 482] on input "Column in CSV" at bounding box center [284, 488] width 232 height 19
type input "Email"
click at [503, 482] on input "Field in HubSpot" at bounding box center [661, 488] width 400 height 19
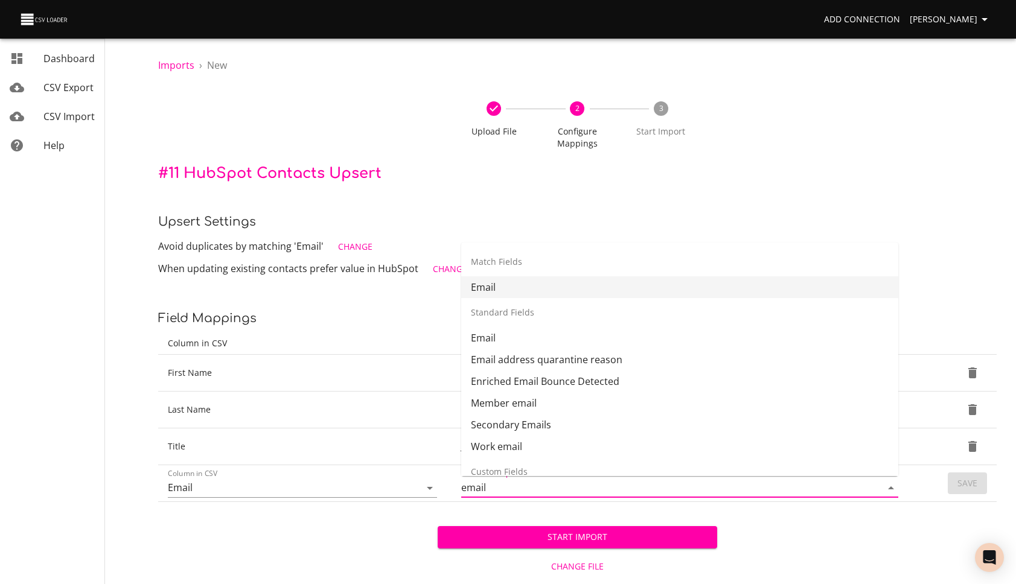
click at [511, 286] on li "Email" at bounding box center [679, 287] width 437 height 22
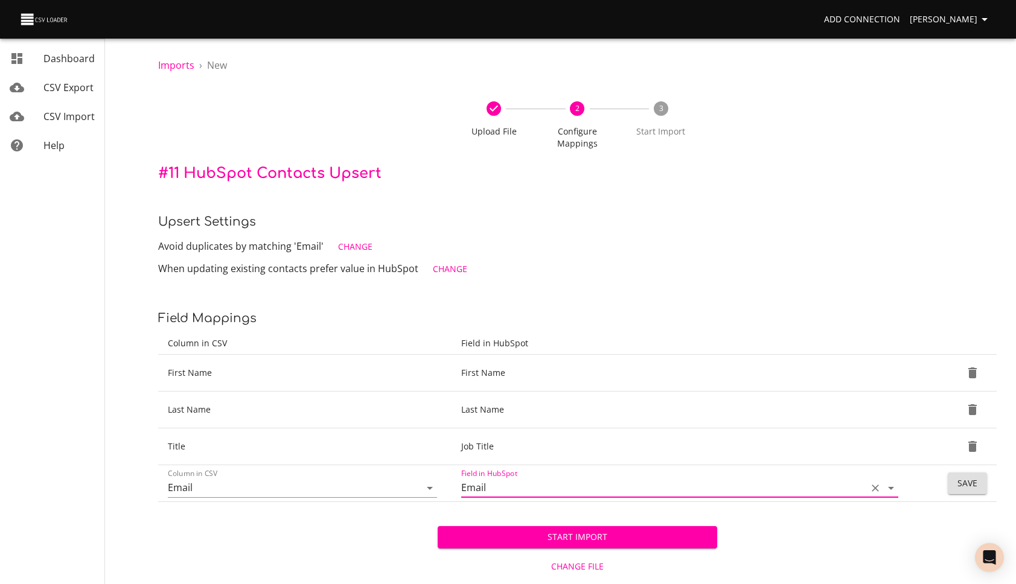
type input "Email"
drag, startPoint x: 977, startPoint y: 488, endPoint x: 919, endPoint y: 482, distance: 58.9
click at [977, 488] on button "Save" at bounding box center [967, 484] width 39 height 22
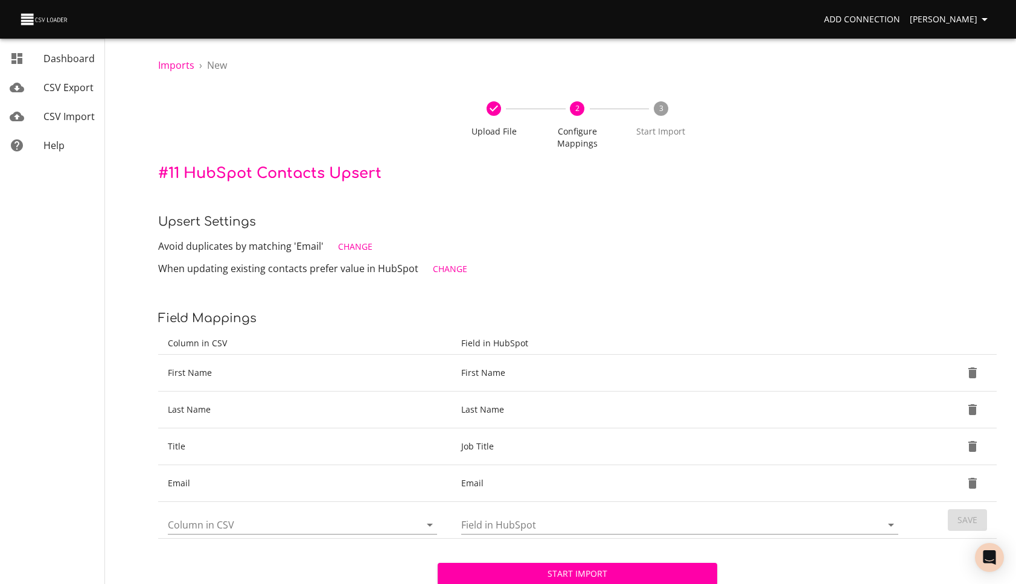
click at [236, 526] on input "Column in CSV" at bounding box center [284, 524] width 232 height 19
click at [607, 265] on p "When updating existing contacts prefer value in HubSpot Change" at bounding box center [577, 269] width 838 height 22
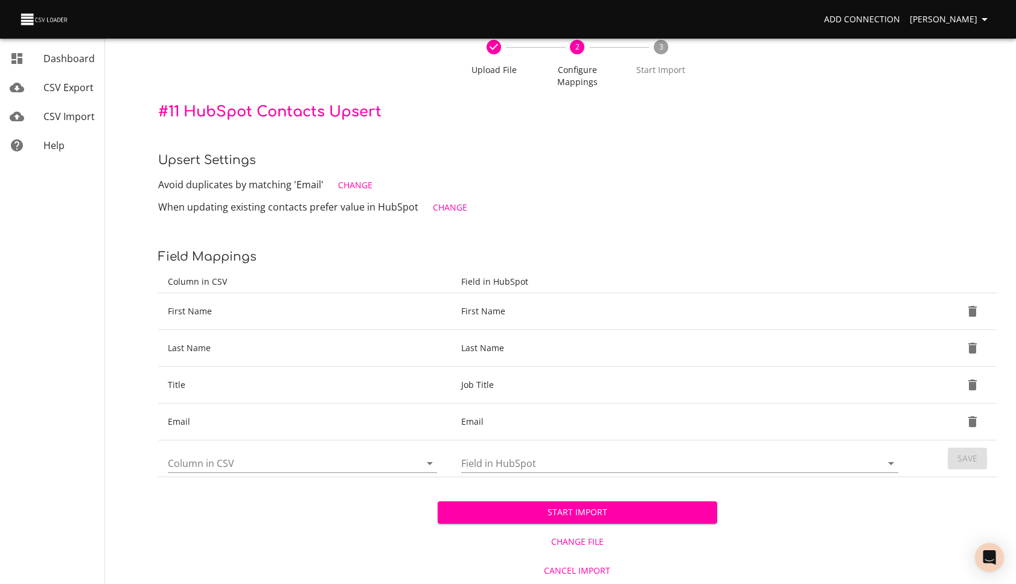
click at [309, 452] on div "Column in CSV" at bounding box center [302, 458] width 269 height 29
type input "phone"
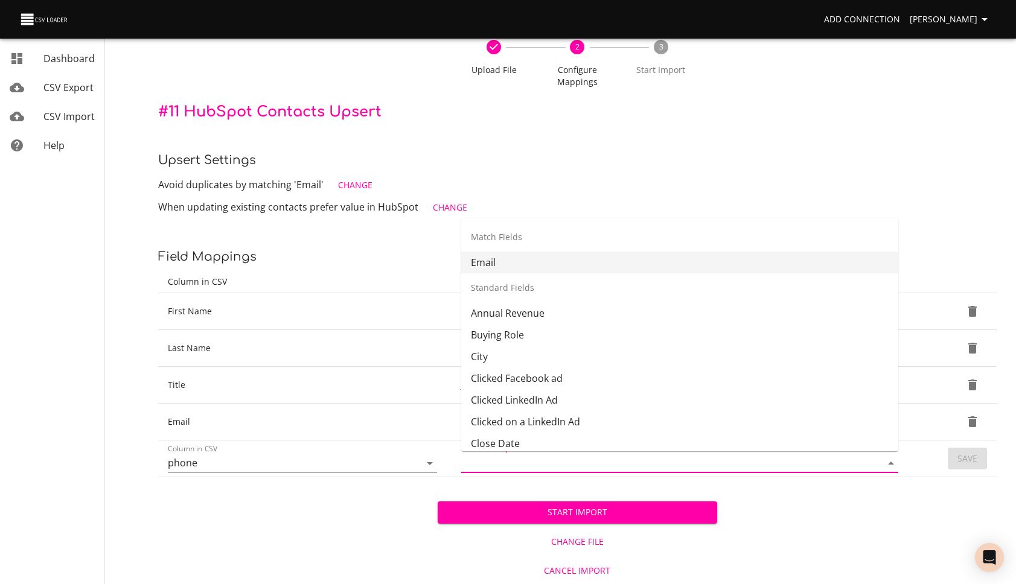
click at [532, 460] on input "Field in HubSpot" at bounding box center [661, 463] width 400 height 19
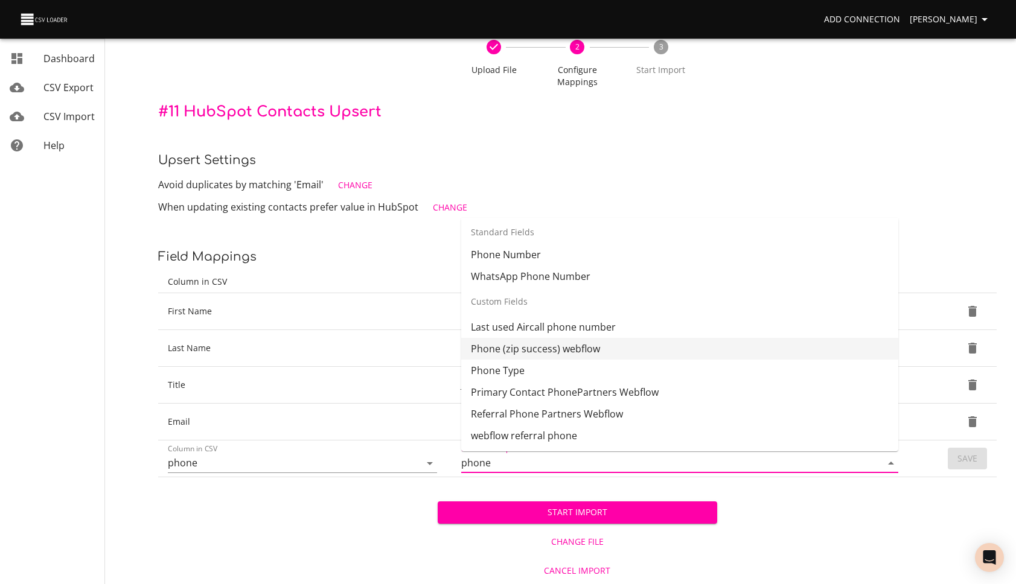
scroll to position [0, 0]
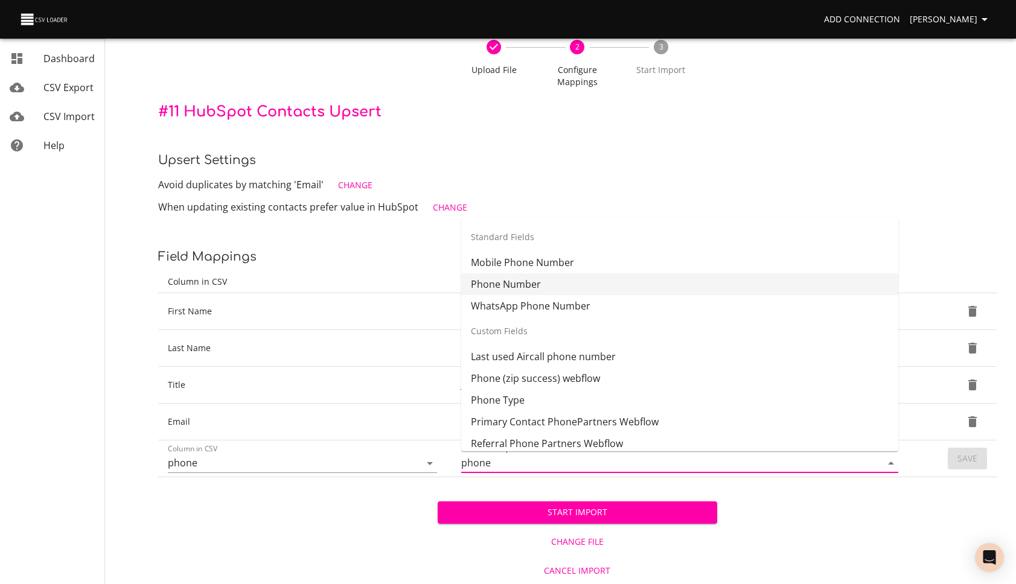
click at [537, 287] on li "Phone Number" at bounding box center [679, 284] width 437 height 22
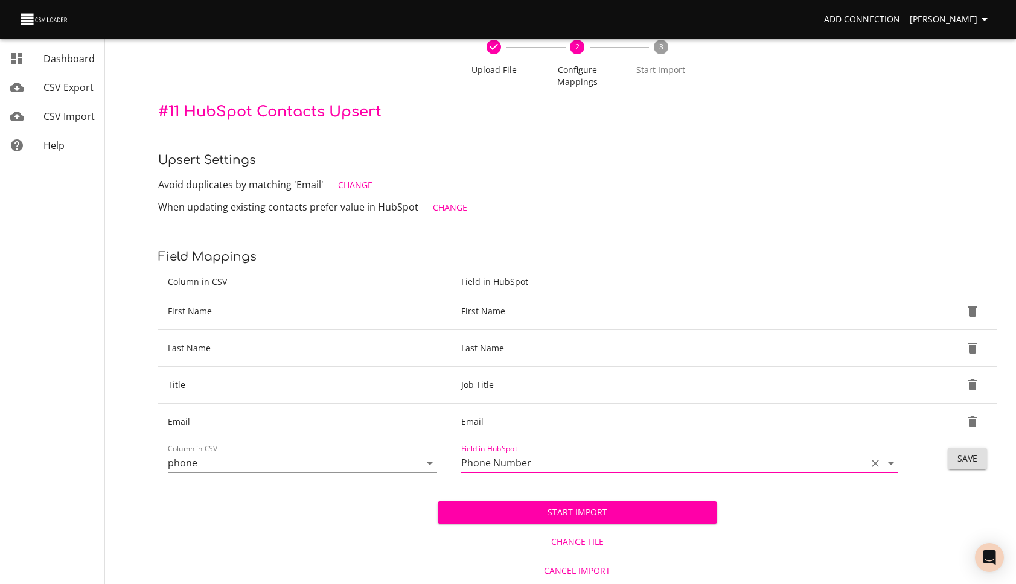
type input "Phone Number"
drag, startPoint x: 977, startPoint y: 463, endPoint x: 947, endPoint y: 462, distance: 29.6
click at [976, 461] on span "Save" at bounding box center [967, 459] width 20 height 15
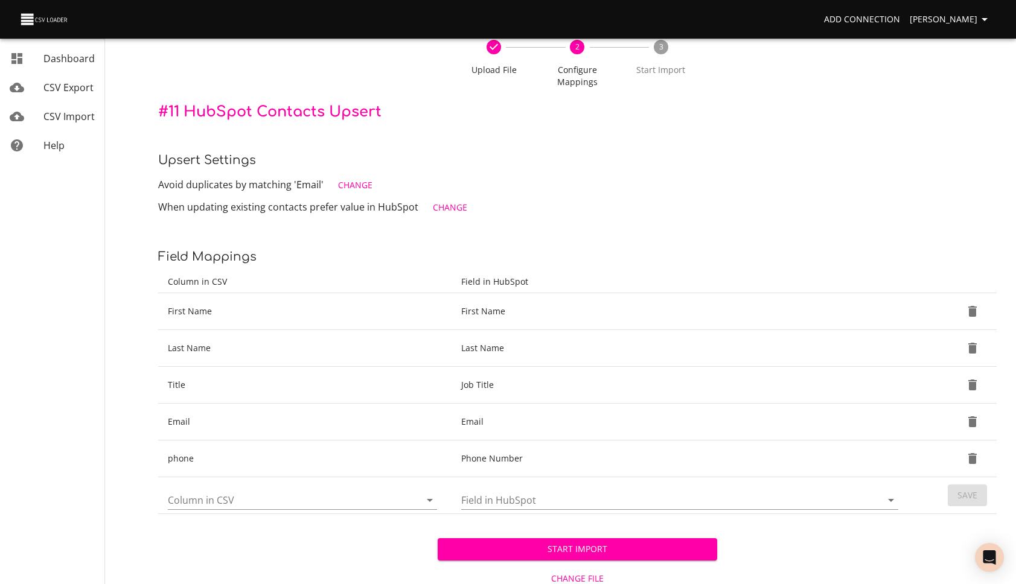
click at [608, 542] on span "Start Import" at bounding box center [577, 549] width 260 height 15
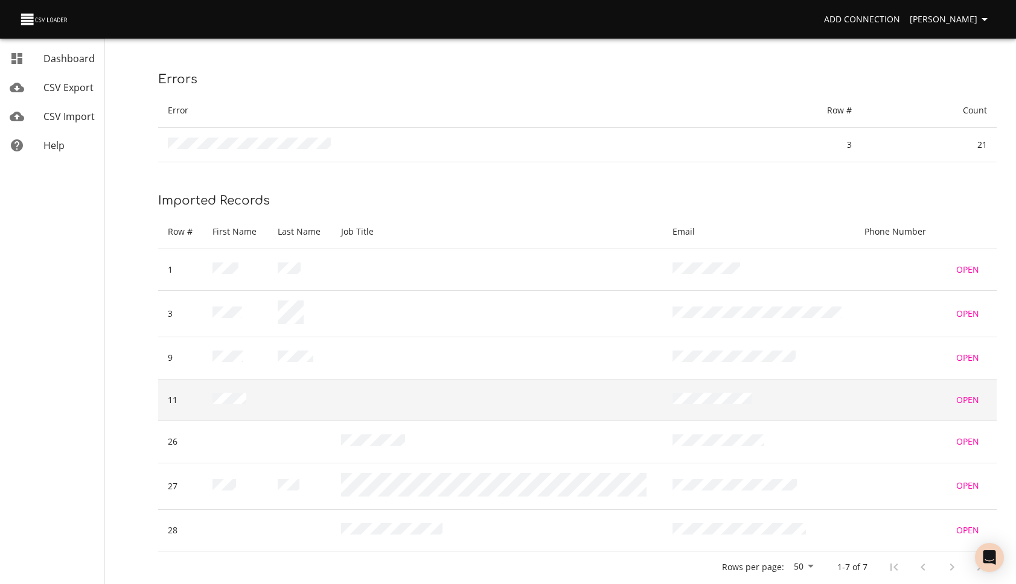
scroll to position [161, 0]
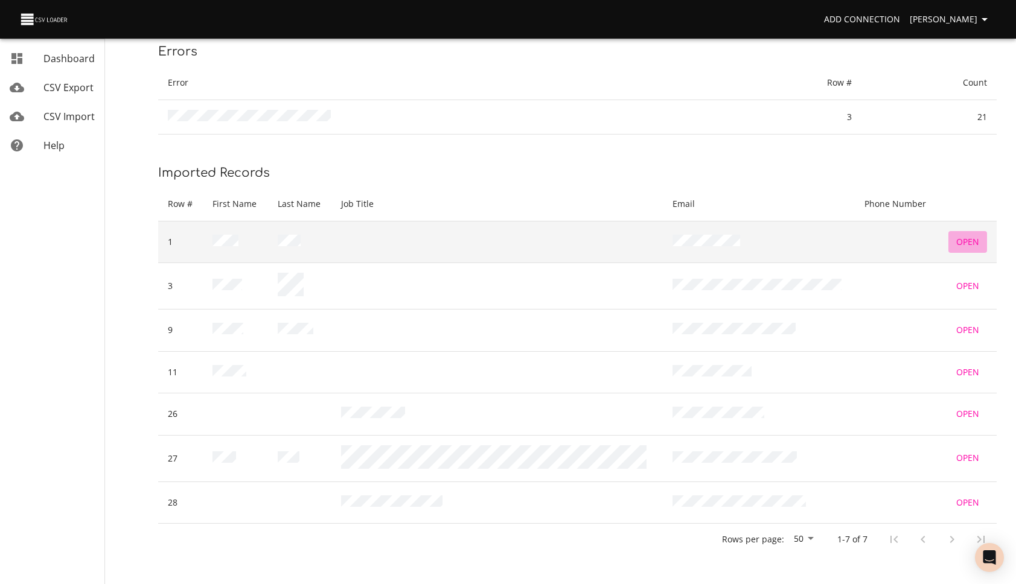
click at [968, 246] on span "Open" at bounding box center [967, 242] width 29 height 15
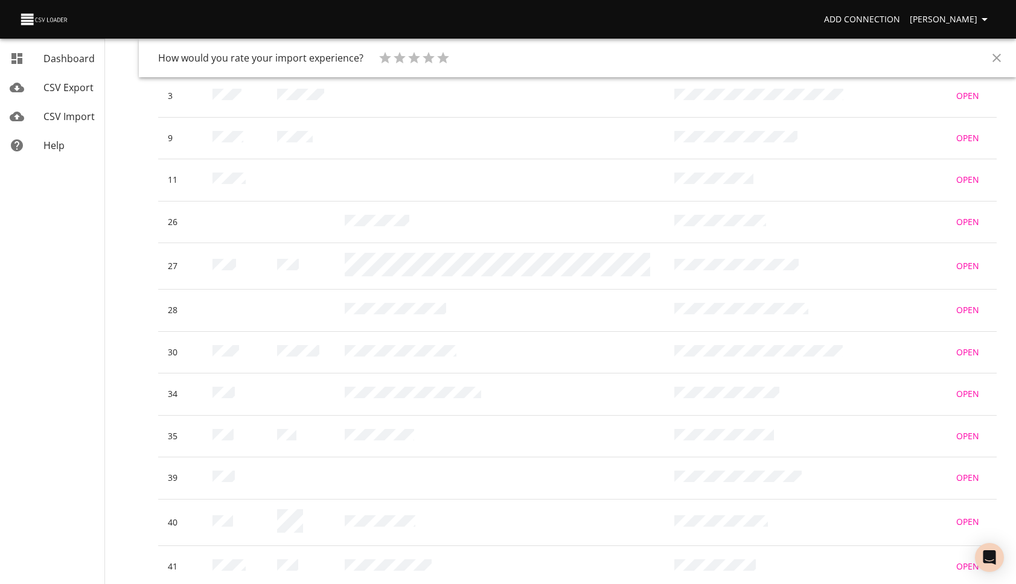
scroll to position [0, 0]
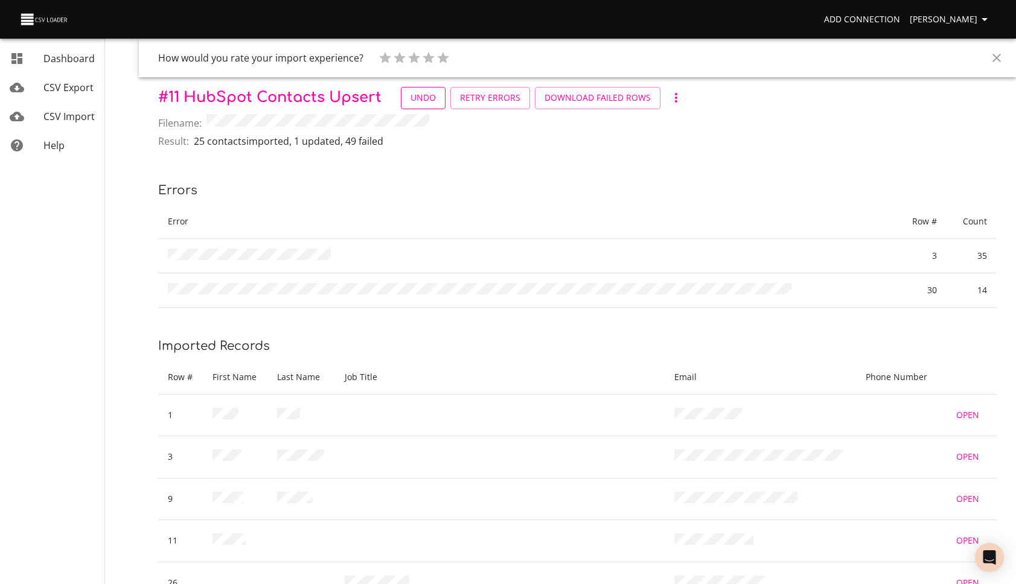
click at [421, 98] on span "Undo" at bounding box center [422, 98] width 25 height 15
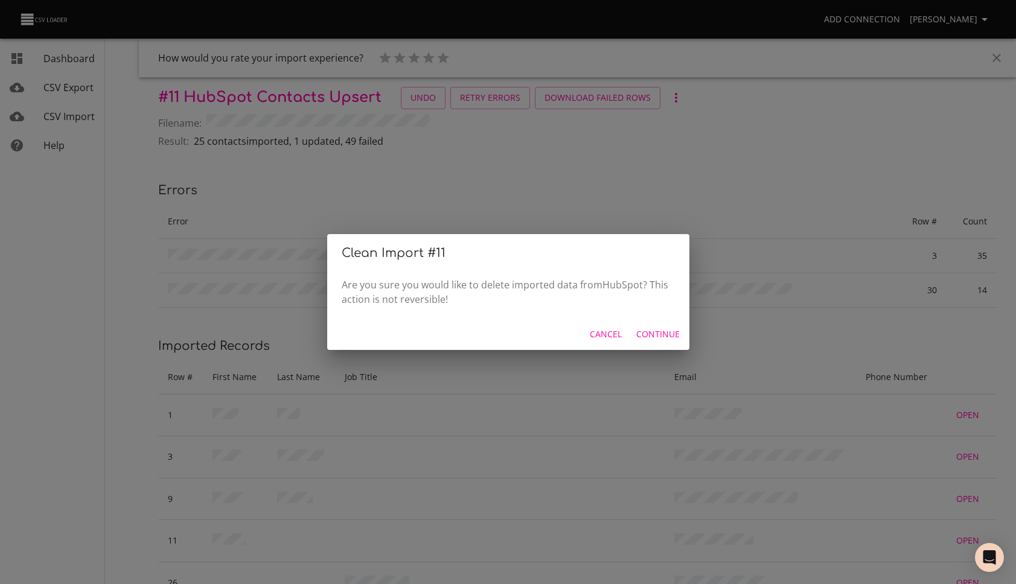
click at [666, 337] on span "Continue" at bounding box center [657, 334] width 43 height 15
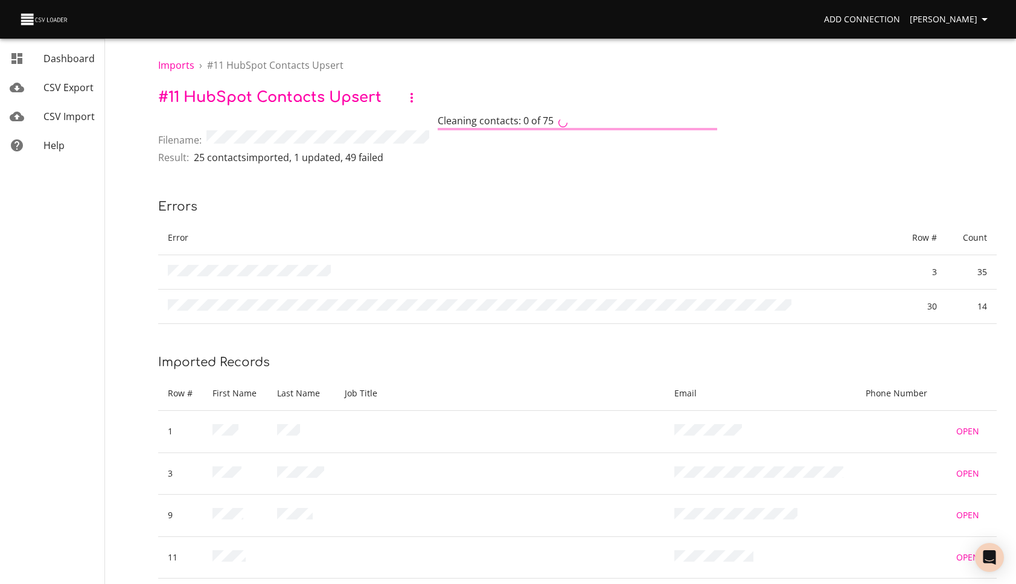
click at [834, 98] on p "# 11 HubSpot Contacts Upsert" at bounding box center [577, 98] width 838 height 22
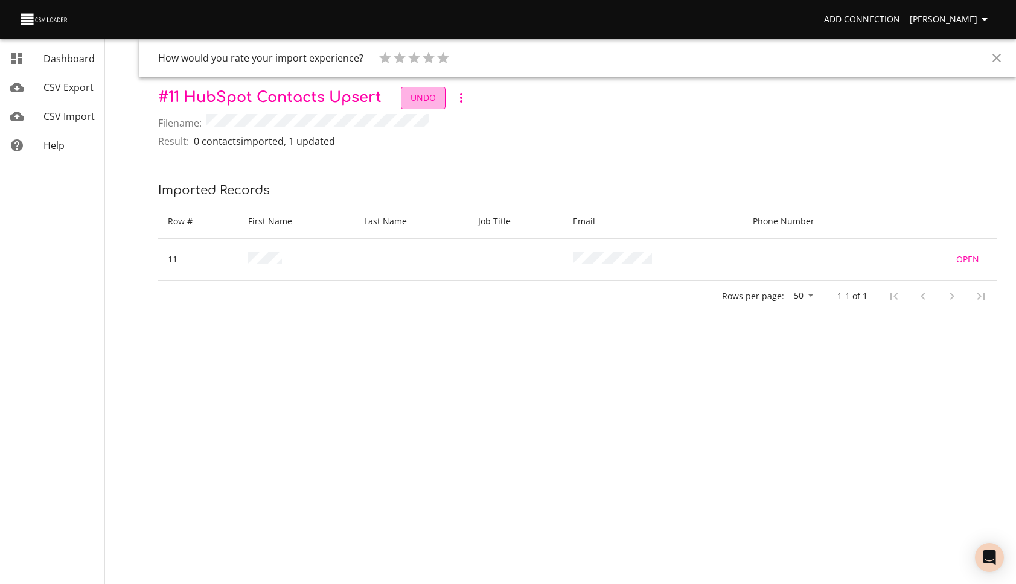
click at [420, 97] on span "Undo" at bounding box center [422, 98] width 25 height 15
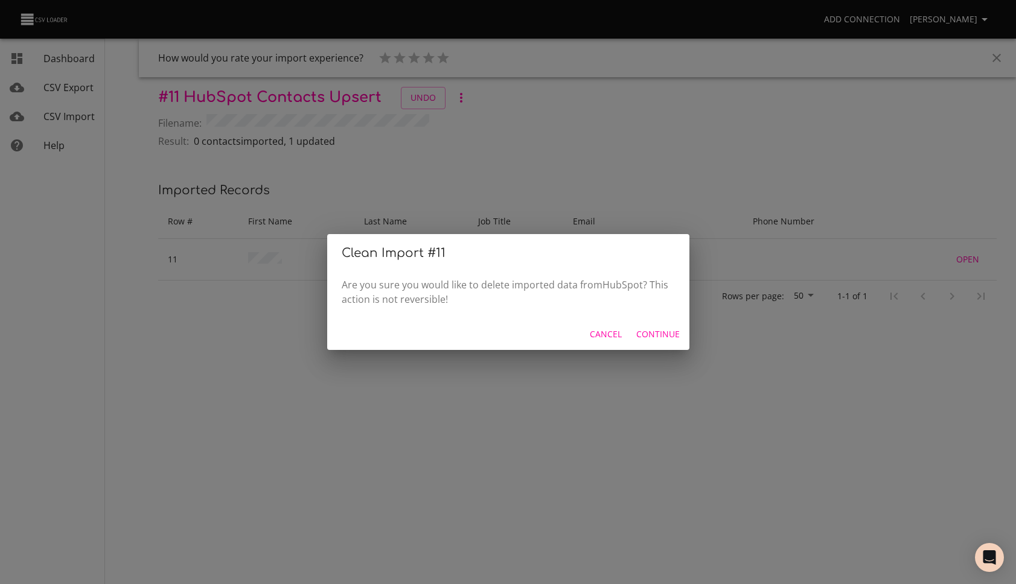
click at [653, 334] on span "Continue" at bounding box center [657, 334] width 43 height 15
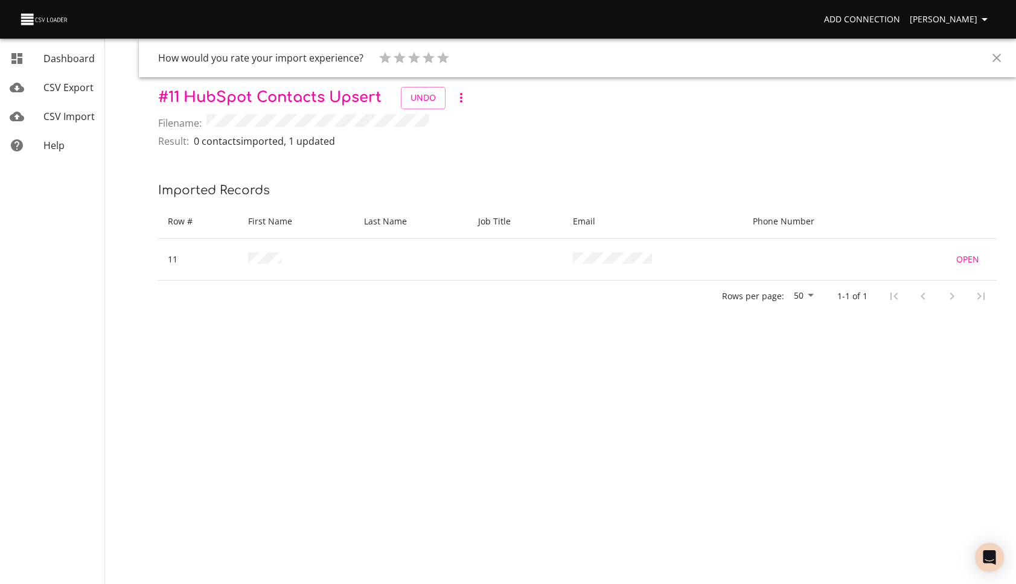
click at [995, 54] on icon "Close" at bounding box center [996, 58] width 14 height 14
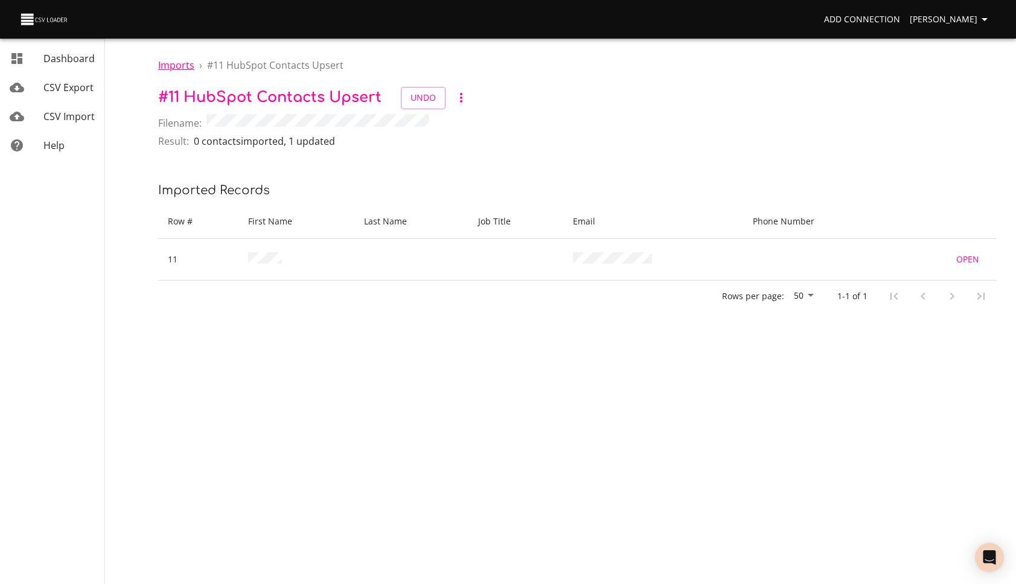
click at [180, 65] on span "Imports" at bounding box center [176, 65] width 36 height 13
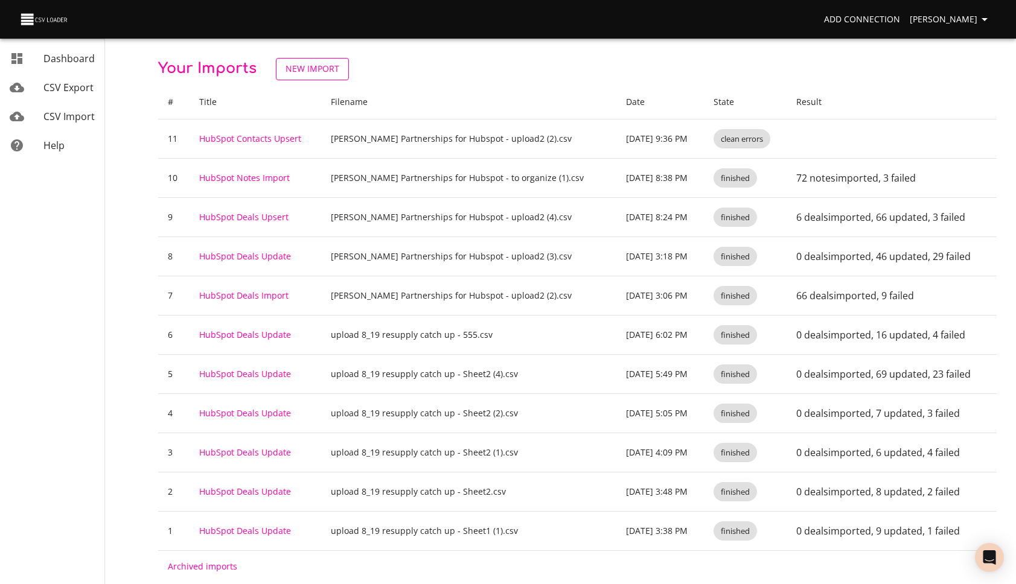
click at [321, 60] on link "New Import" at bounding box center [312, 69] width 73 height 22
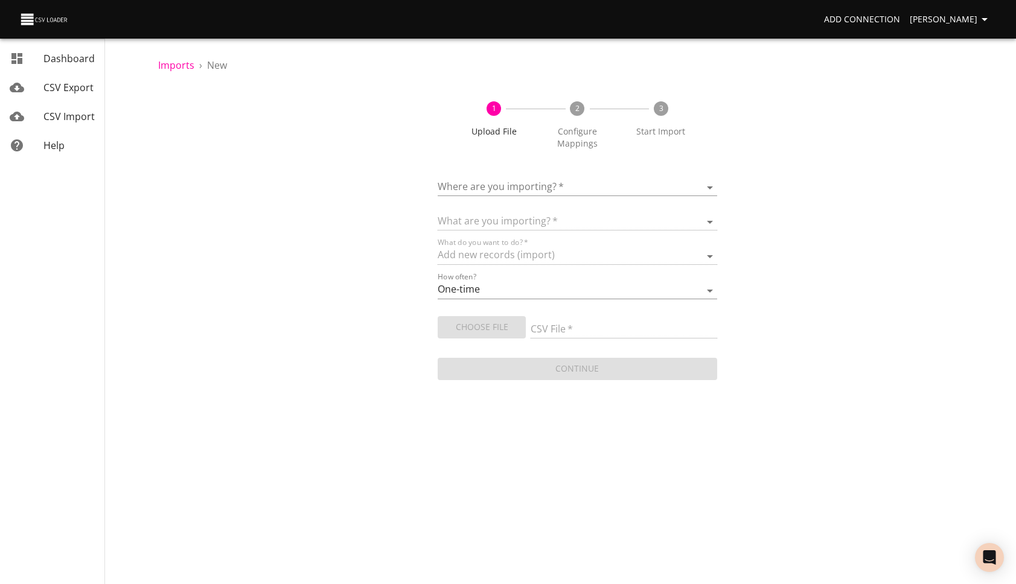
click at [517, 170] on div "Where are you importing?   * ​" at bounding box center [577, 182] width 279 height 27
click at [521, 190] on body "Add Connection Hanna Mccormack Dashboard CSV Export CSV Import Help Imports › N…" at bounding box center [508, 292] width 1016 height 584
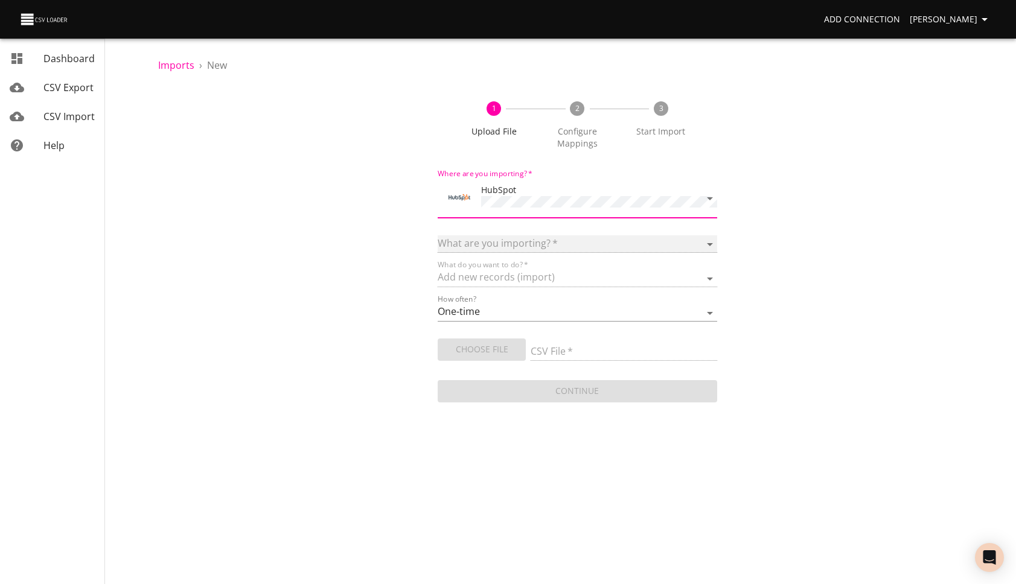
click at [517, 241] on select at bounding box center [577, 244] width 279 height 18
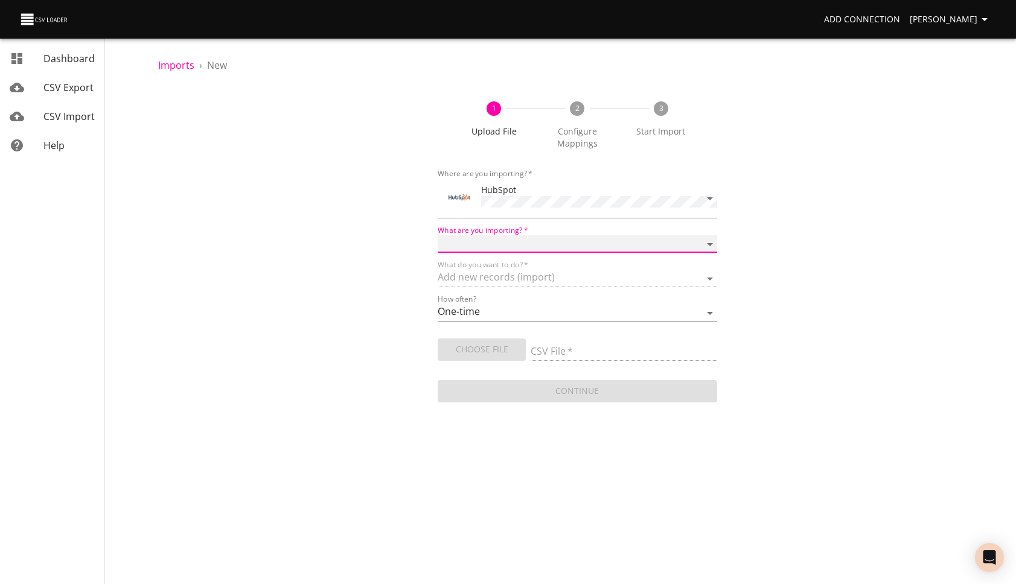
select select "contacts"
click at [438, 235] on select "Calls Companies Contacts Deals Emails Line items Meetings Notes Products Tasks …" at bounding box center [577, 244] width 279 height 18
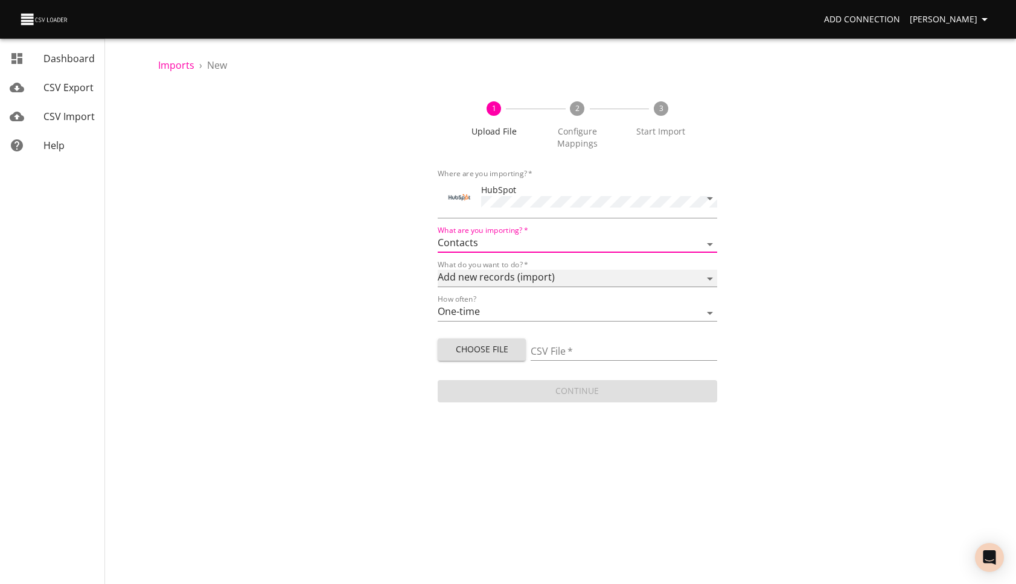
click at [517, 275] on select "Add new records (import) Update existing records (update) Add new and update ex…" at bounding box center [577, 279] width 279 height 18
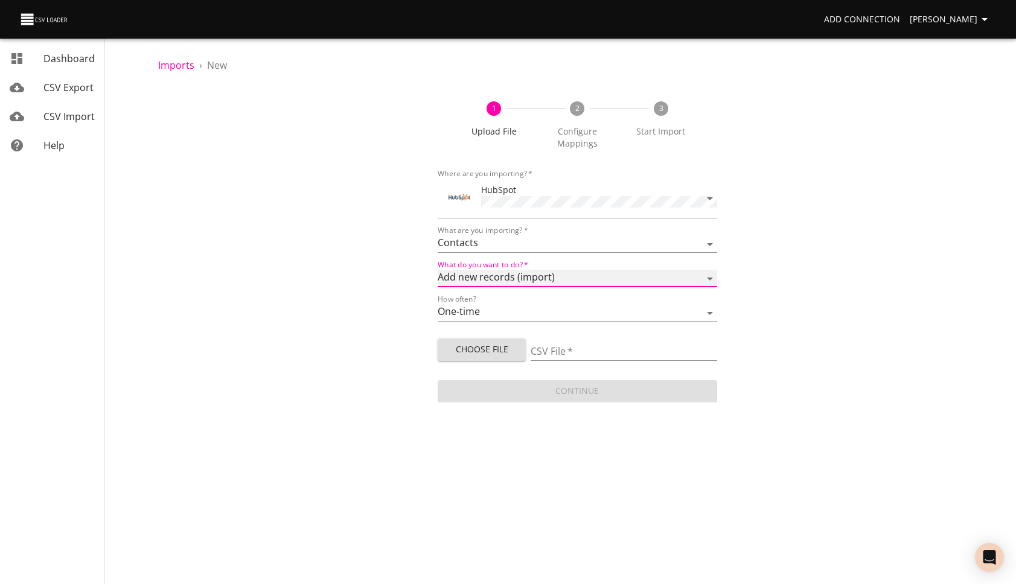
select select "upsert"
click at [438, 270] on select "Add new records (import) Update existing records (update) Add new and update ex…" at bounding box center [577, 279] width 279 height 18
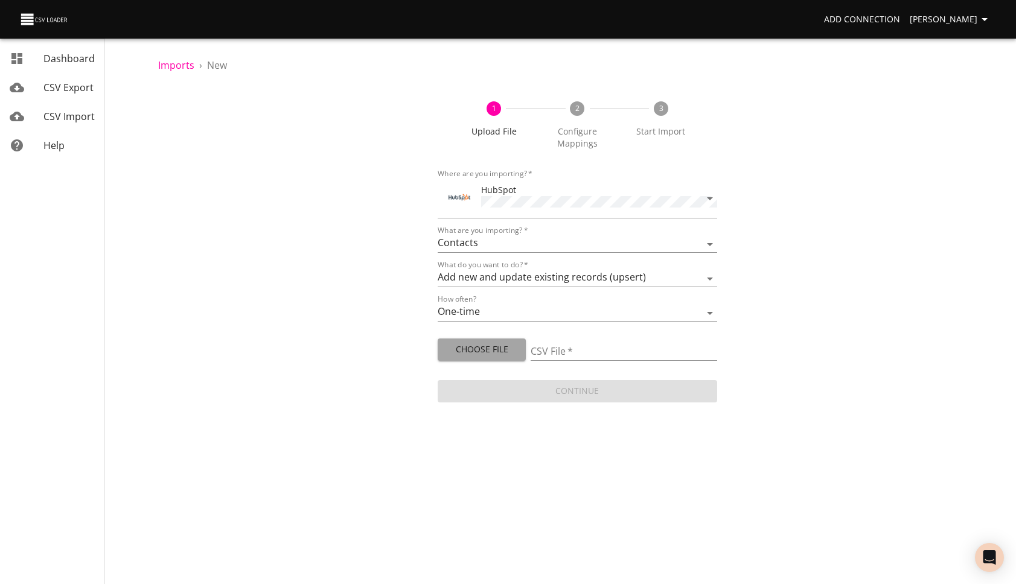
click at [506, 348] on span "Choose File" at bounding box center [481, 349] width 69 height 15
type input "[PERSON_NAME] Partnerships for Hubspot - upload2 (2).csv"
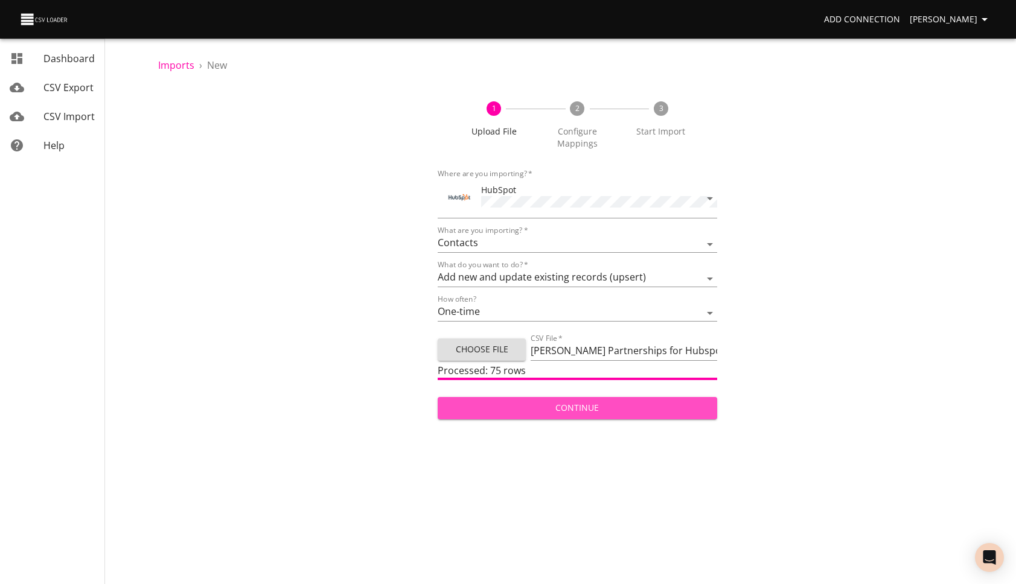
click at [613, 407] on span "Continue" at bounding box center [577, 408] width 260 height 15
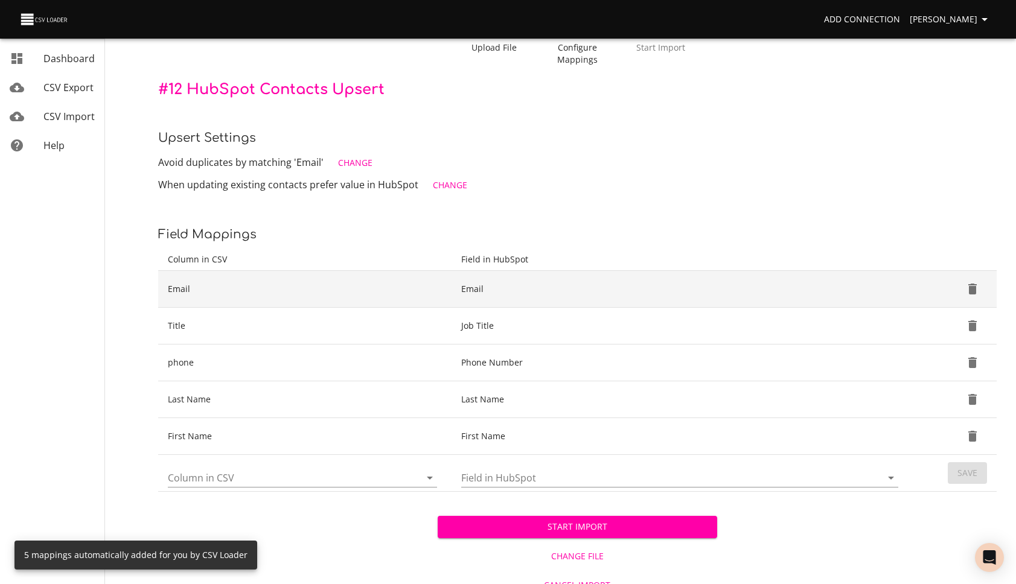
scroll to position [86, 0]
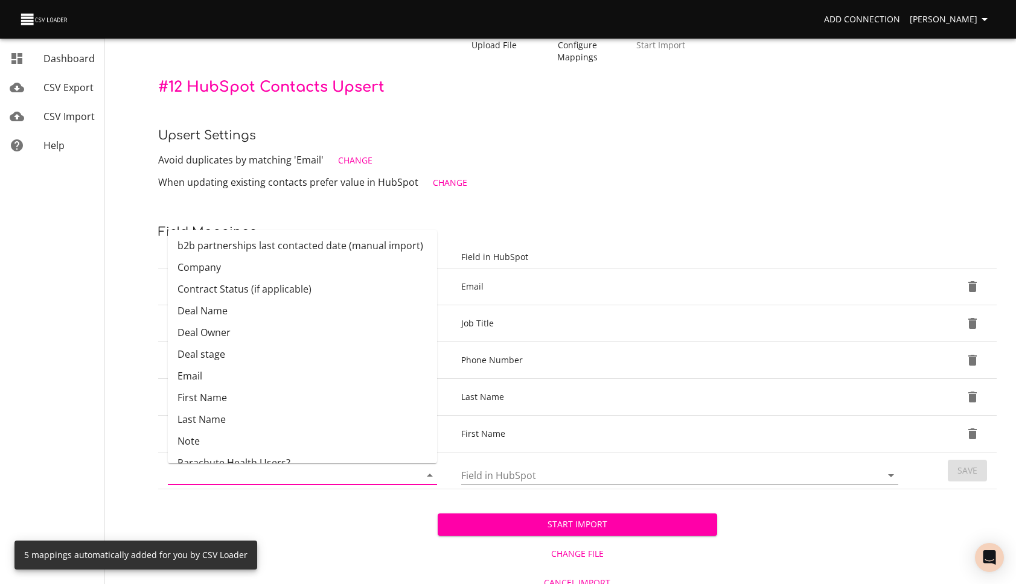
click at [351, 475] on input "Column in CSV" at bounding box center [284, 475] width 232 height 19
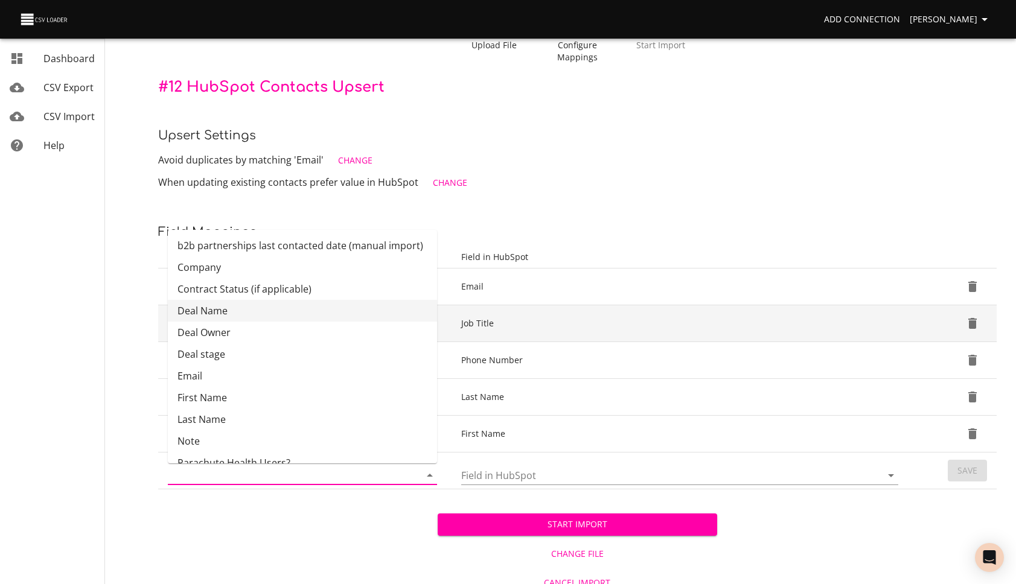
click at [301, 310] on li "Deal Name" at bounding box center [302, 311] width 269 height 22
type input "Deal Name"
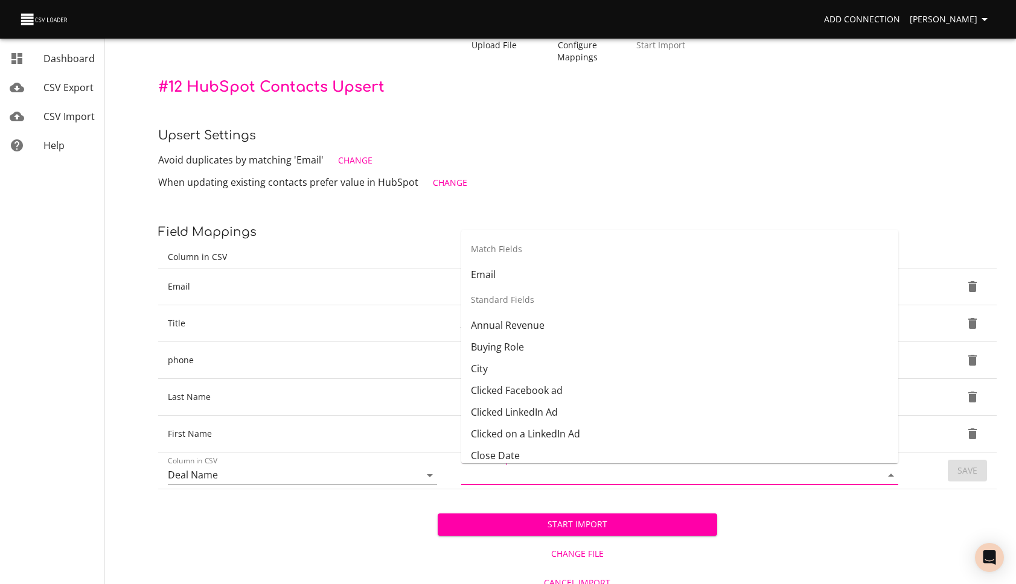
click at [523, 473] on input "Field in HubSpot" at bounding box center [661, 475] width 400 height 19
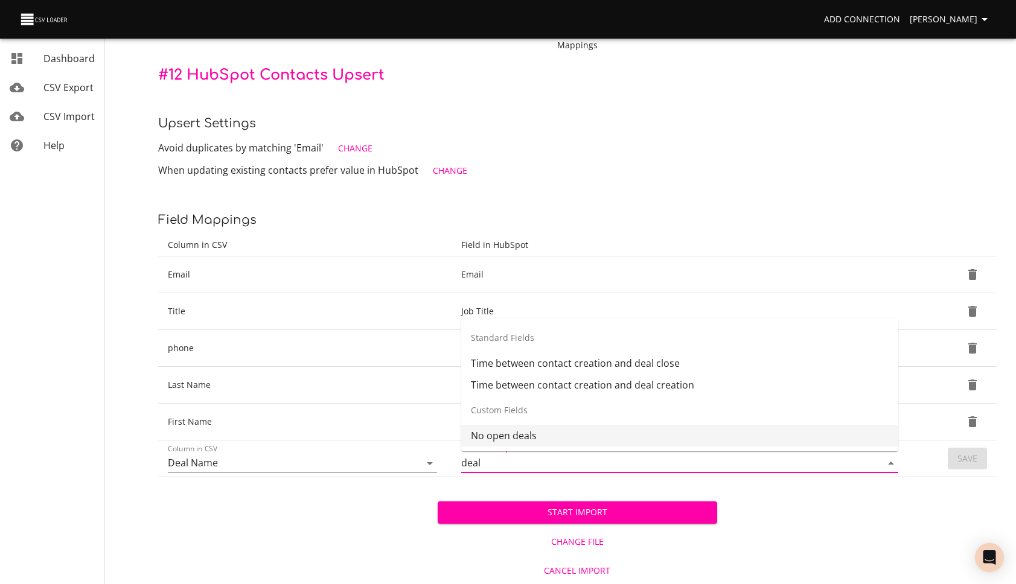
scroll to position [66, 0]
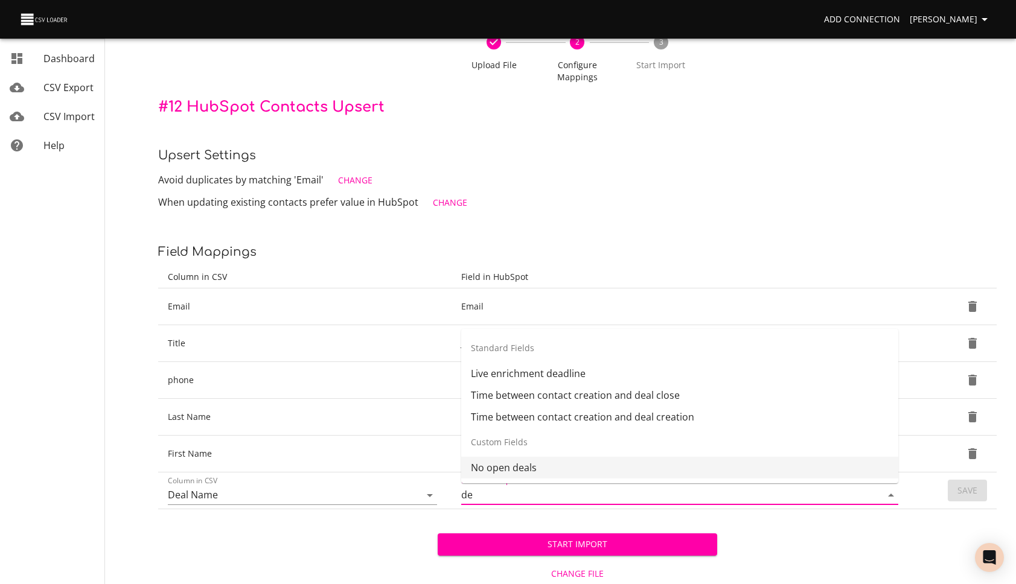
type input "d"
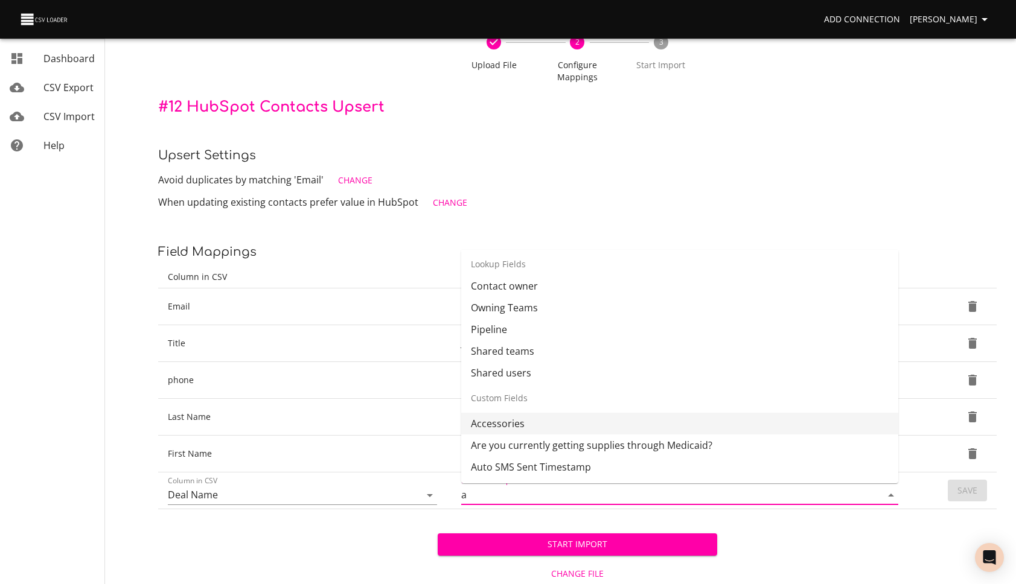
scroll to position [0, 0]
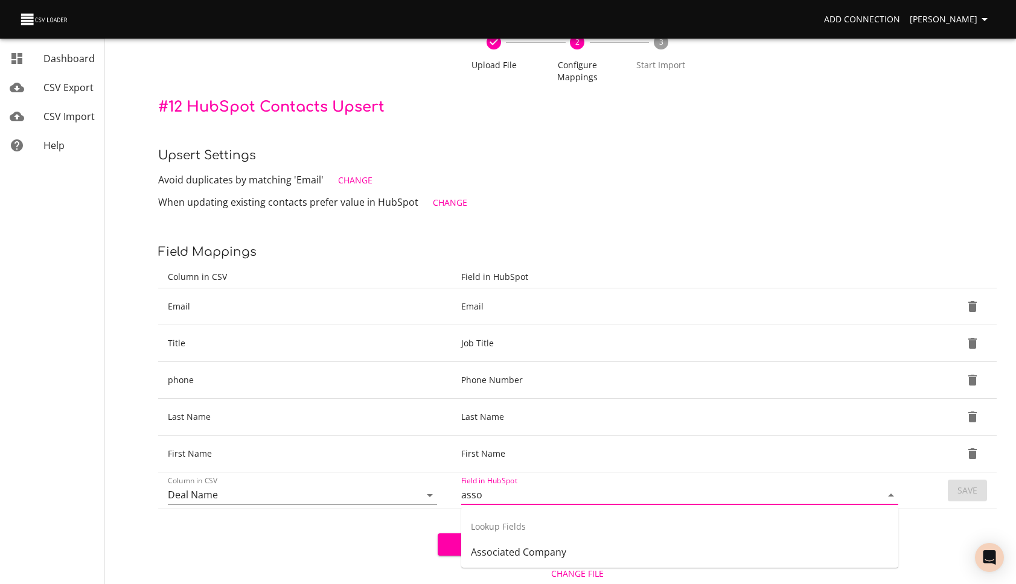
type input "asso"
click at [354, 516] on div "Start Import Change File Cancel Import" at bounding box center [577, 562] width 838 height 107
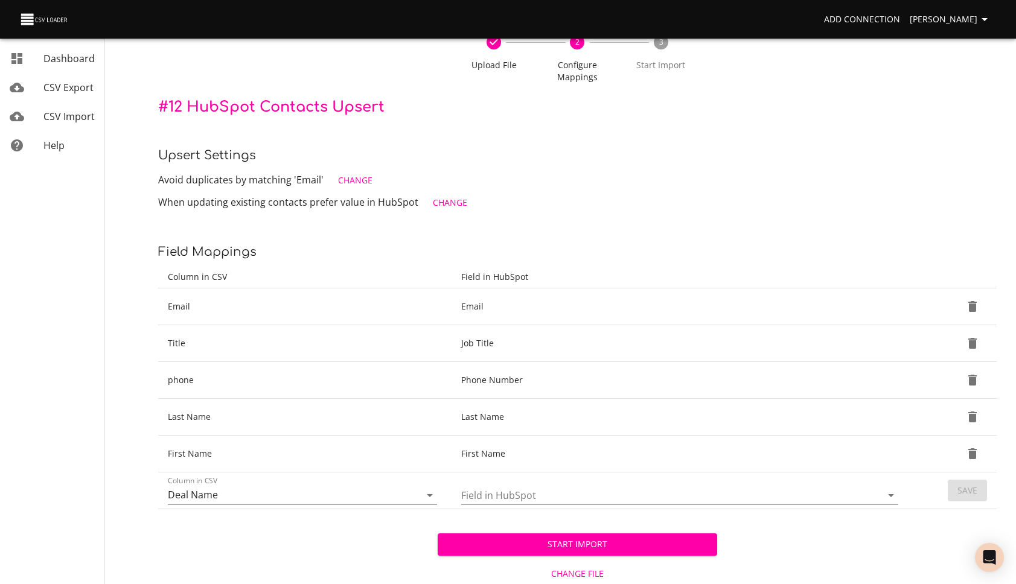
click at [605, 498] on input "Field in HubSpot" at bounding box center [661, 495] width 400 height 19
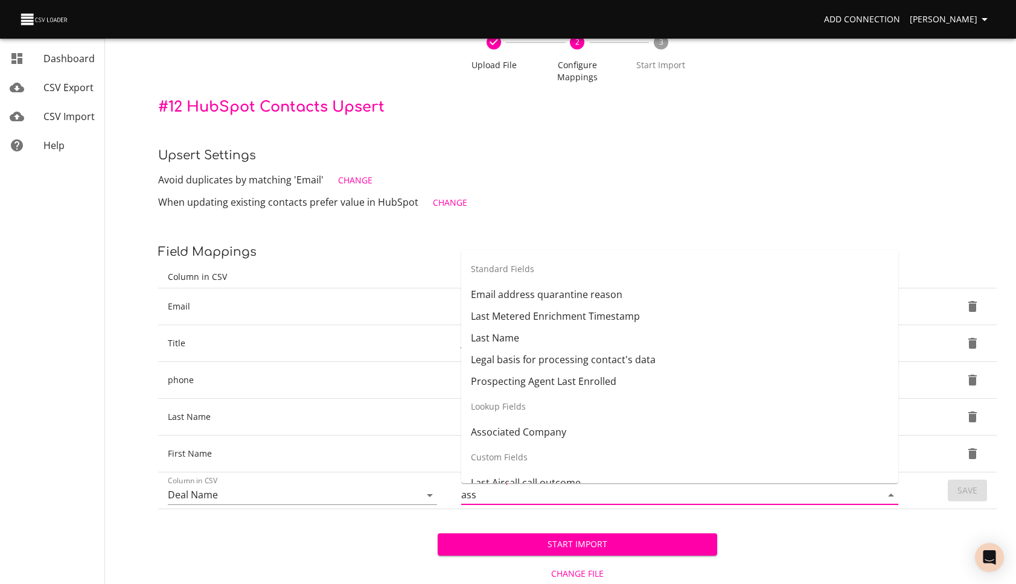
type input "asso"
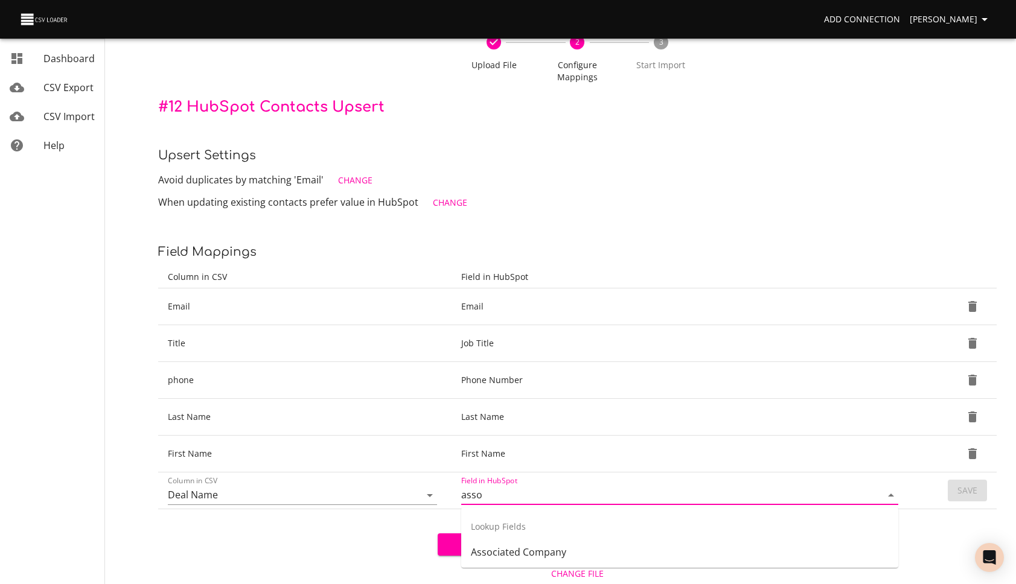
scroll to position [1, 0]
drag, startPoint x: 538, startPoint y: 488, endPoint x: 479, endPoint y: 497, distance: 59.9
click at [479, 497] on input "asso" at bounding box center [661, 495] width 400 height 19
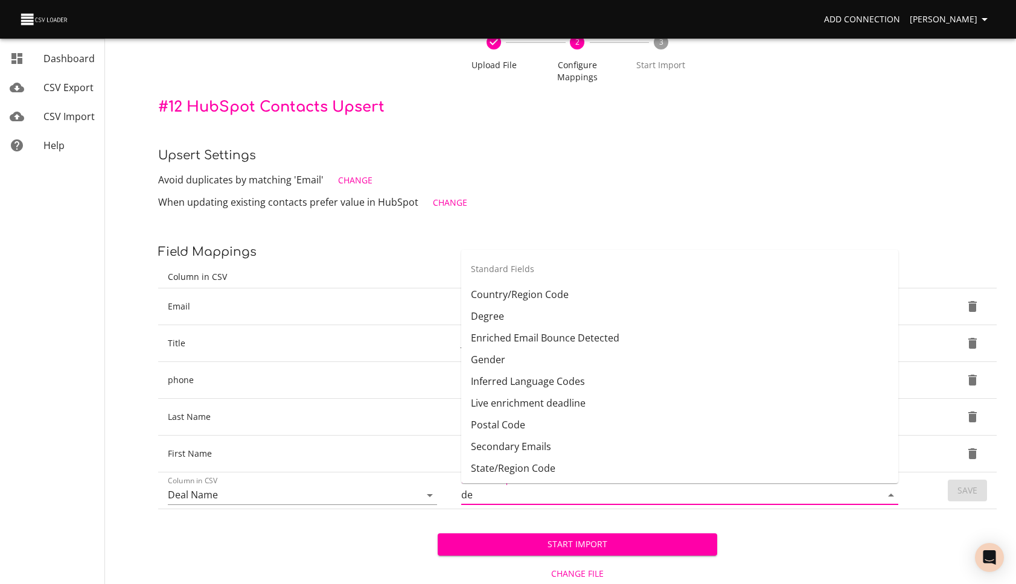
type input "d"
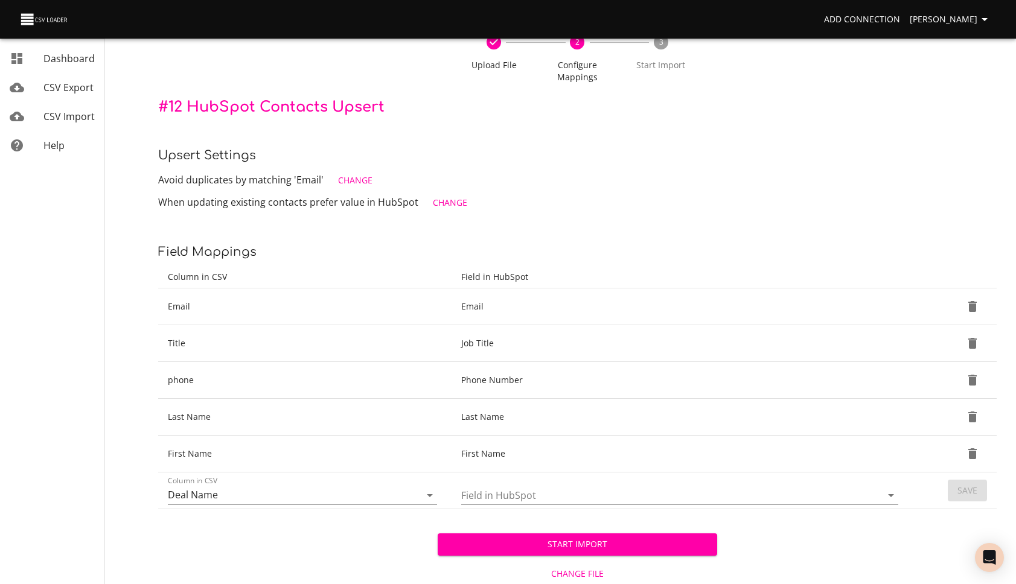
click at [356, 535] on div "Start Import Change File Cancel Import" at bounding box center [577, 562] width 838 height 107
click at [591, 546] on span "Start Import" at bounding box center [577, 544] width 260 height 15
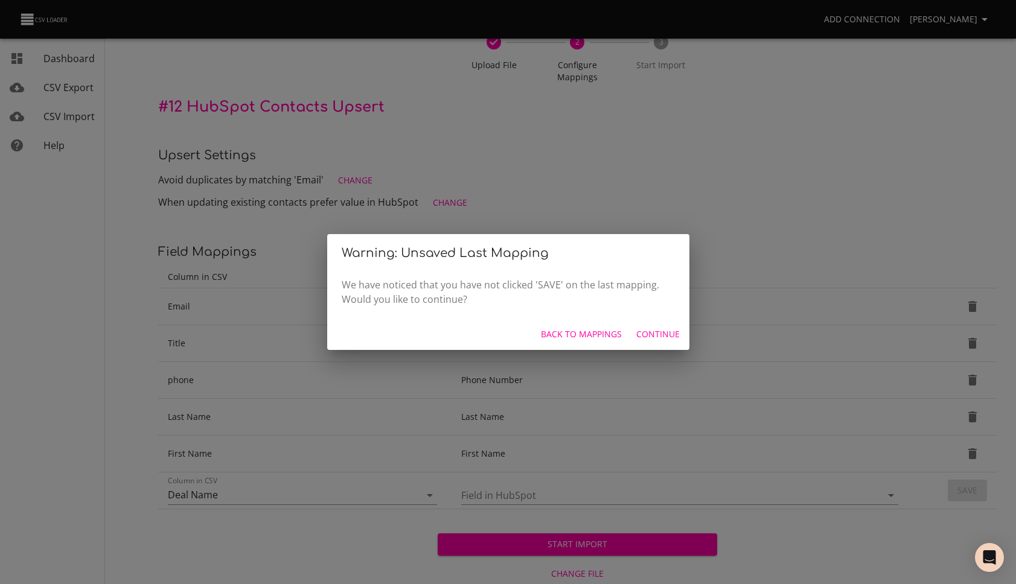
click at [671, 338] on span "Continue" at bounding box center [657, 334] width 43 height 15
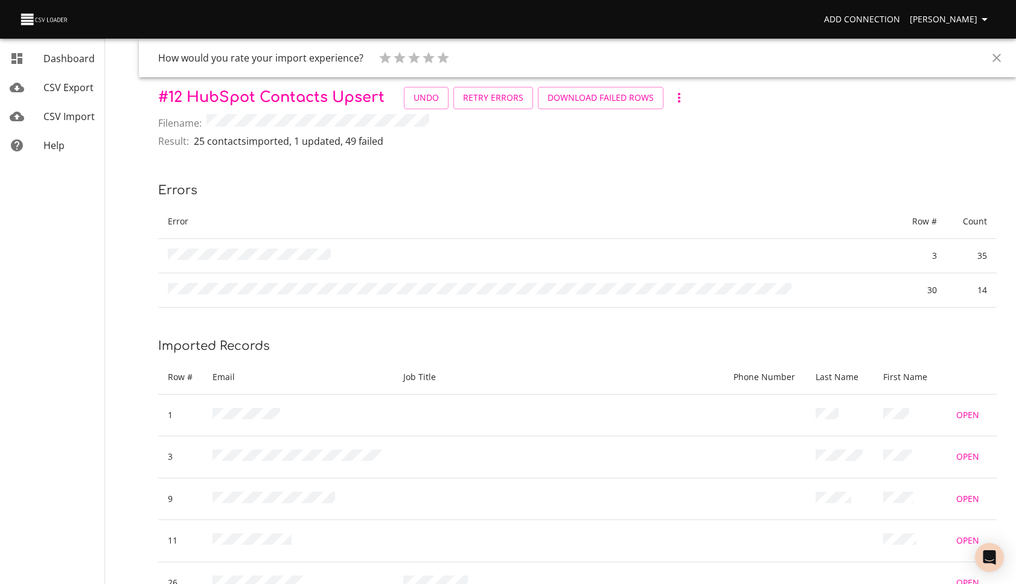
click at [678, 104] on icon "button" at bounding box center [679, 98] width 14 height 14
click at [845, 113] on div at bounding box center [508, 292] width 1016 height 584
